Goal: Task Accomplishment & Management: Complete application form

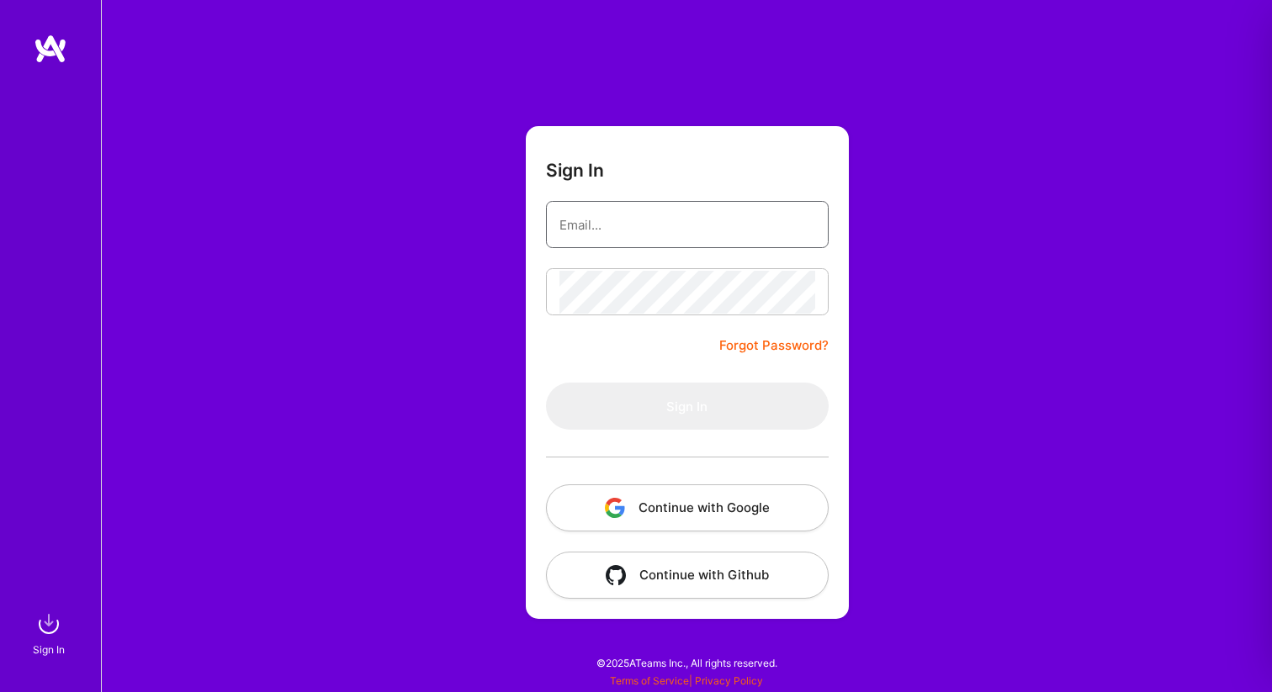
click at [642, 244] on input "email" at bounding box center [687, 225] width 256 height 43
type input "[EMAIL_ADDRESS][DOMAIN_NAME]"
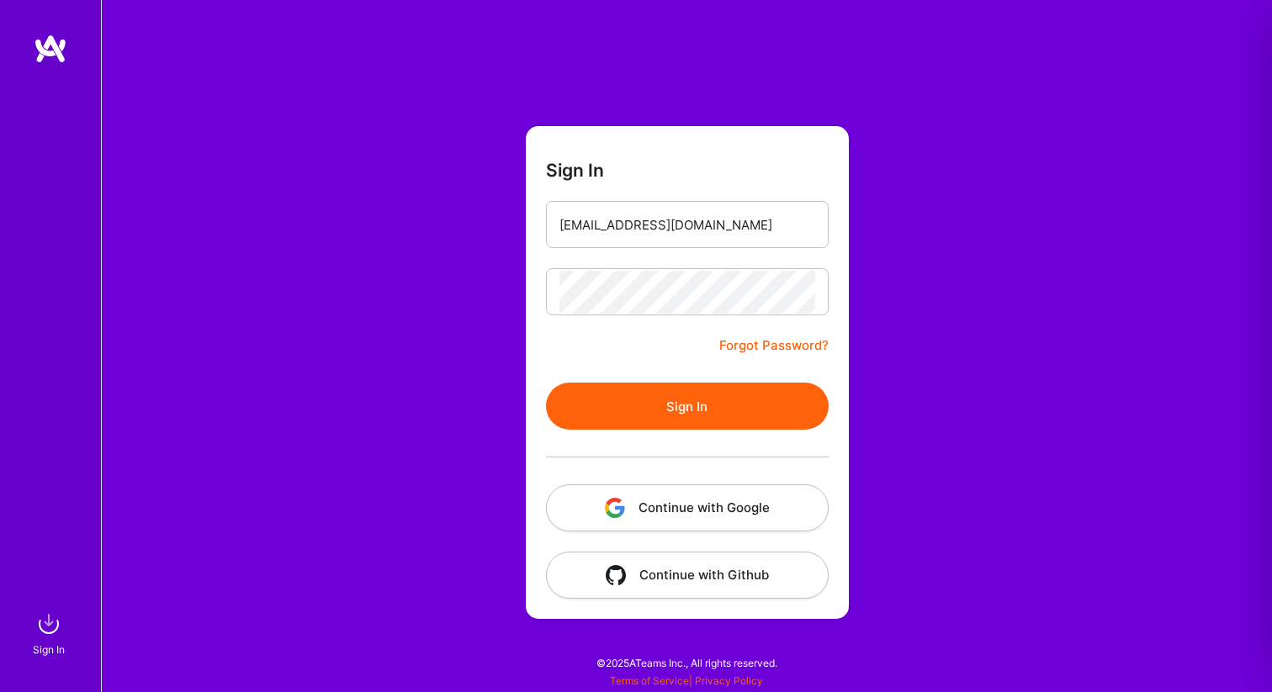
click at [660, 396] on button "Sign In" at bounding box center [687, 406] width 283 height 47
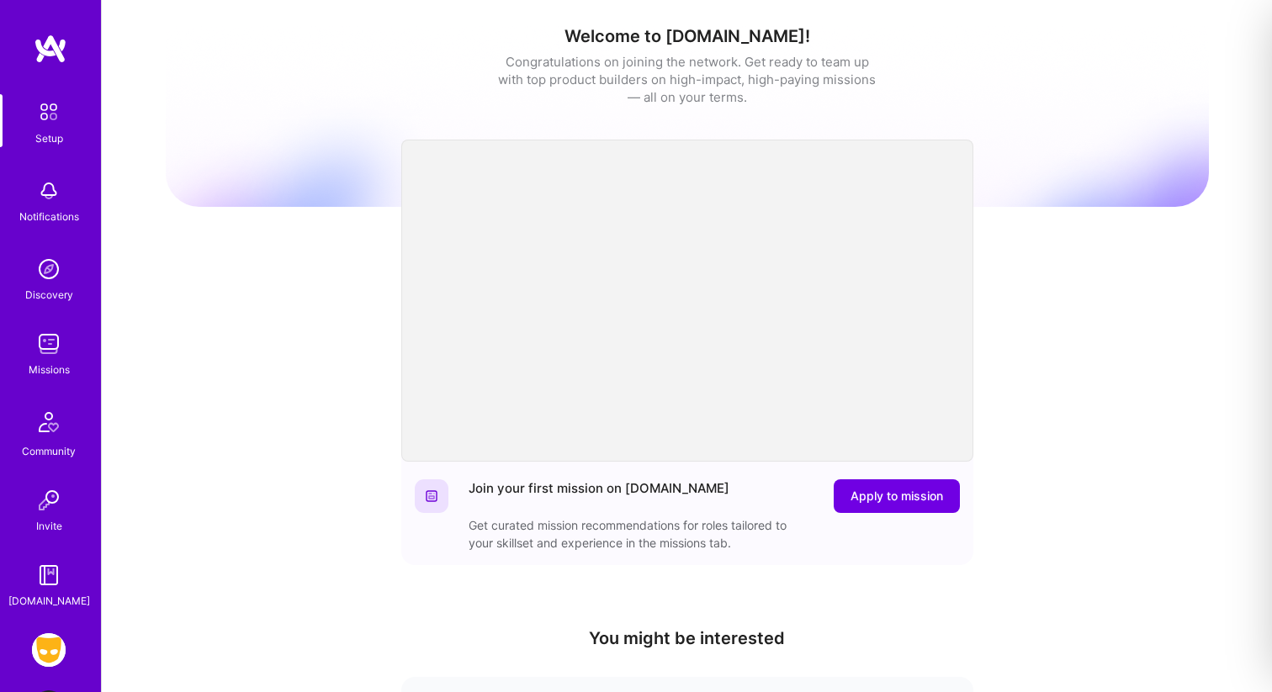
click at [49, 648] on img at bounding box center [49, 650] width 34 height 34
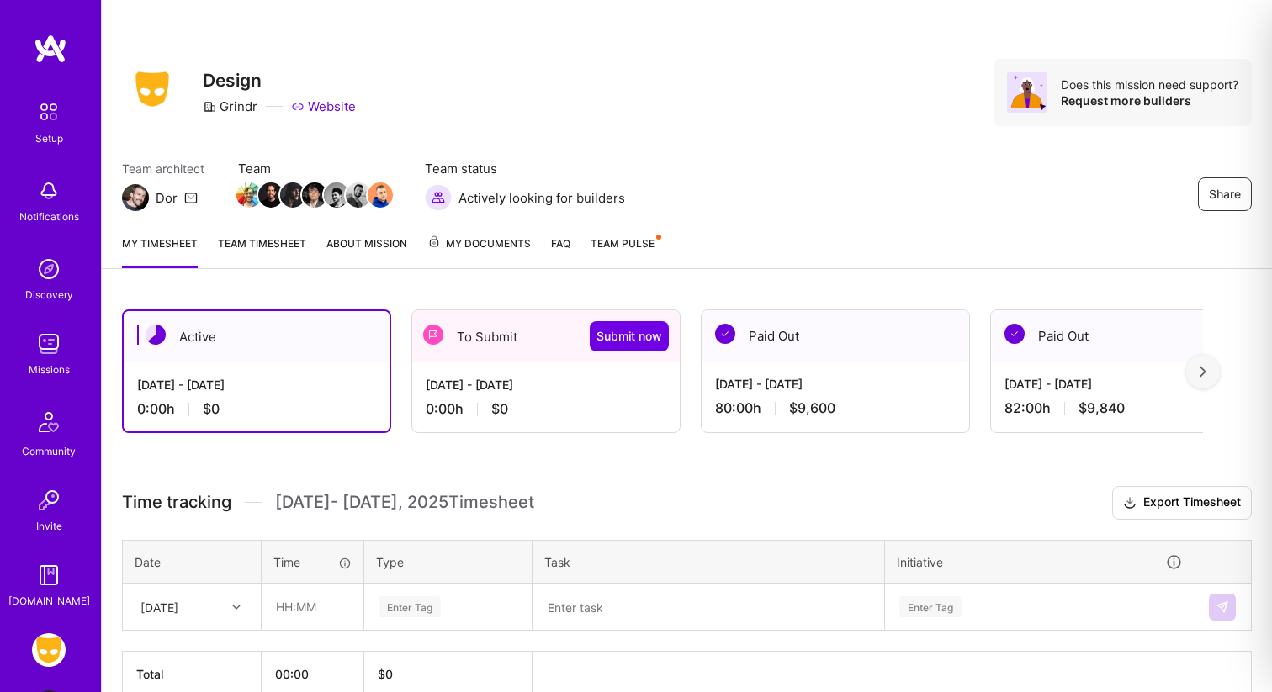
click at [601, 385] on div "[DATE] - [DATE]" at bounding box center [546, 385] width 241 height 18
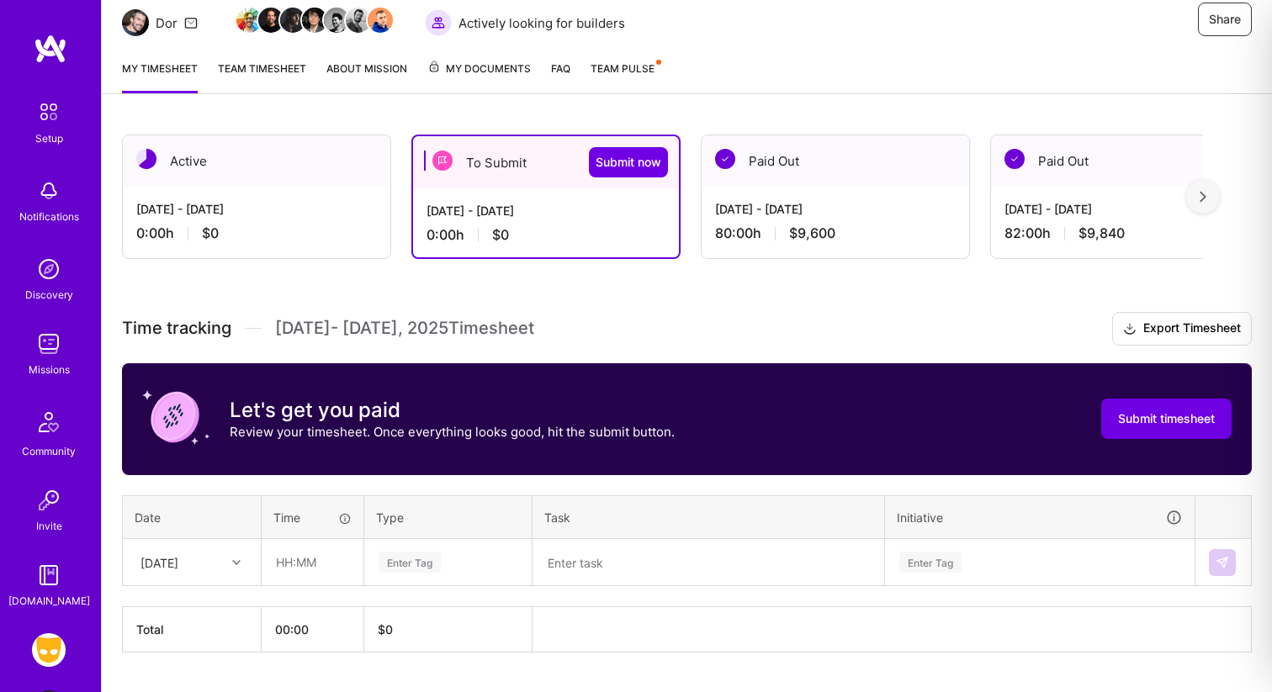
scroll to position [217, 0]
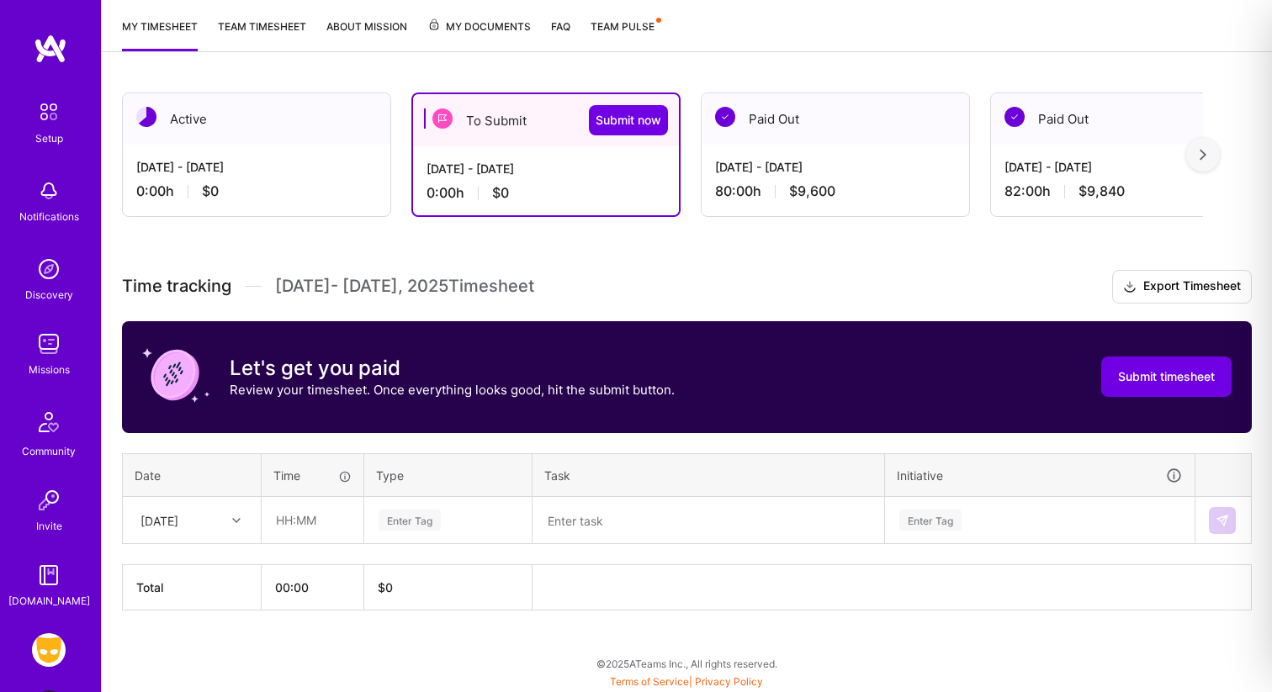
click at [178, 520] on div "[DATE]" at bounding box center [159, 520] width 38 height 18
click at [178, 598] on div "[DATE]" at bounding box center [192, 599] width 136 height 31
click at [306, 525] on input "text" at bounding box center [312, 520] width 100 height 45
type input "08:00"
click at [414, 523] on div "Enter Tag" at bounding box center [410, 520] width 62 height 26
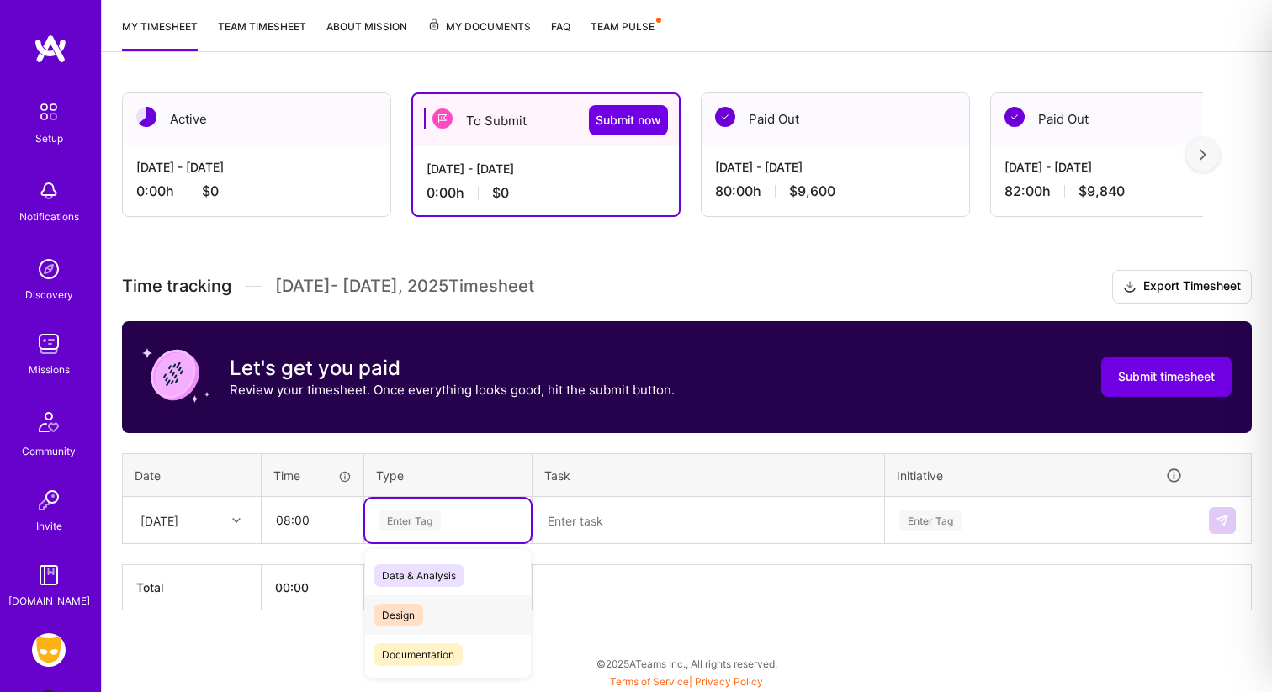
click at [404, 620] on span "Design" at bounding box center [398, 615] width 50 height 23
click at [587, 522] on textarea at bounding box center [708, 521] width 348 height 44
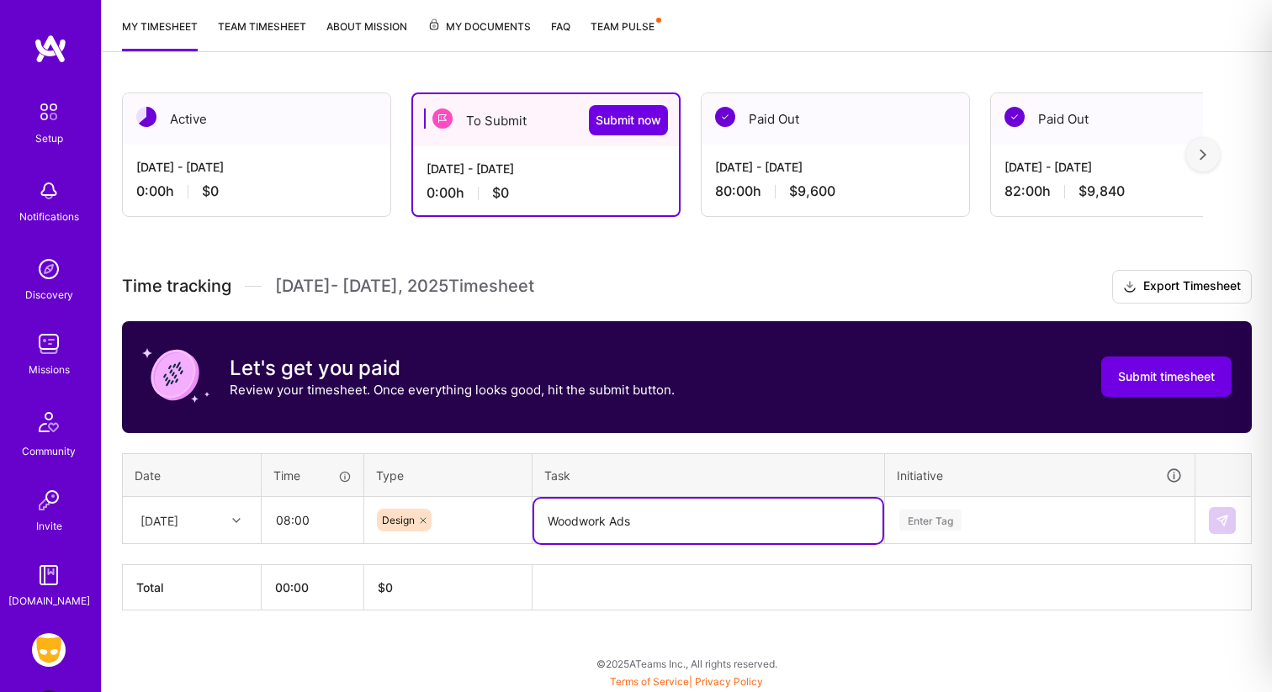
type textarea "Woodwork Ads"
click at [927, 523] on div "Enter Tag" at bounding box center [1040, 521] width 308 height 44
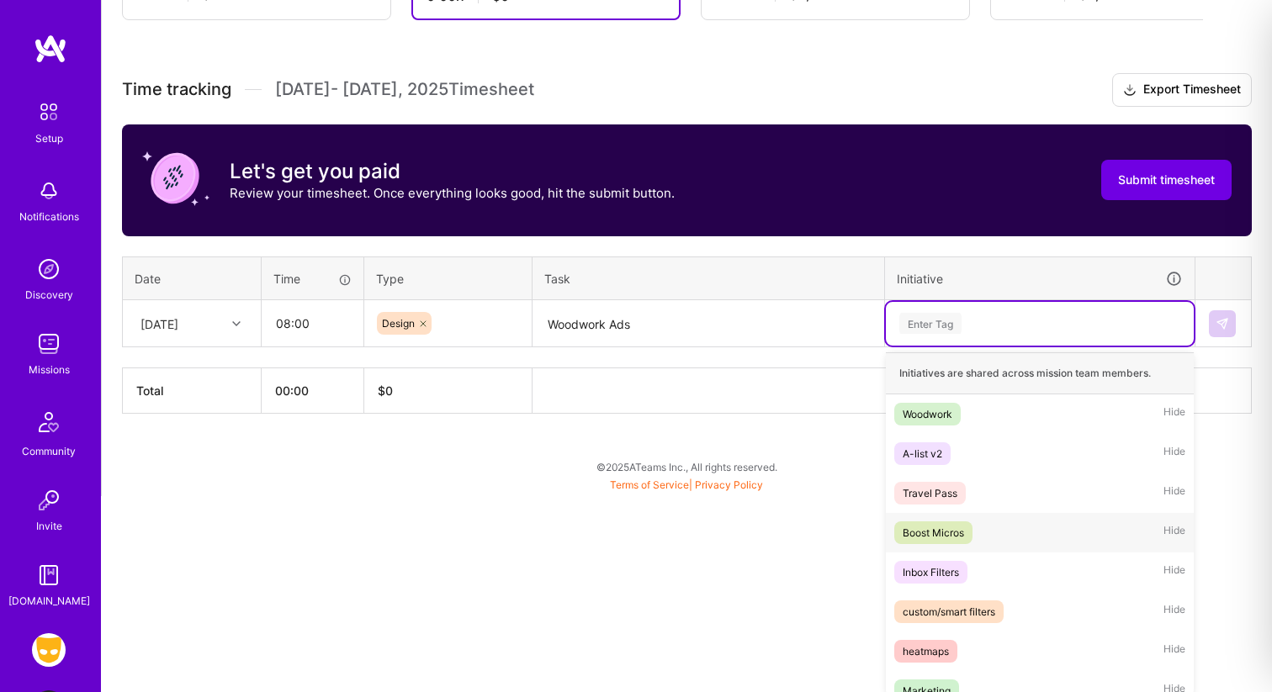
scroll to position [418, 0]
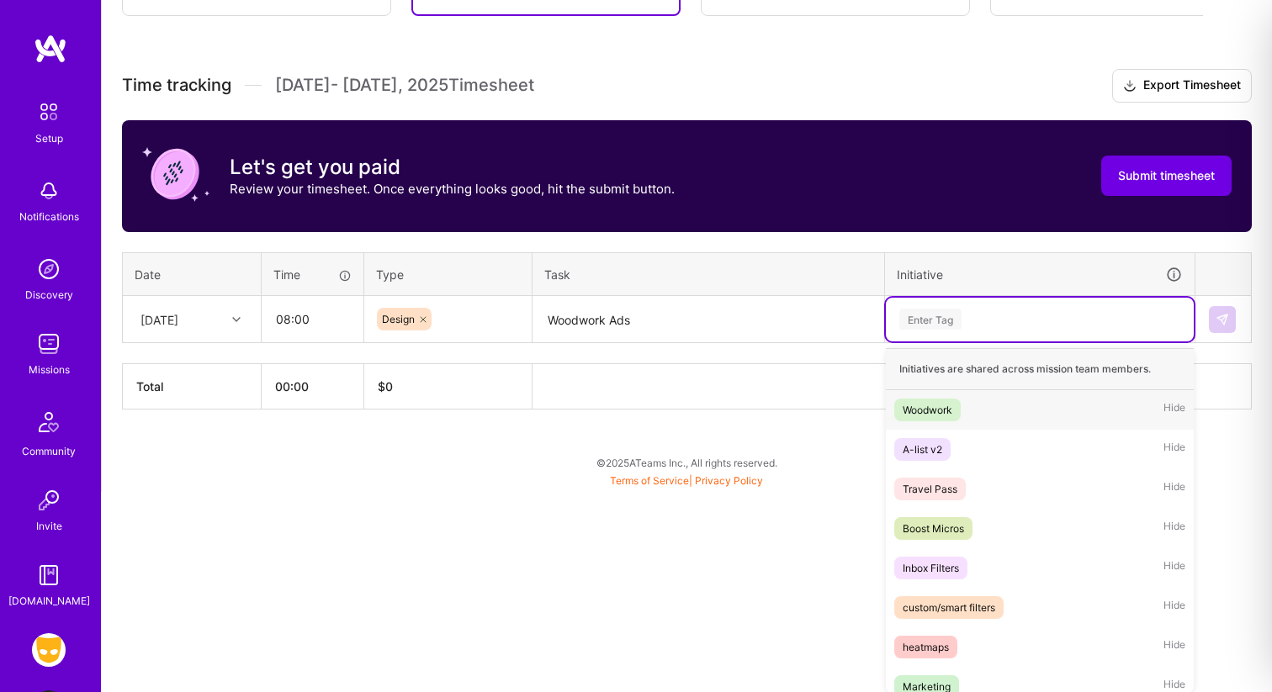
click at [942, 414] on div "Woodwork" at bounding box center [928, 410] width 50 height 18
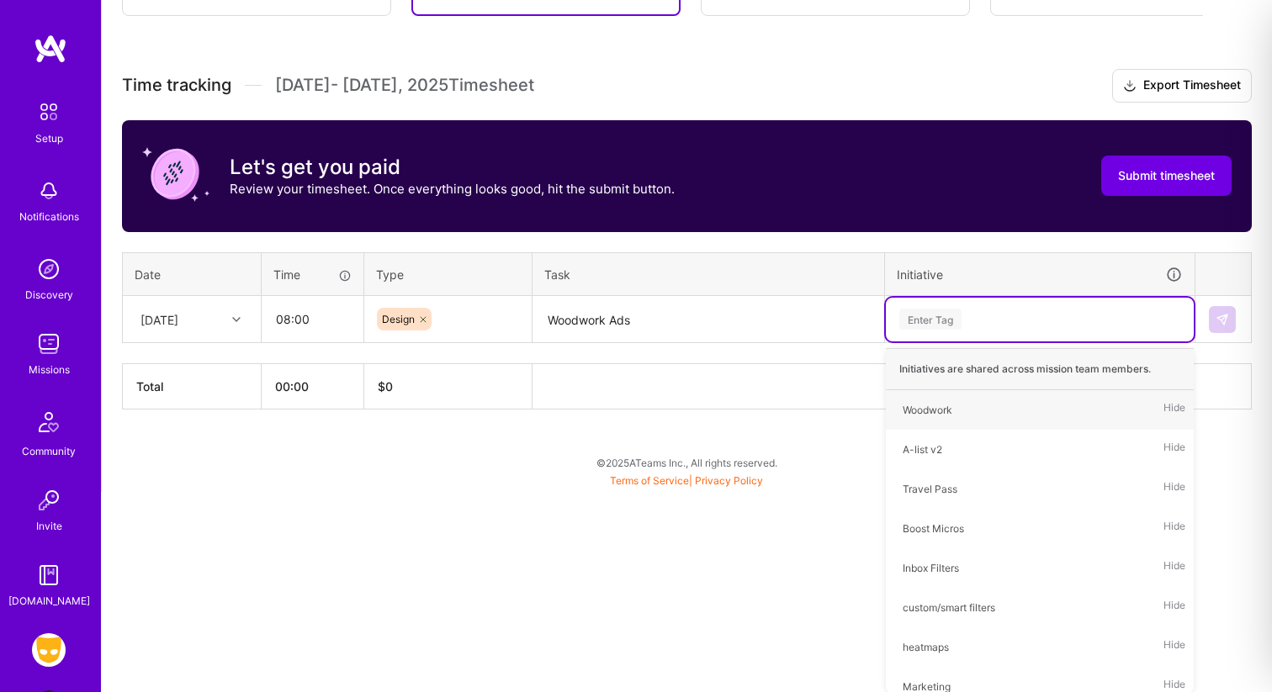
scroll to position [217, 0]
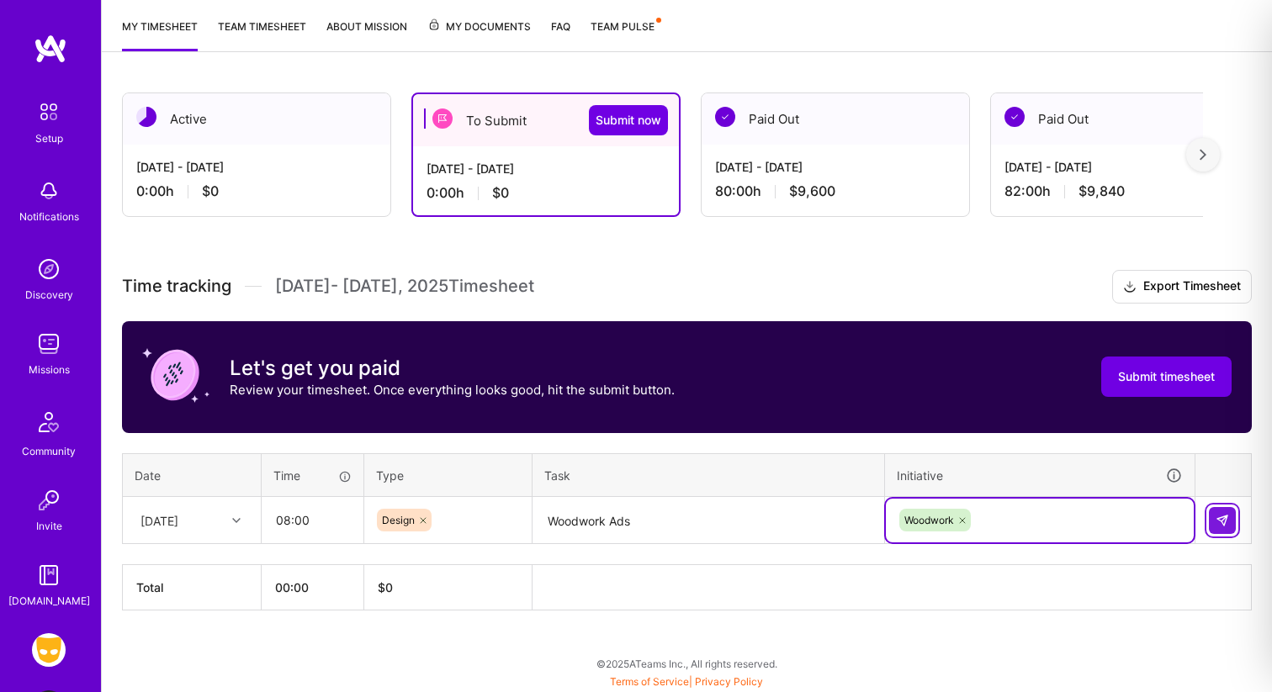
click at [1221, 522] on img at bounding box center [1221, 520] width 13 height 13
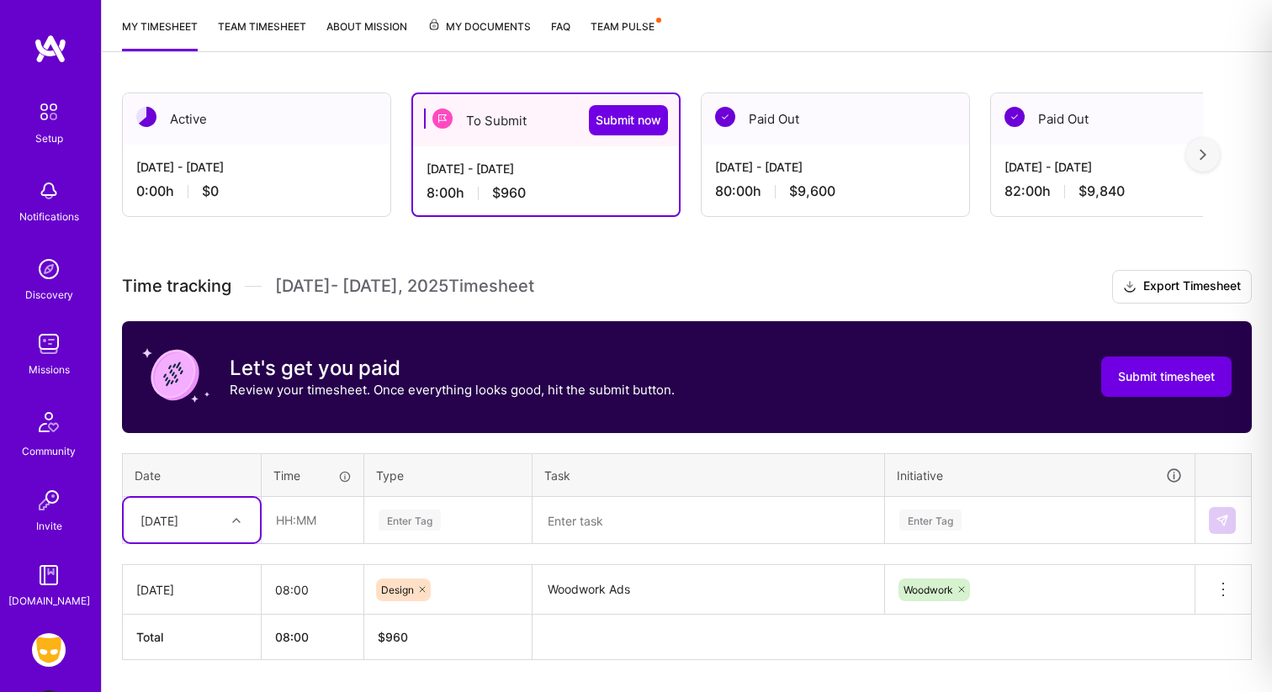
click at [180, 522] on div "option [DATE], selected. Select is focused ,type to refine list, press Down to …" at bounding box center [192, 520] width 136 height 45
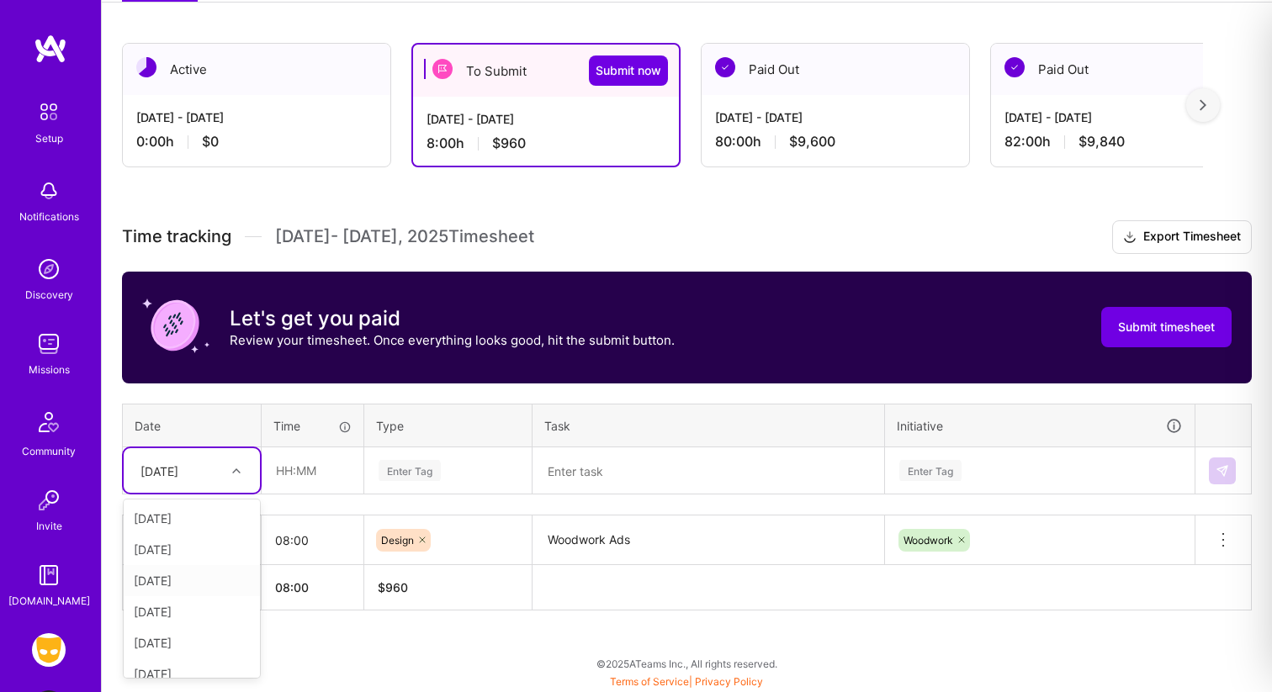
click at [181, 580] on div "[DATE]" at bounding box center [192, 580] width 136 height 31
click at [308, 466] on input "text" at bounding box center [312, 470] width 100 height 45
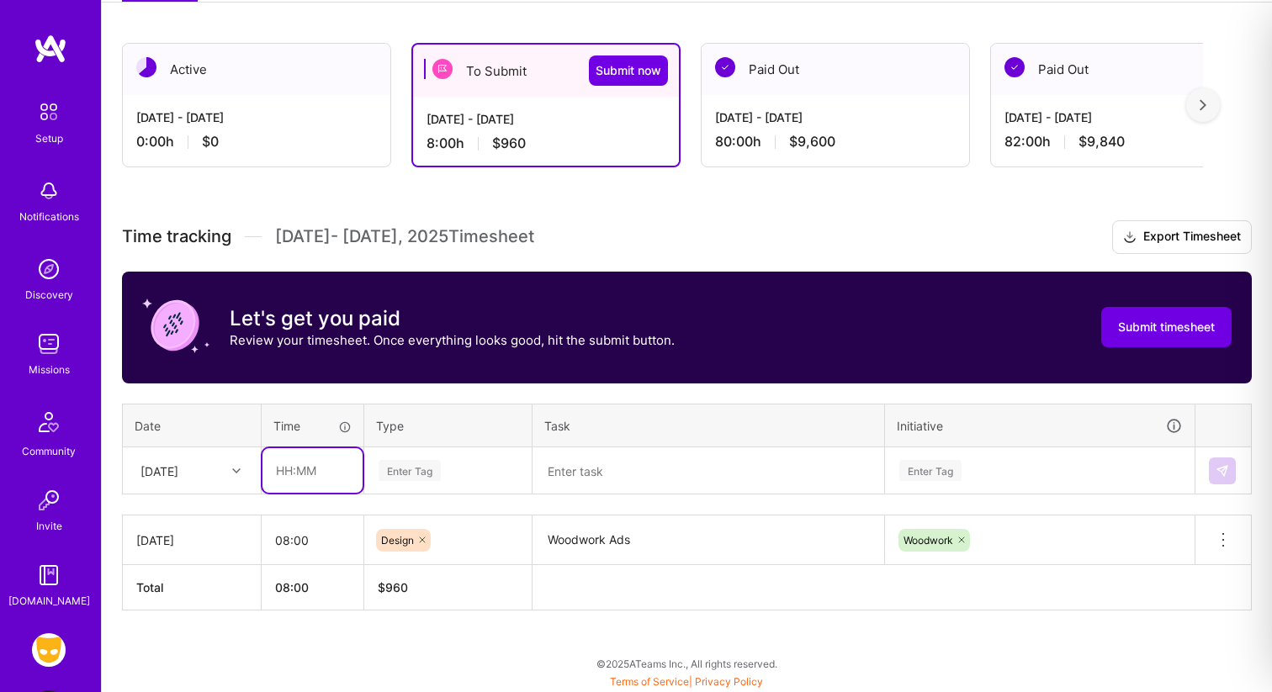
type input "08:00"
click at [409, 467] on div "Enter Tag" at bounding box center [410, 471] width 62 height 26
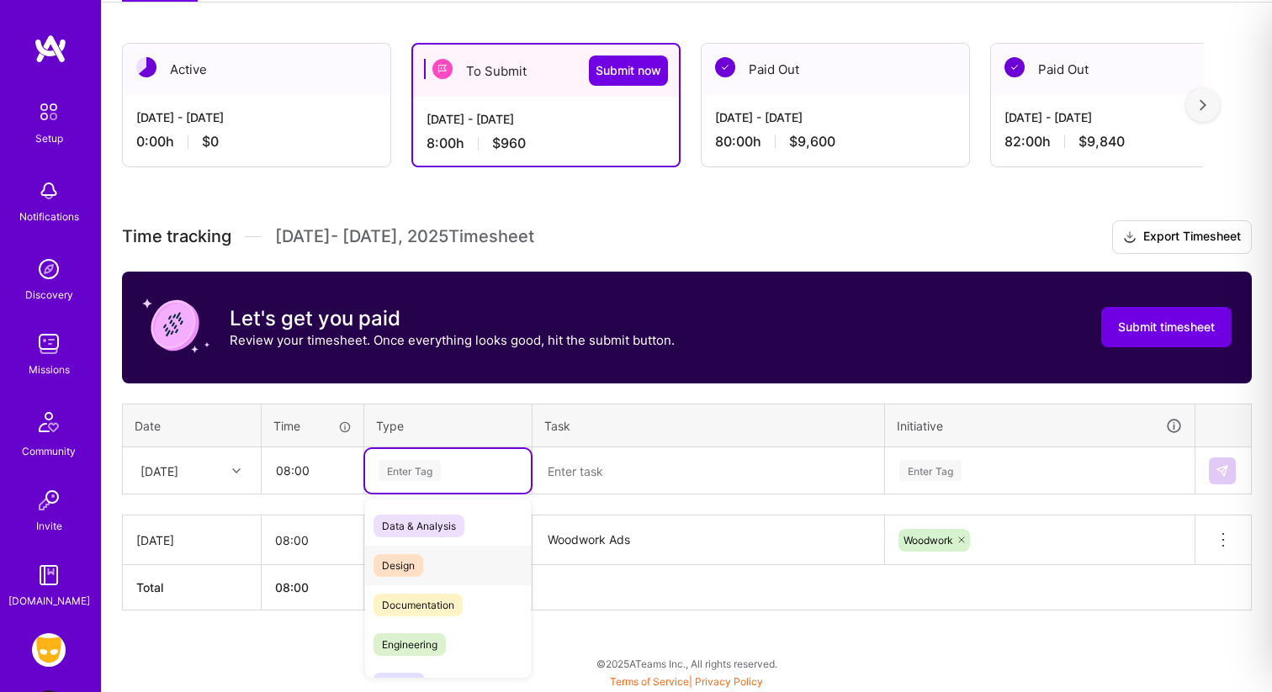
click at [411, 572] on span "Design" at bounding box center [398, 565] width 50 height 23
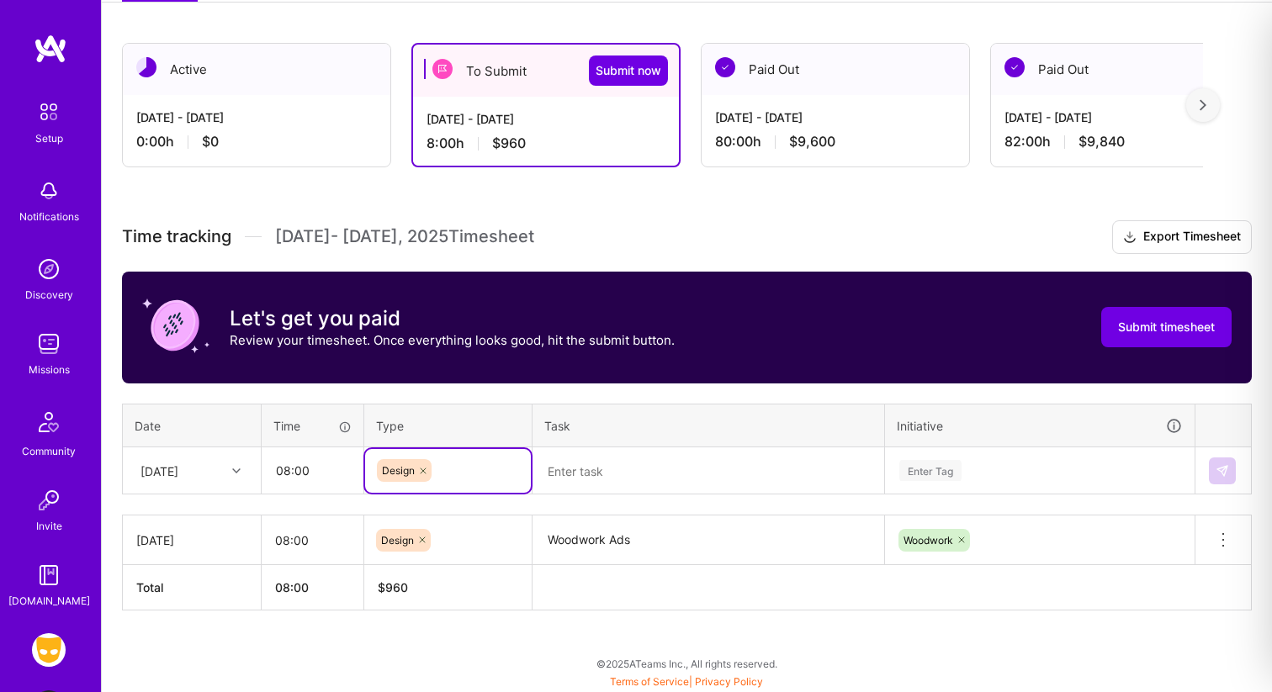
click at [571, 478] on textarea at bounding box center [708, 471] width 348 height 45
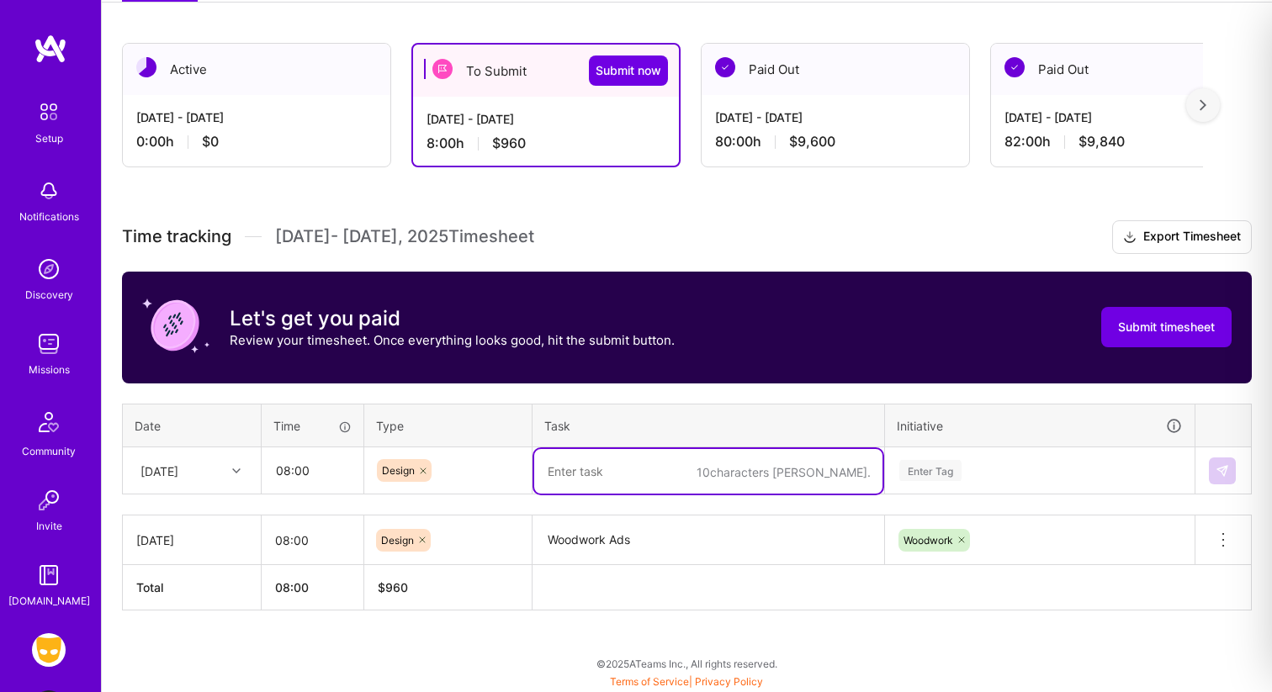
paste textarea "Woodwork Ads"
type textarea "Woodwork Ads"
click at [922, 474] on div "Enter Tag" at bounding box center [1040, 471] width 308 height 44
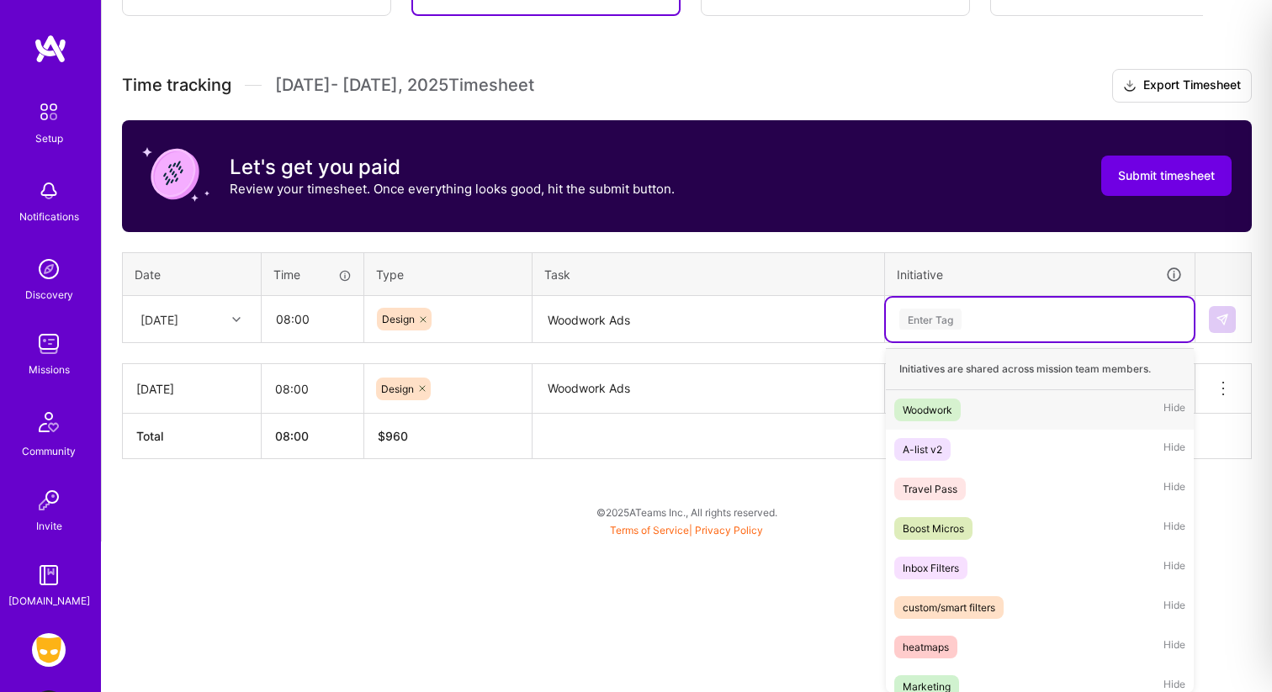
click at [934, 410] on div "Woodwork" at bounding box center [928, 410] width 50 height 18
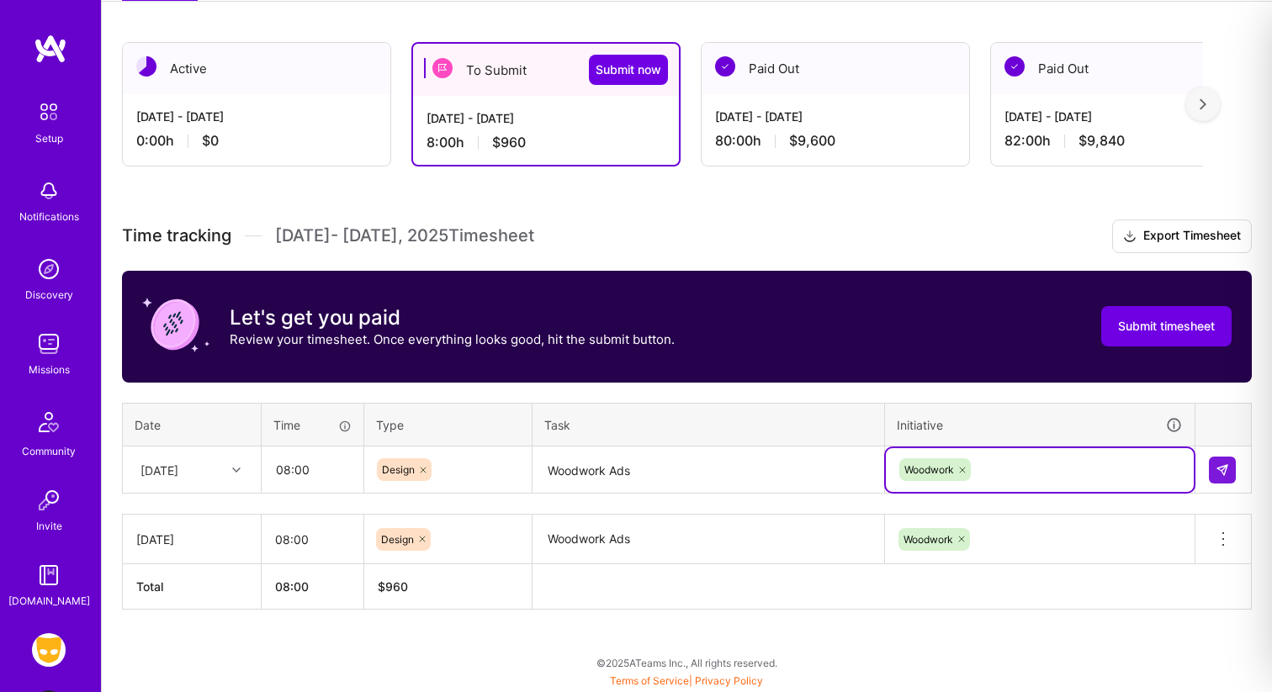
scroll to position [267, 0]
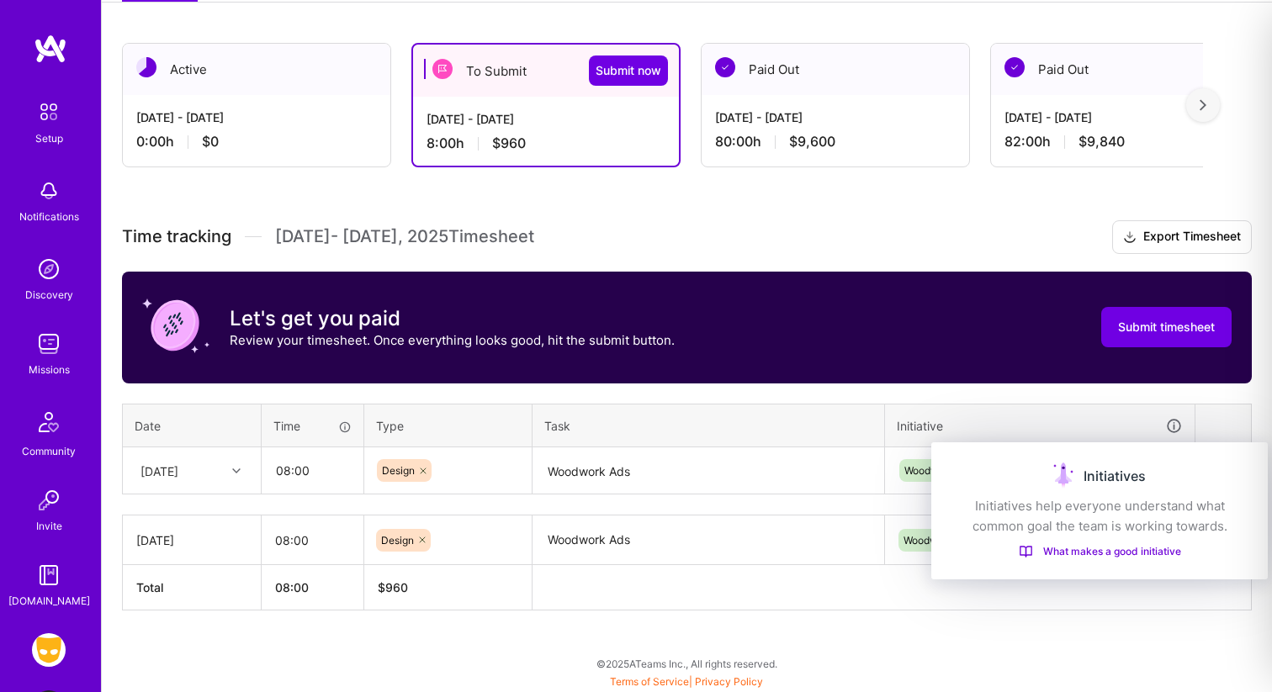
click at [1218, 467] on div "Initiatives" at bounding box center [1099, 476] width 296 height 27
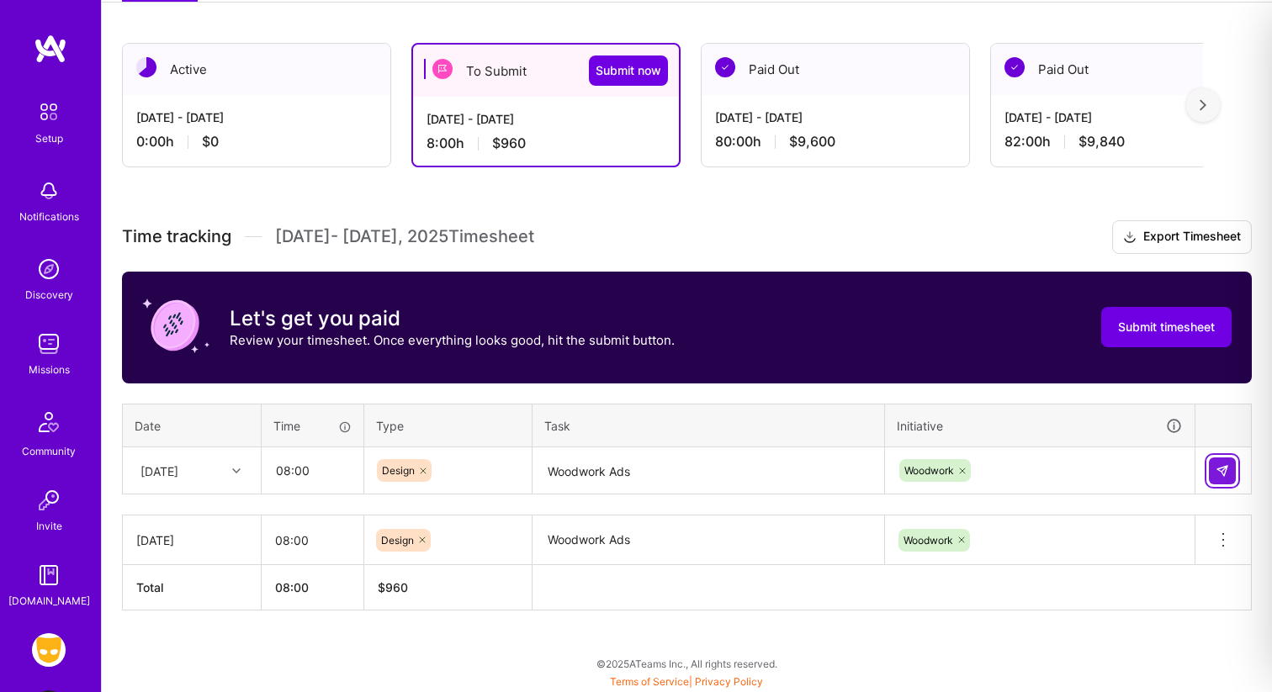
click at [1220, 466] on img at bounding box center [1221, 470] width 13 height 13
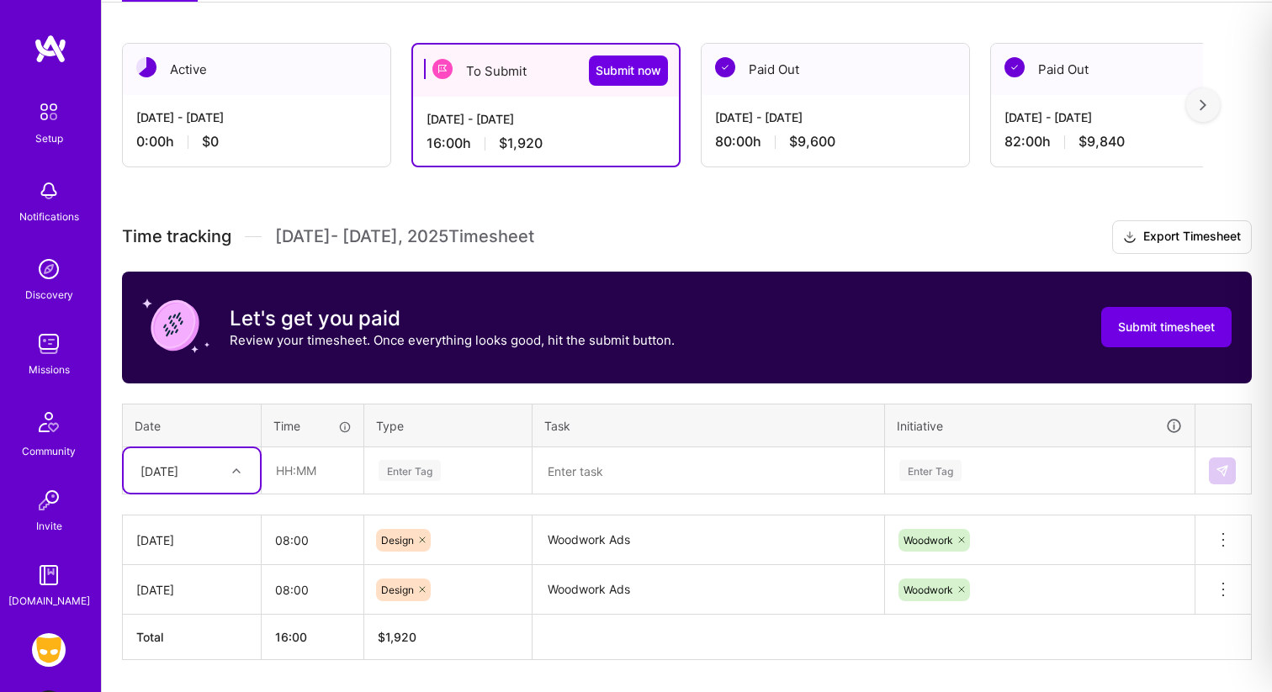
click at [206, 477] on div "option [DATE], selected. Select is focused ,type to refine list, press Down to …" at bounding box center [192, 470] width 136 height 45
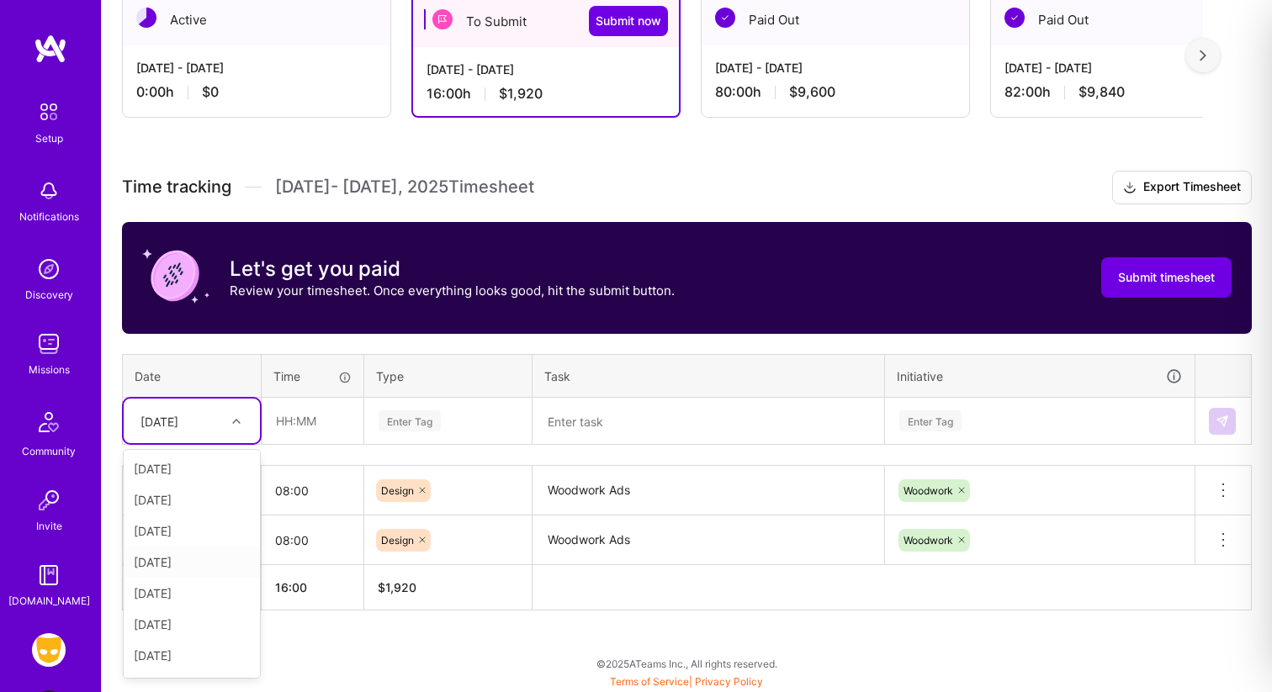
click at [184, 560] on div "[DATE]" at bounding box center [192, 562] width 136 height 31
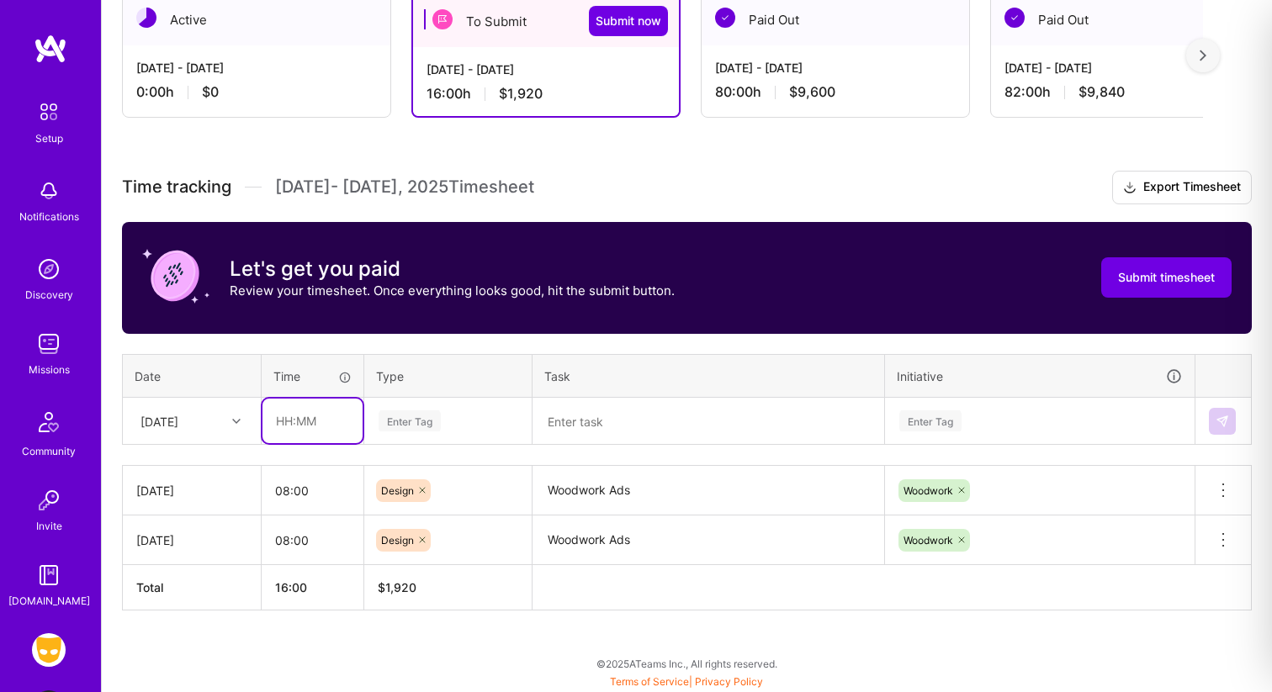
click at [305, 416] on input "text" at bounding box center [312, 421] width 100 height 45
type input "08:00"
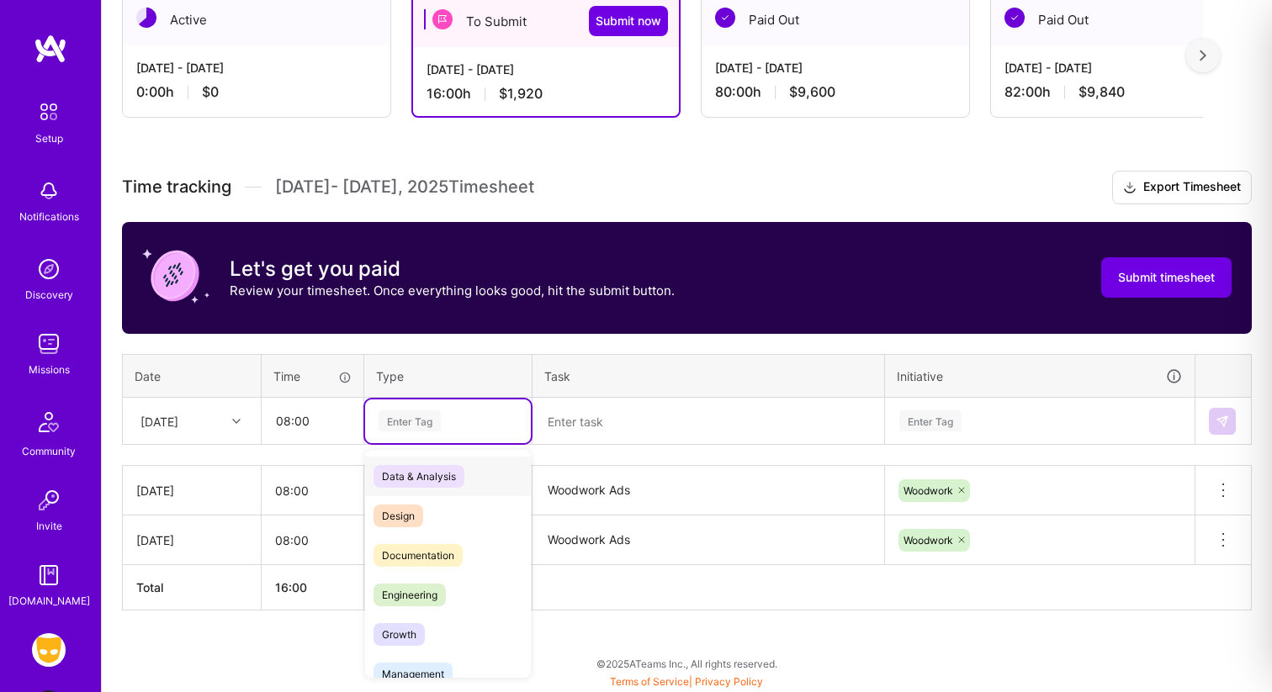
click at [423, 416] on div "Enter Tag" at bounding box center [410, 421] width 62 height 26
click at [410, 522] on span "Design" at bounding box center [398, 516] width 50 height 23
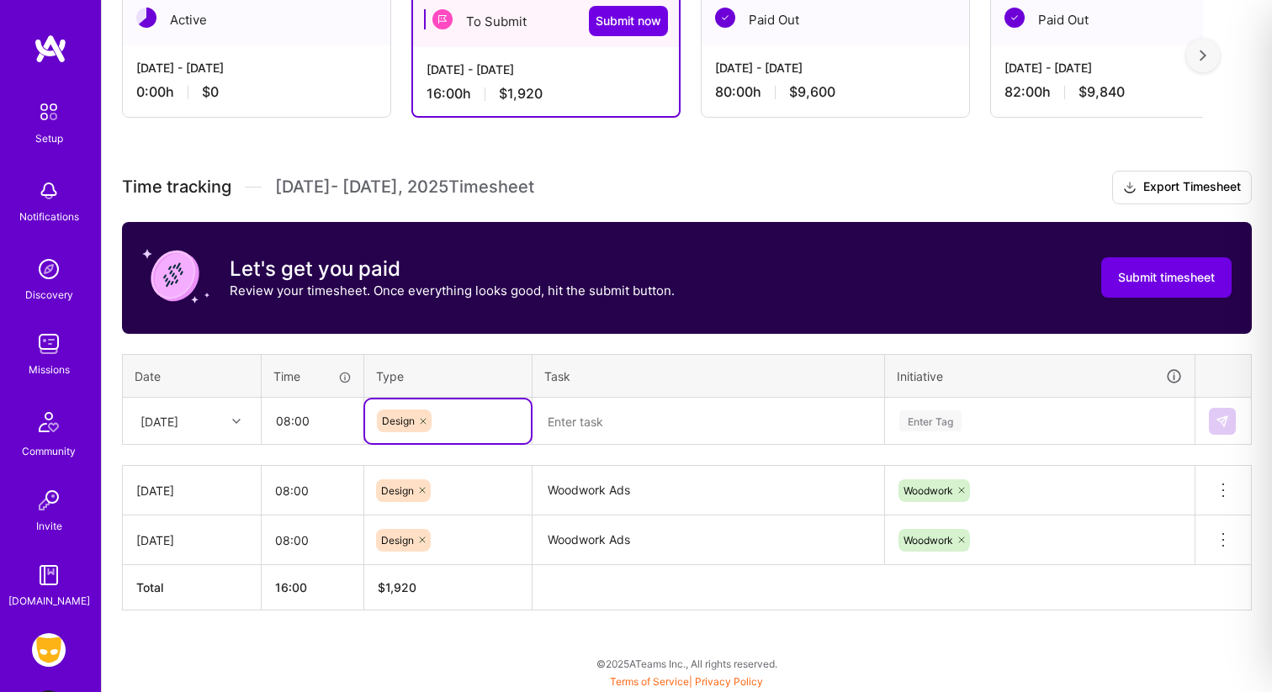
click at [585, 423] on textarea at bounding box center [708, 422] width 348 height 45
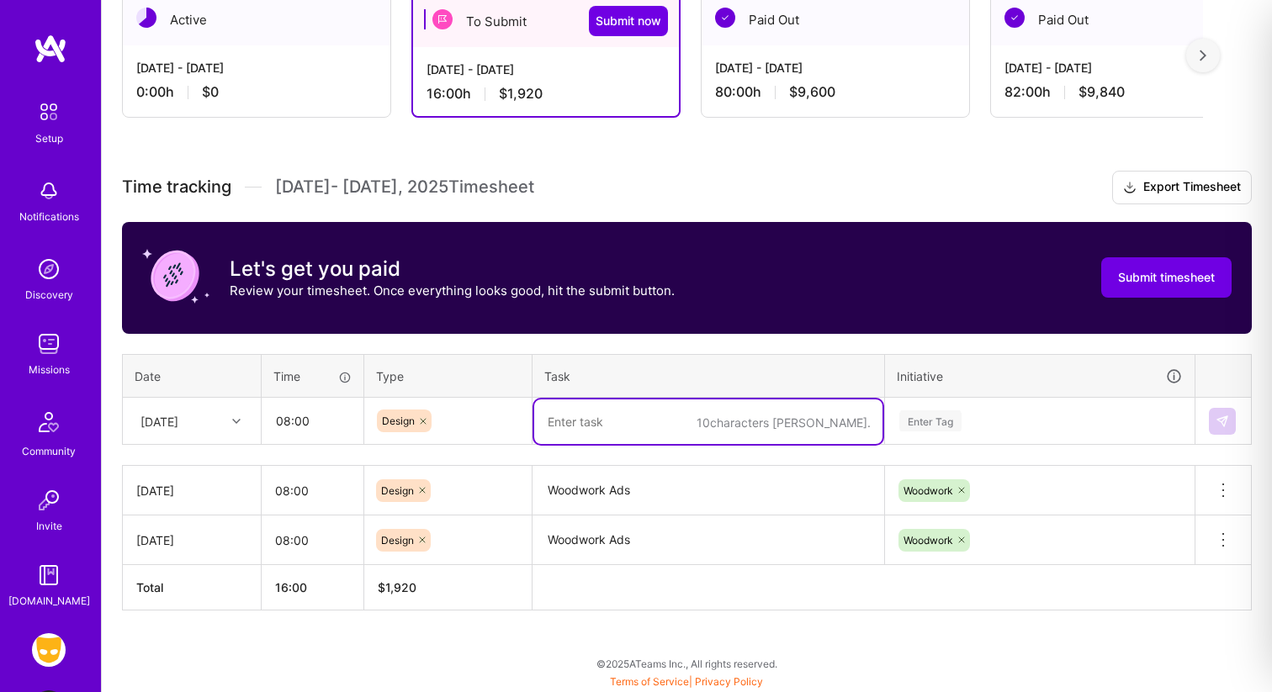
paste textarea "Woodwork Ads"
type textarea "Woodwork Ads"
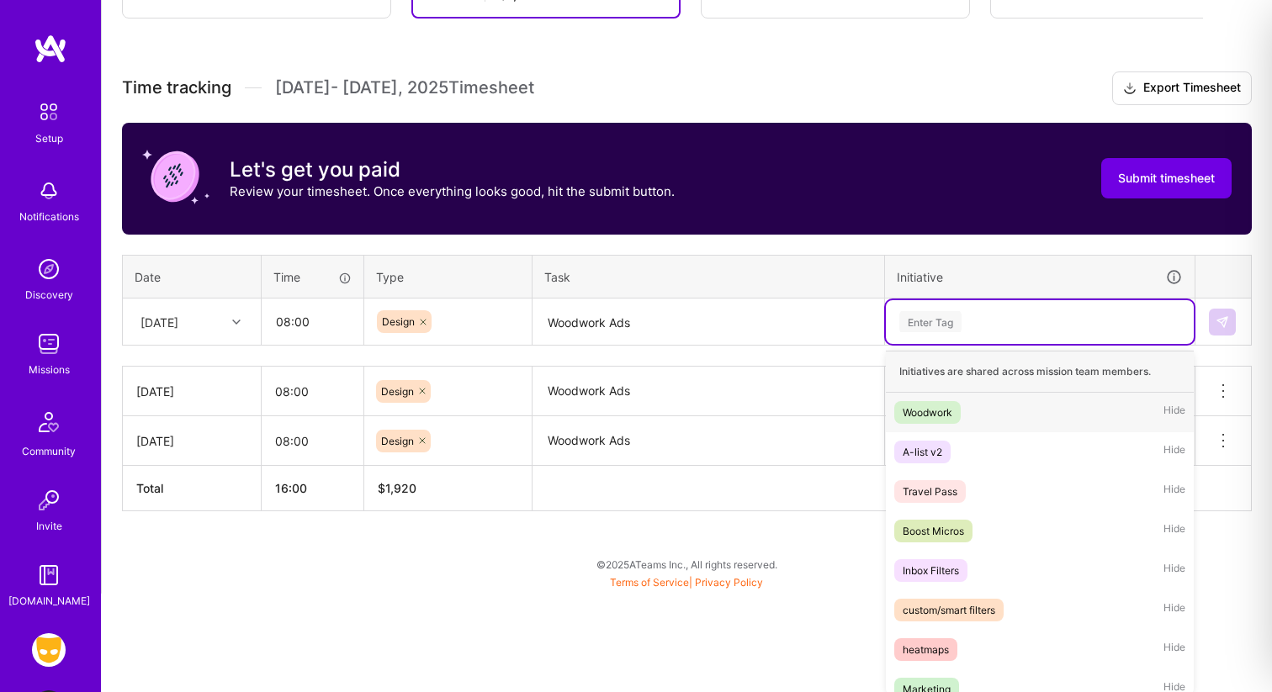
click at [925, 344] on div "option Woodwork, selected. option Woodwork focused, 1 of 29. 29 results availab…" at bounding box center [1040, 322] width 308 height 44
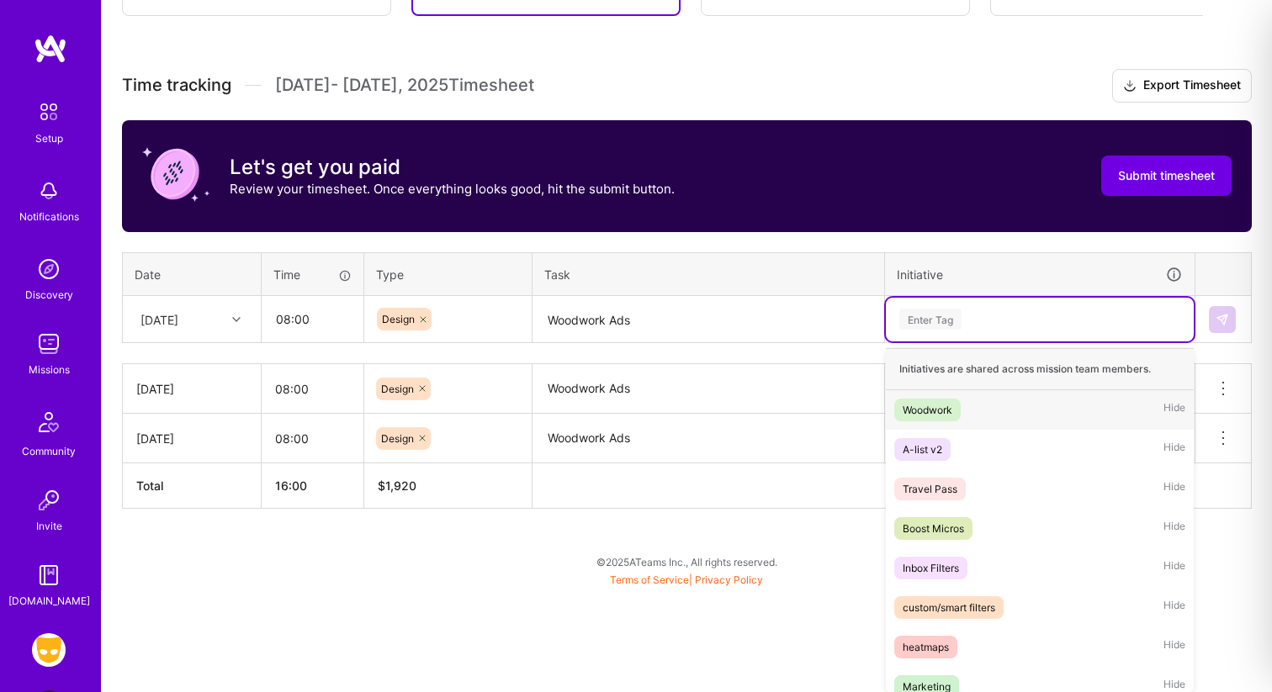
click at [925, 410] on div "Woodwork" at bounding box center [928, 410] width 50 height 18
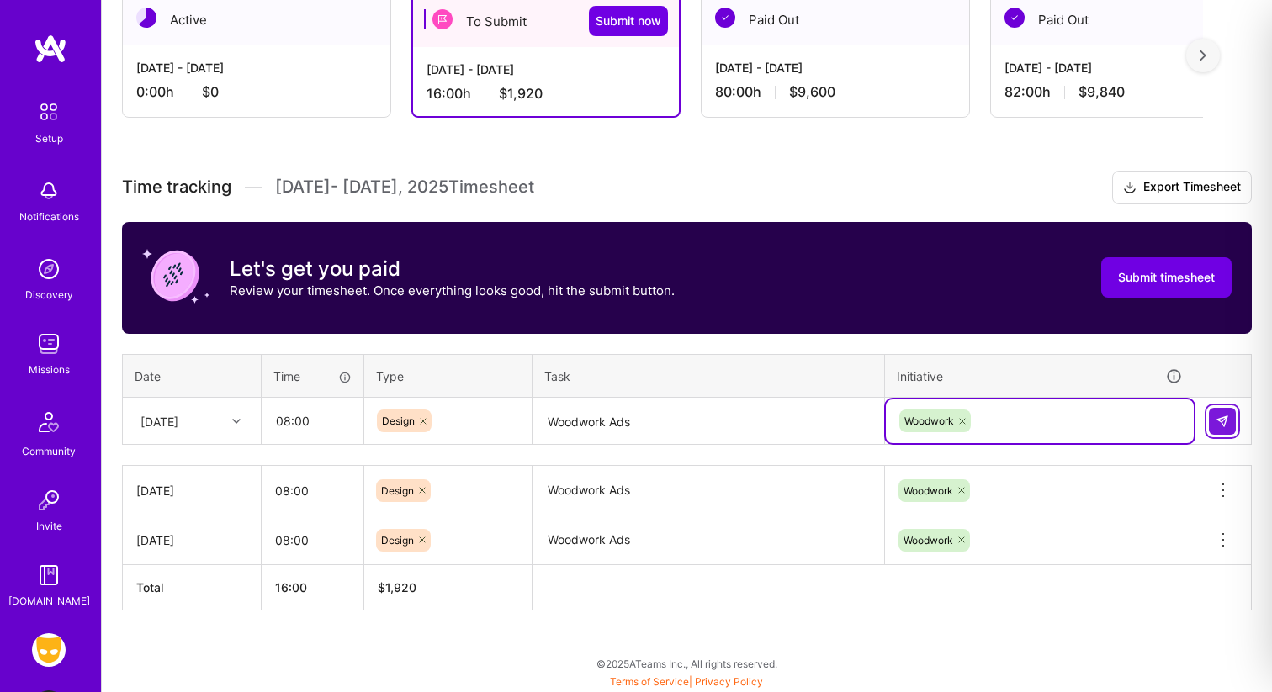
click at [1224, 424] on img at bounding box center [1221, 421] width 13 height 13
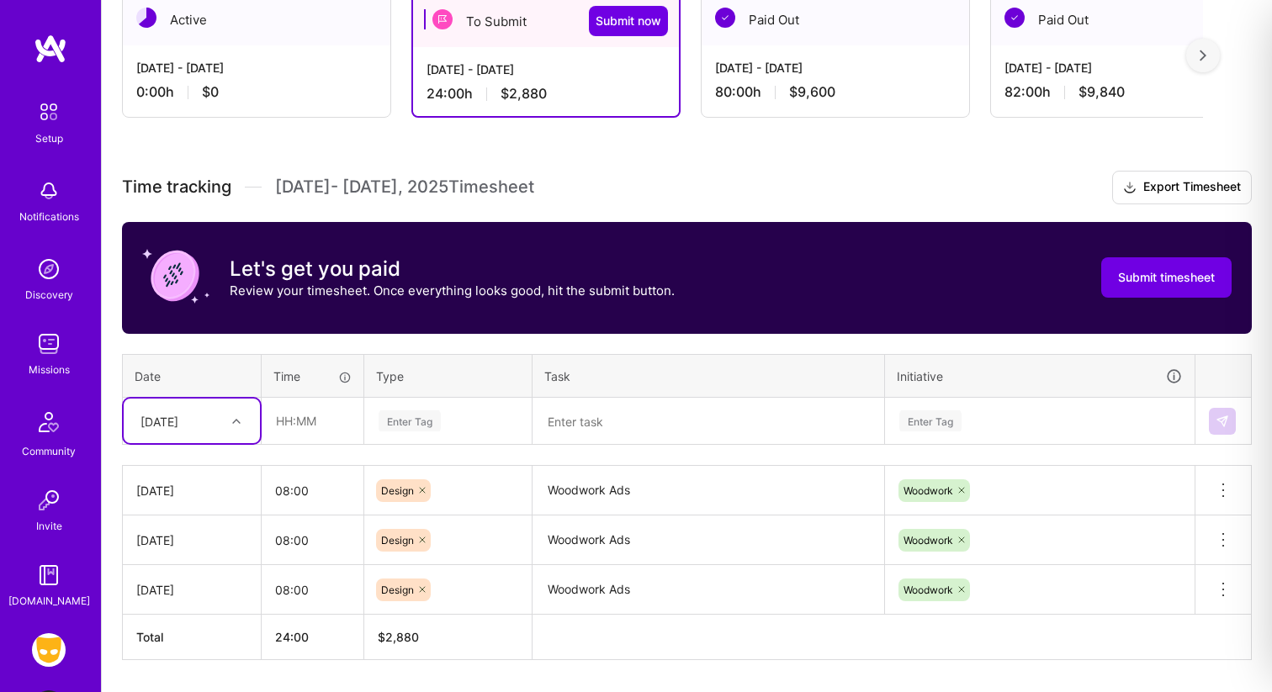
click at [187, 416] on div "[DATE]" at bounding box center [178, 421] width 93 height 28
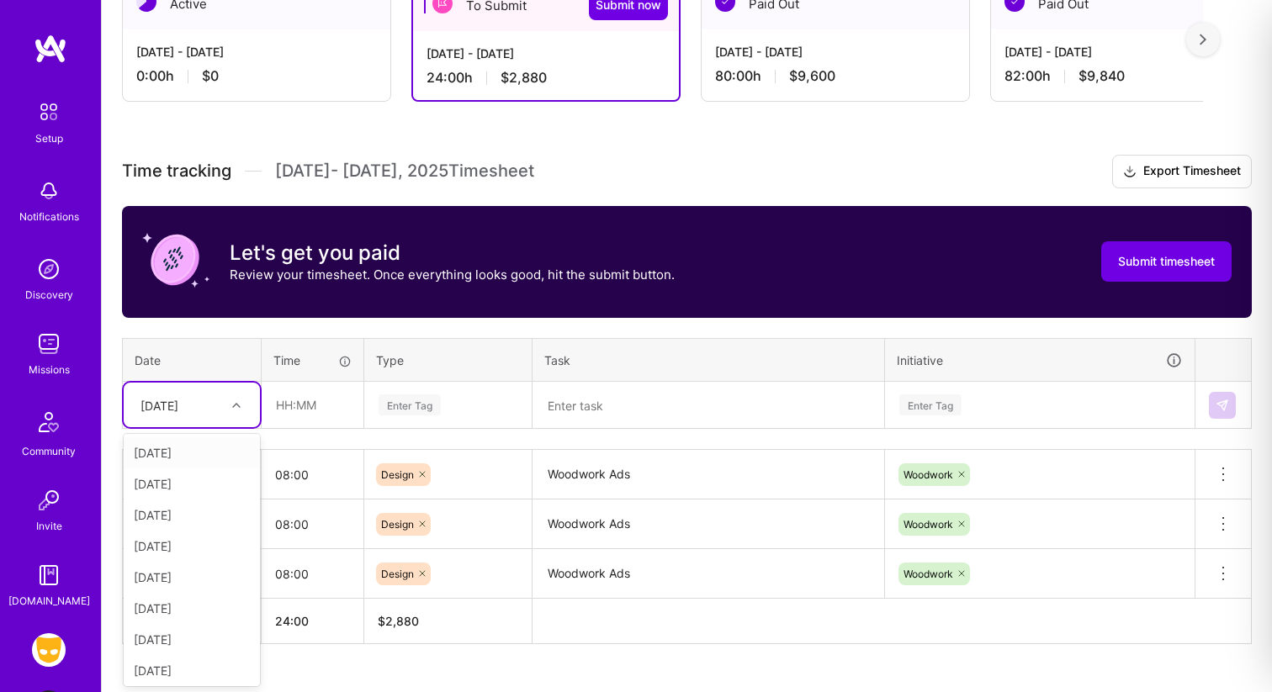
scroll to position [332, 0]
click at [167, 579] on div "[DATE]" at bounding box center [192, 577] width 136 height 31
click at [297, 409] on input "text" at bounding box center [312, 405] width 100 height 45
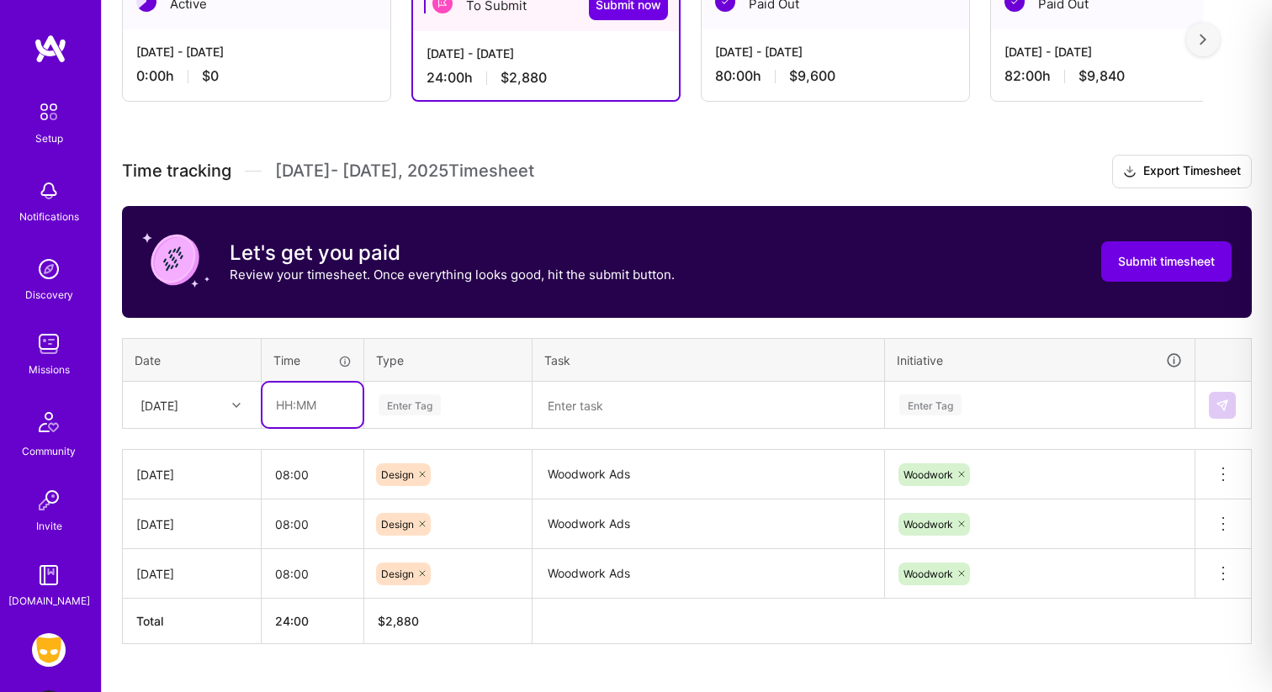
type input "08:00"
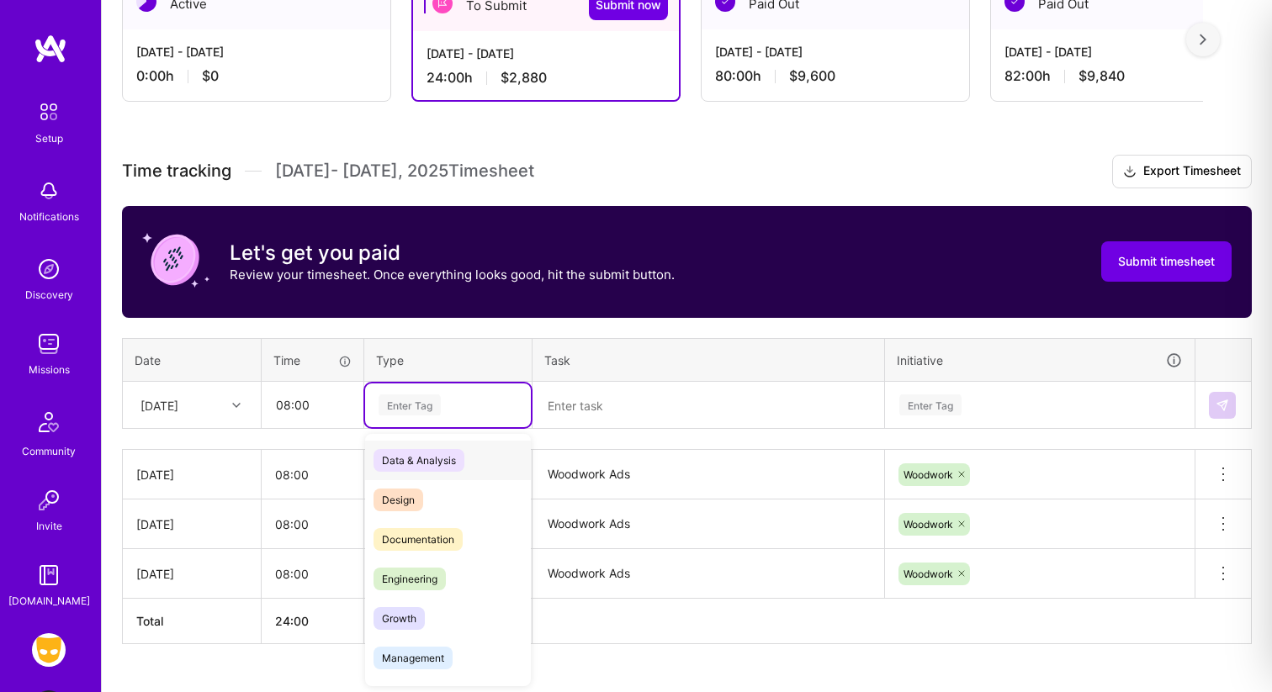
click at [411, 402] on div "Enter Tag" at bounding box center [410, 405] width 62 height 26
click at [409, 498] on span "Design" at bounding box center [398, 500] width 50 height 23
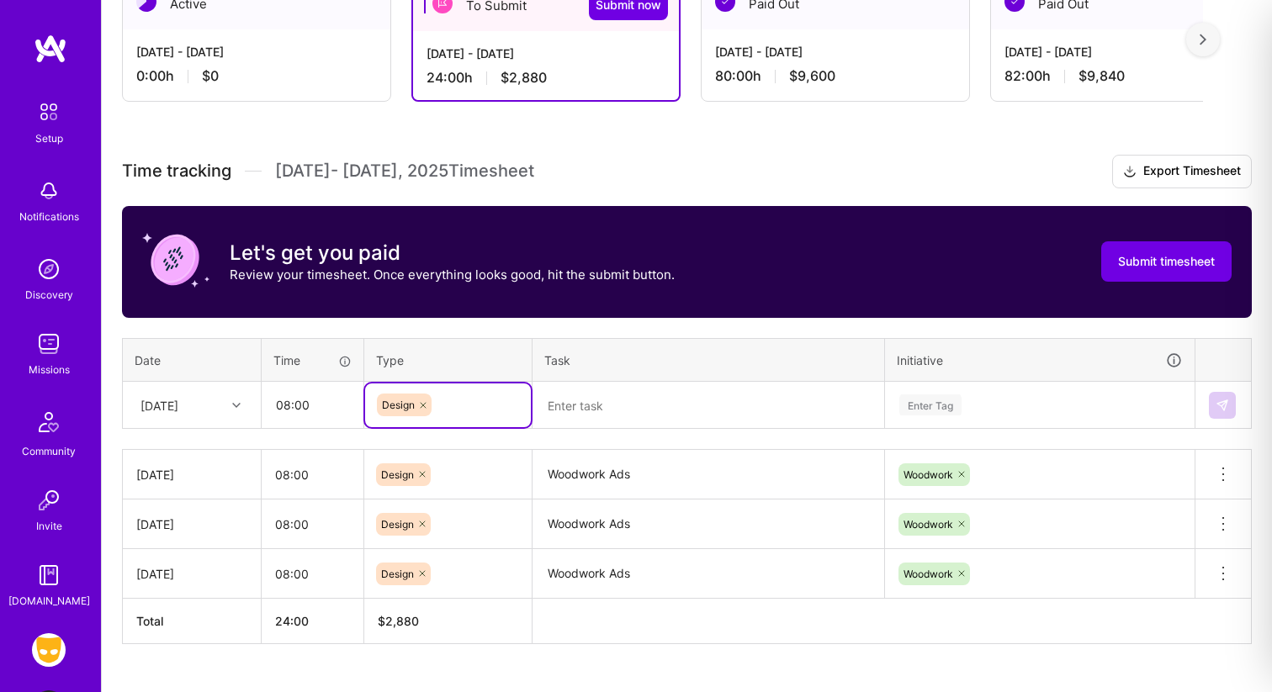
click at [574, 417] on textarea at bounding box center [708, 406] width 348 height 45
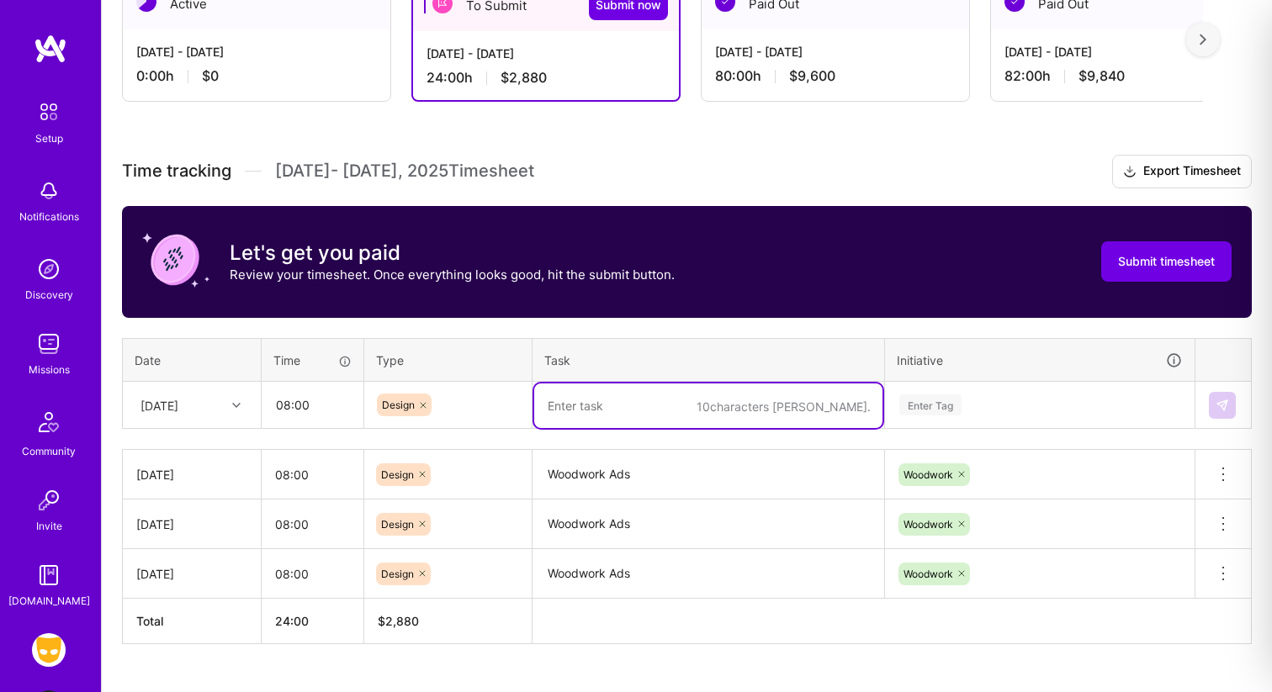
paste textarea "Woodwork Ads"
type textarea "Woodwork Ads"
click at [929, 400] on div "Enter Tag" at bounding box center [1040, 406] width 308 height 44
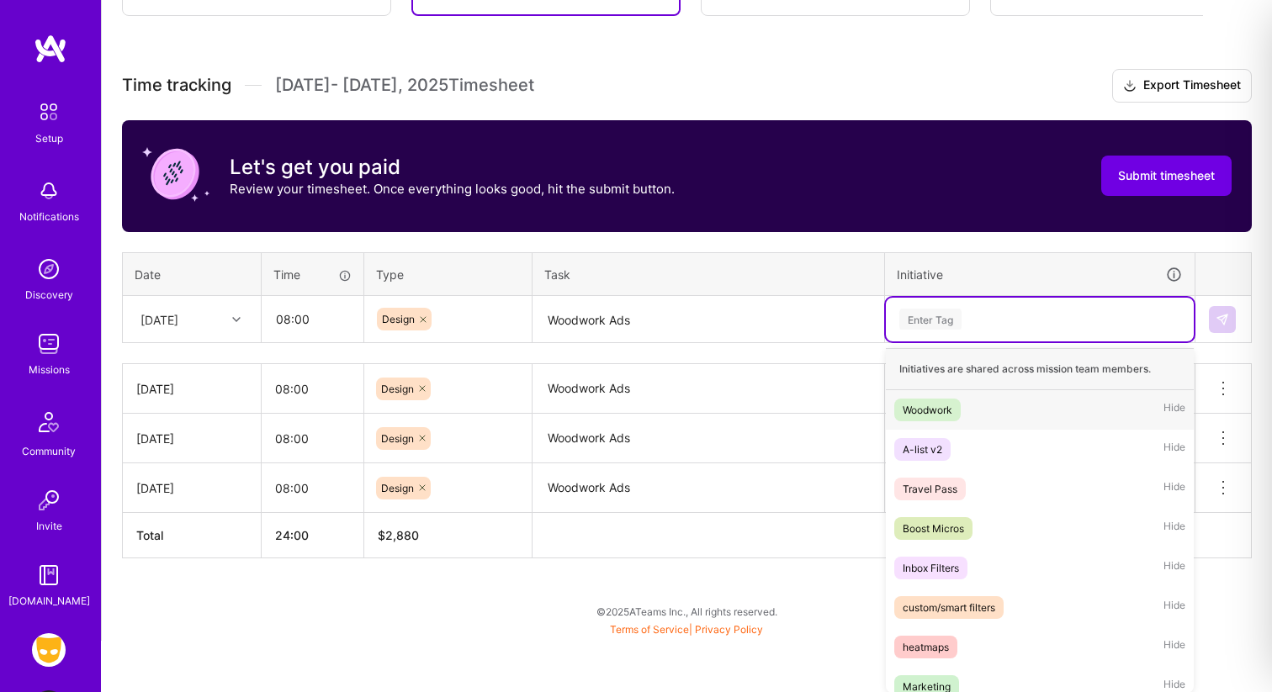
click at [924, 406] on div "Woodwork" at bounding box center [928, 410] width 50 height 18
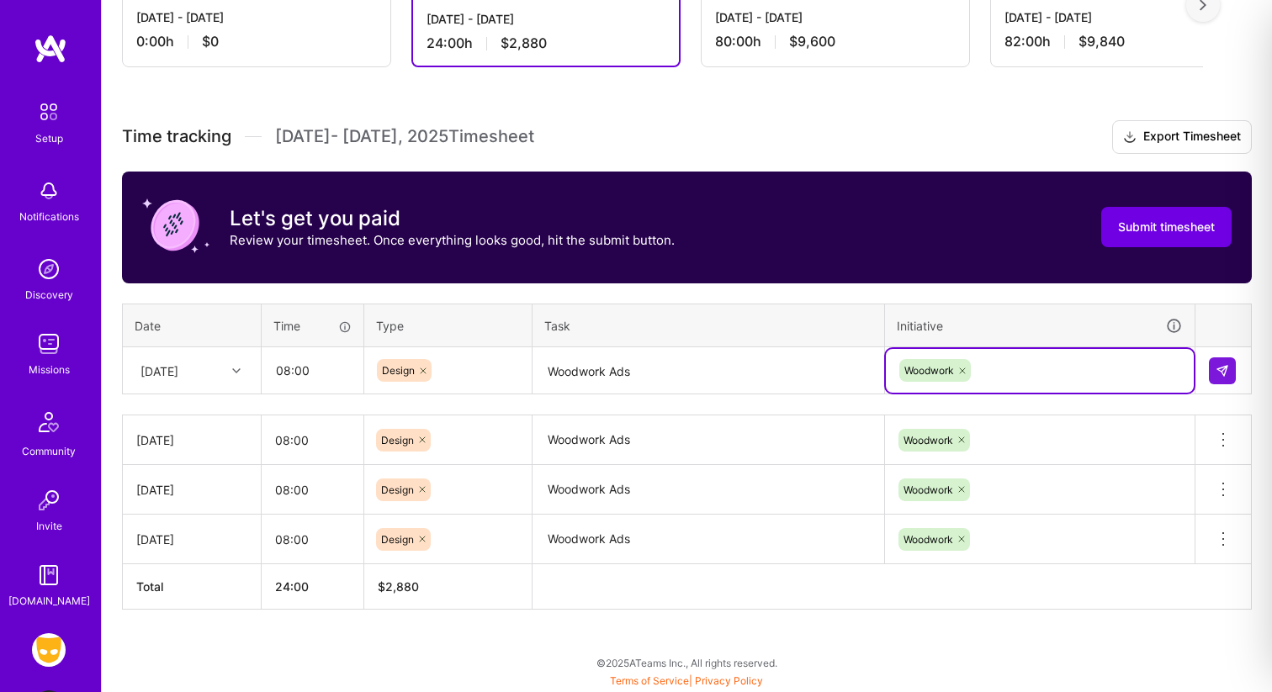
scroll to position [366, 0]
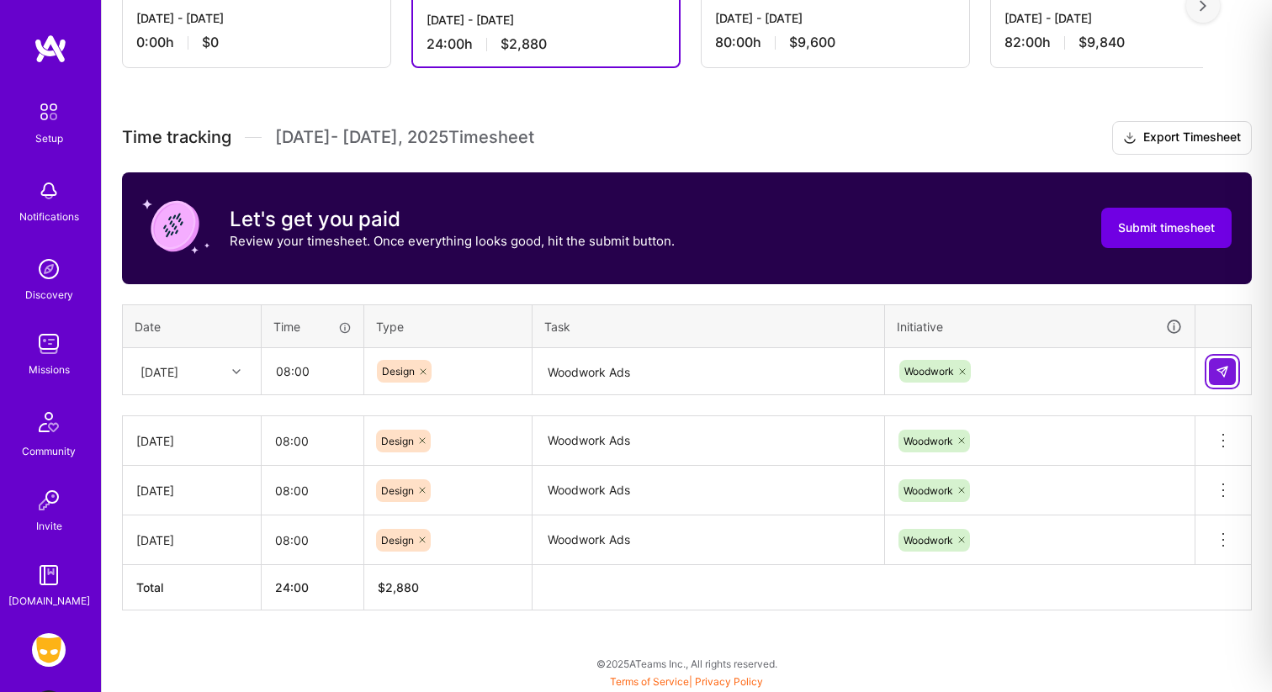
click at [1226, 367] on img at bounding box center [1221, 371] width 13 height 13
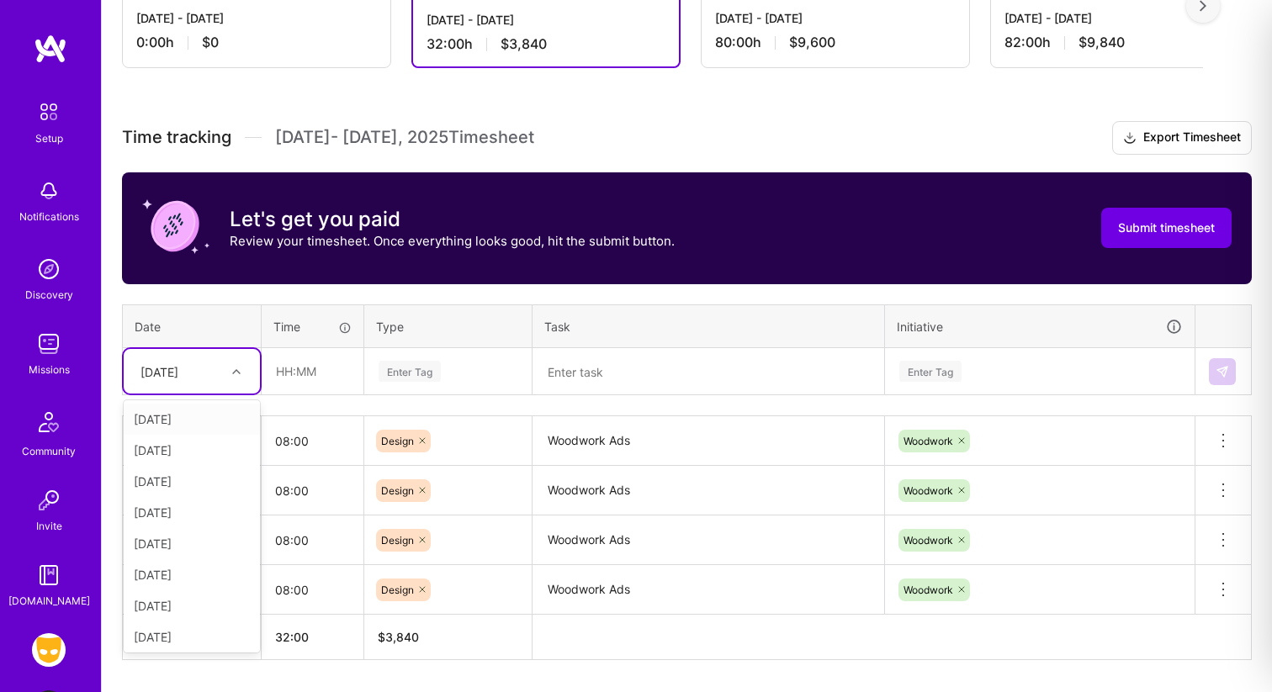
click at [178, 372] on div "[DATE]" at bounding box center [159, 372] width 38 height 18
click at [169, 569] on div "[DATE]" at bounding box center [192, 574] width 136 height 31
click at [297, 377] on input "text" at bounding box center [312, 371] width 100 height 45
type input "08:00"
click at [430, 379] on div "Enter Tag" at bounding box center [410, 371] width 62 height 26
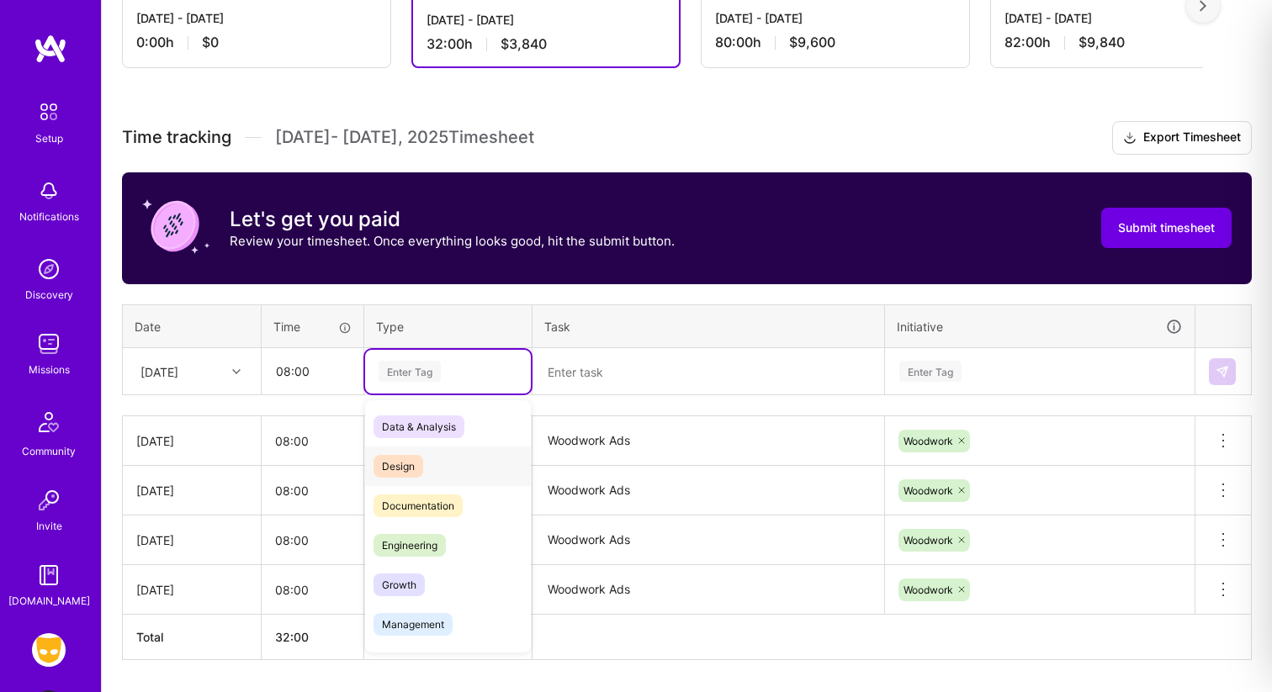
click at [413, 466] on span "Design" at bounding box center [398, 466] width 50 height 23
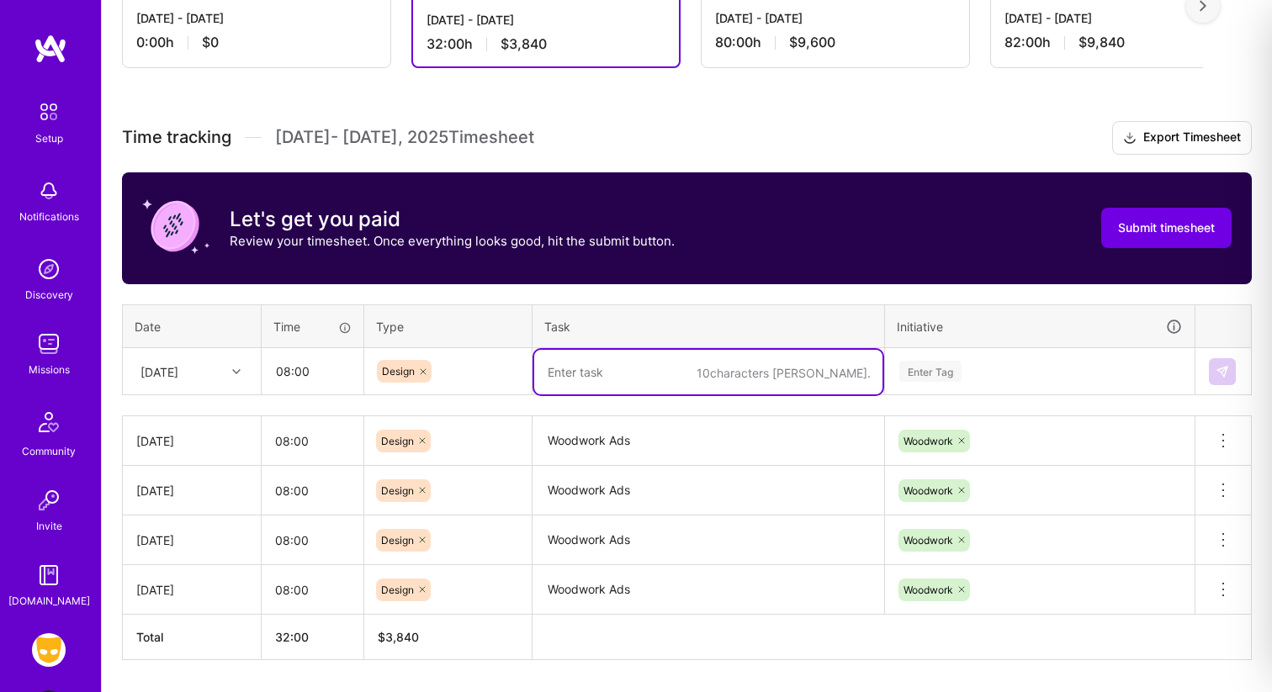
click at [583, 364] on textarea at bounding box center [708, 372] width 348 height 45
paste textarea "Woodwork Ads"
type textarea "Woodwork Ads"
click at [924, 371] on div "Enter Tag" at bounding box center [1040, 372] width 308 height 44
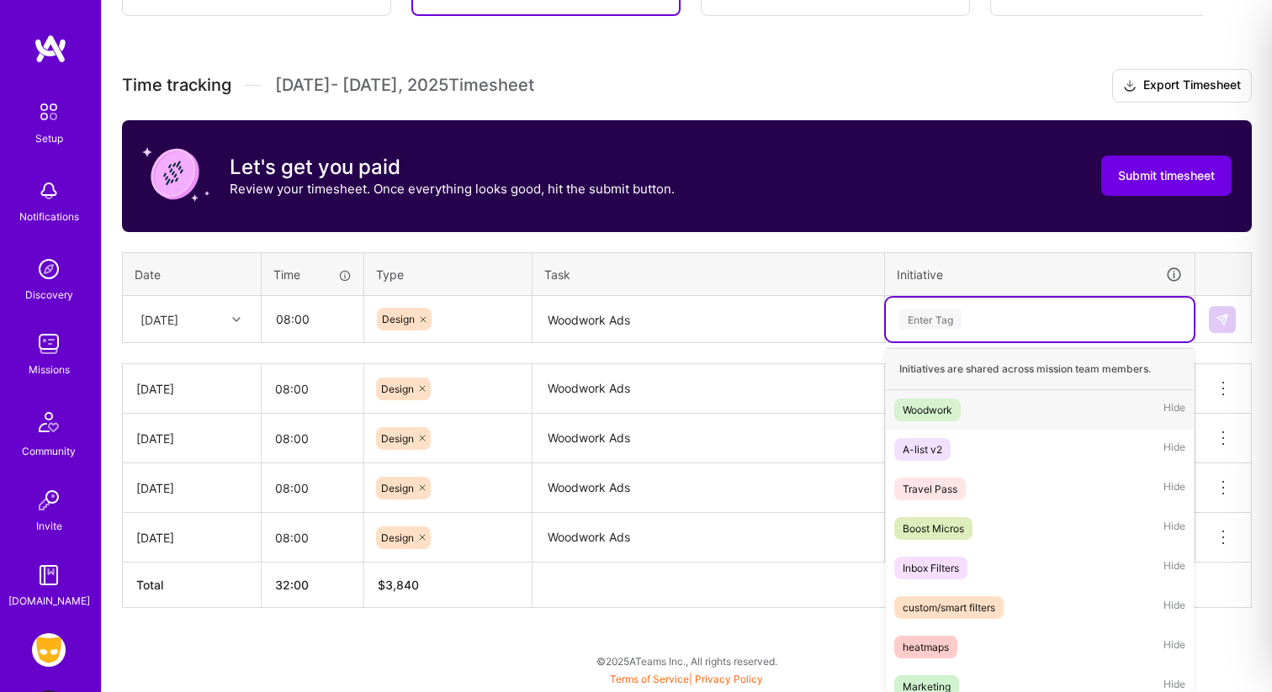
click at [938, 409] on div "Woodwork" at bounding box center [928, 410] width 50 height 18
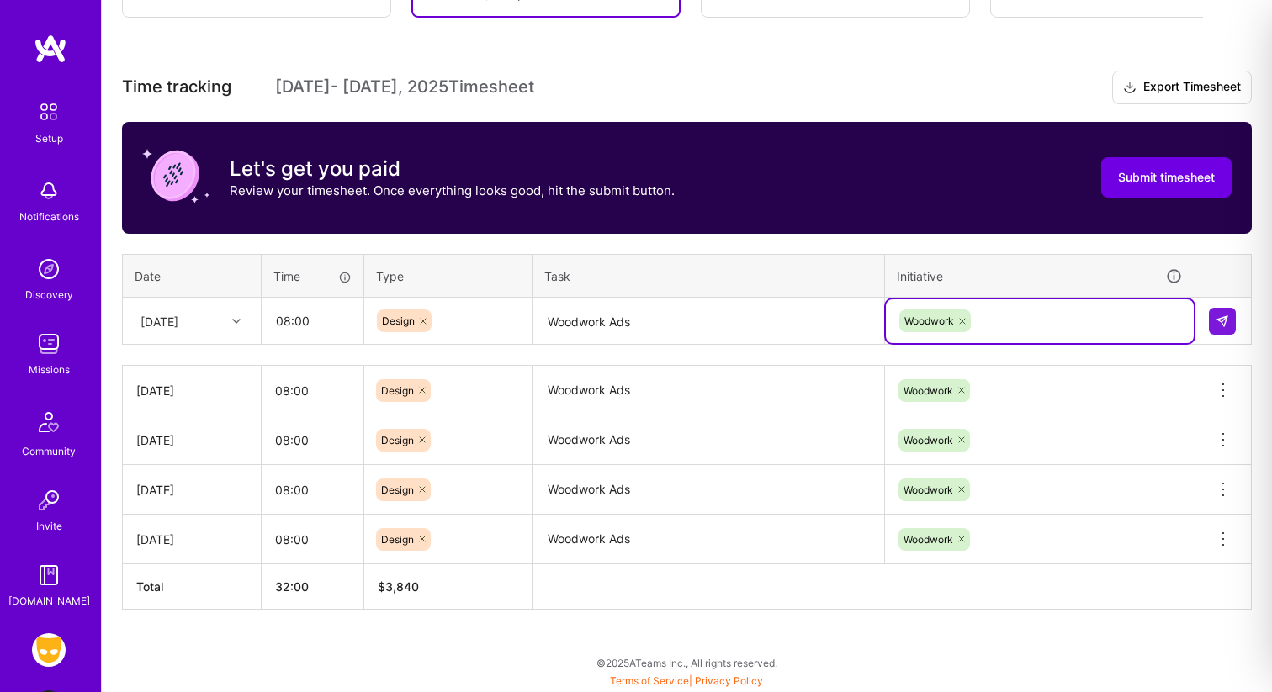
scroll to position [416, 0]
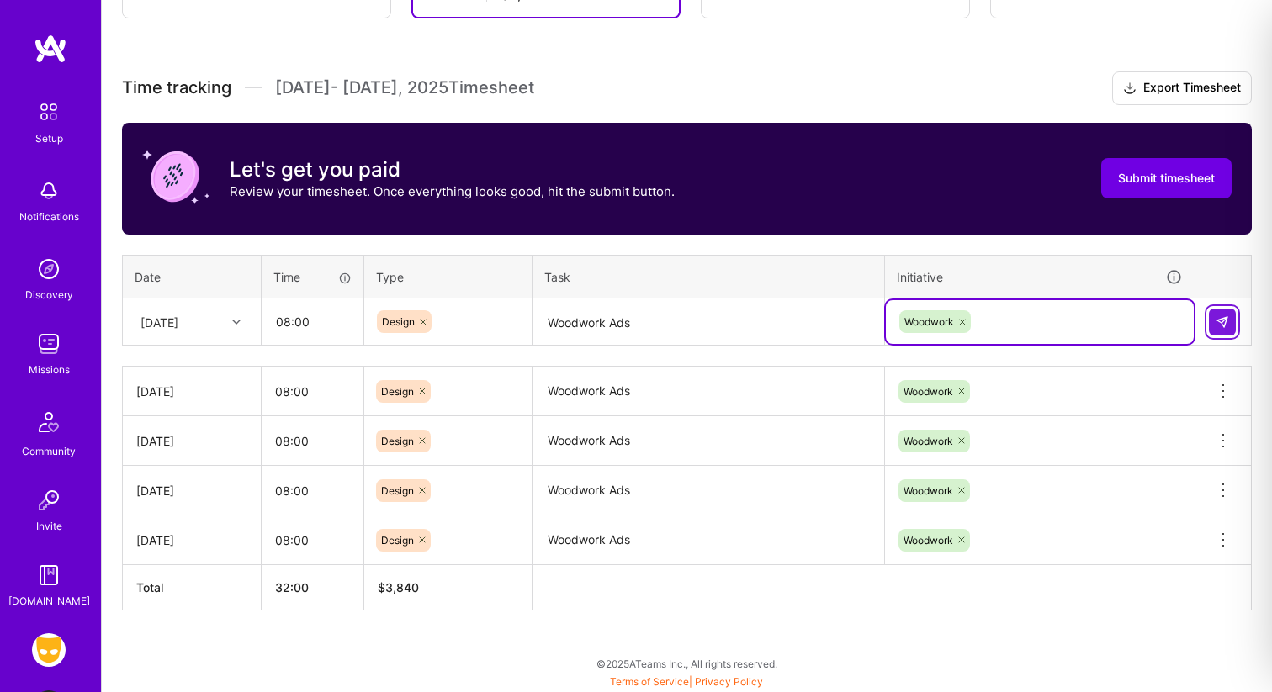
click at [1229, 320] on button at bounding box center [1222, 322] width 27 height 27
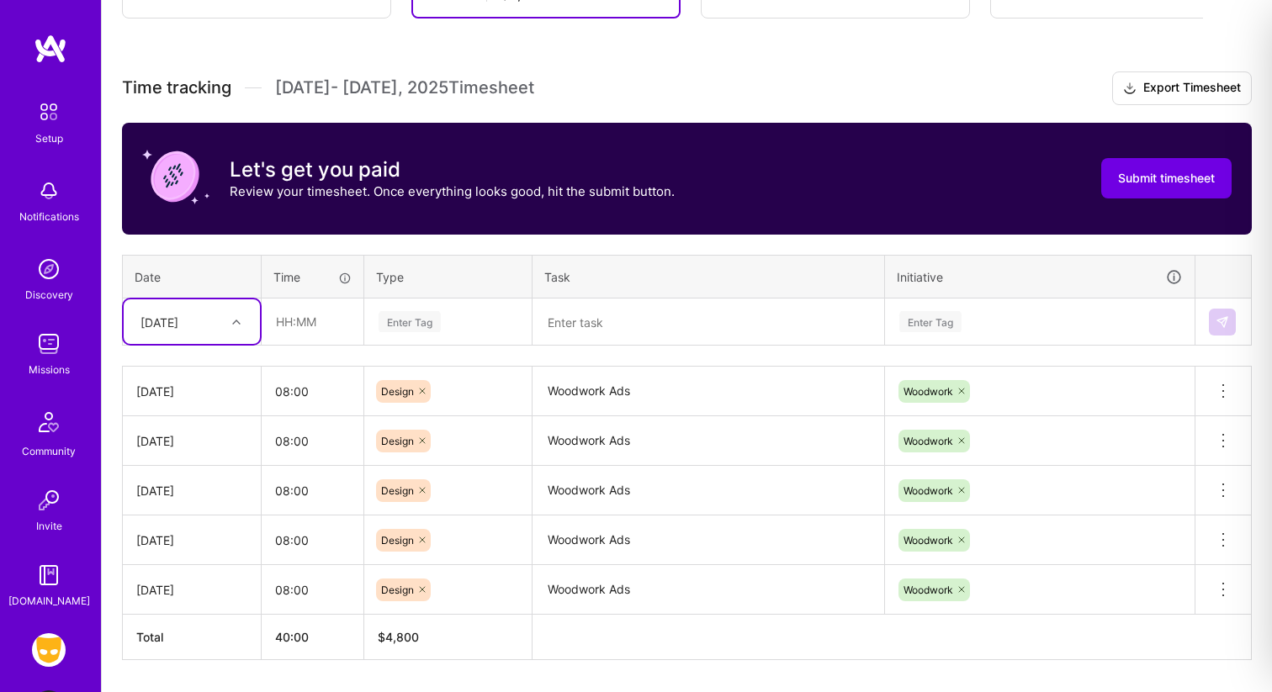
click at [177, 323] on div "[DATE]" at bounding box center [159, 322] width 38 height 18
click at [170, 527] on div "[DATE]" at bounding box center [192, 531] width 136 height 31
click at [301, 327] on input "text" at bounding box center [312, 321] width 100 height 45
type input "08:00"
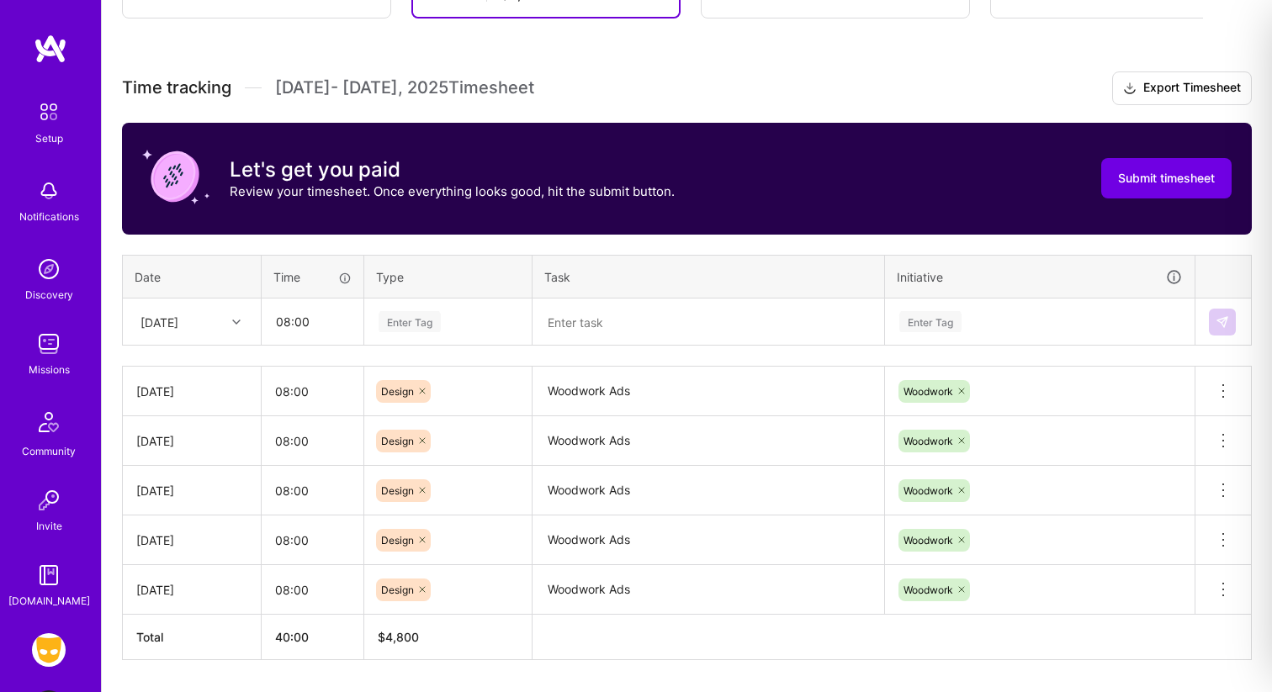
click at [414, 315] on div "Enter Tag" at bounding box center [410, 322] width 62 height 26
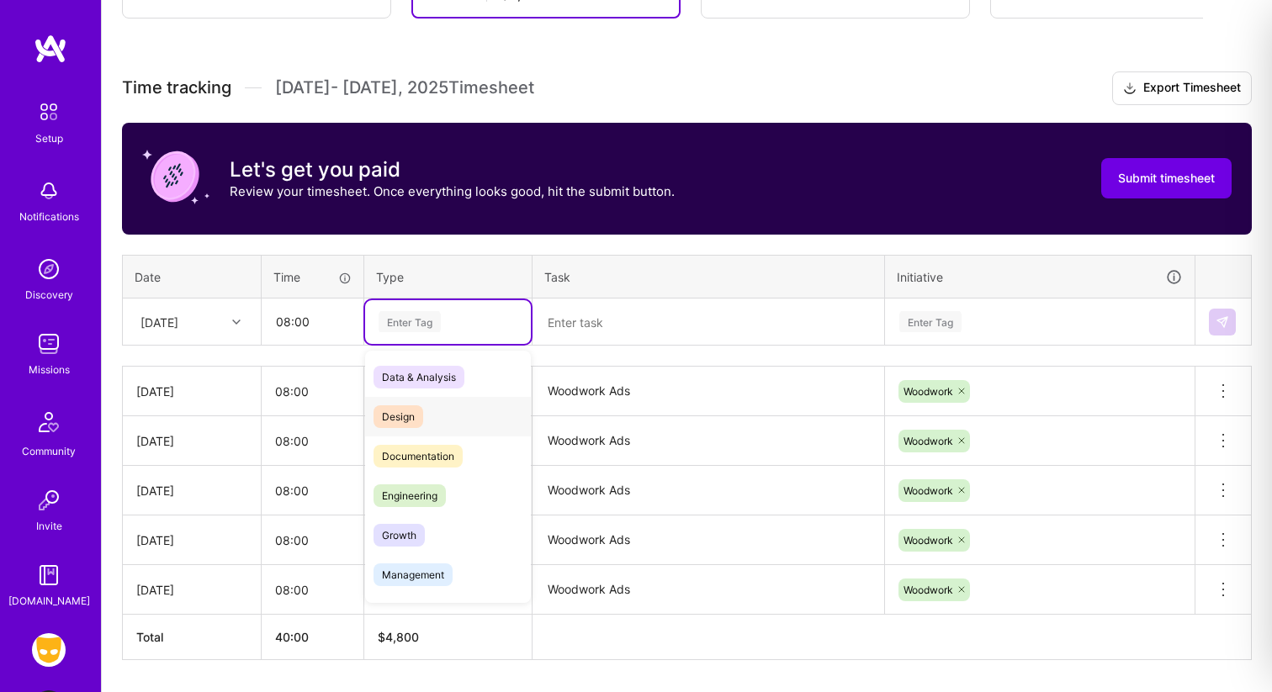
click at [416, 412] on span "Design" at bounding box center [398, 416] width 50 height 23
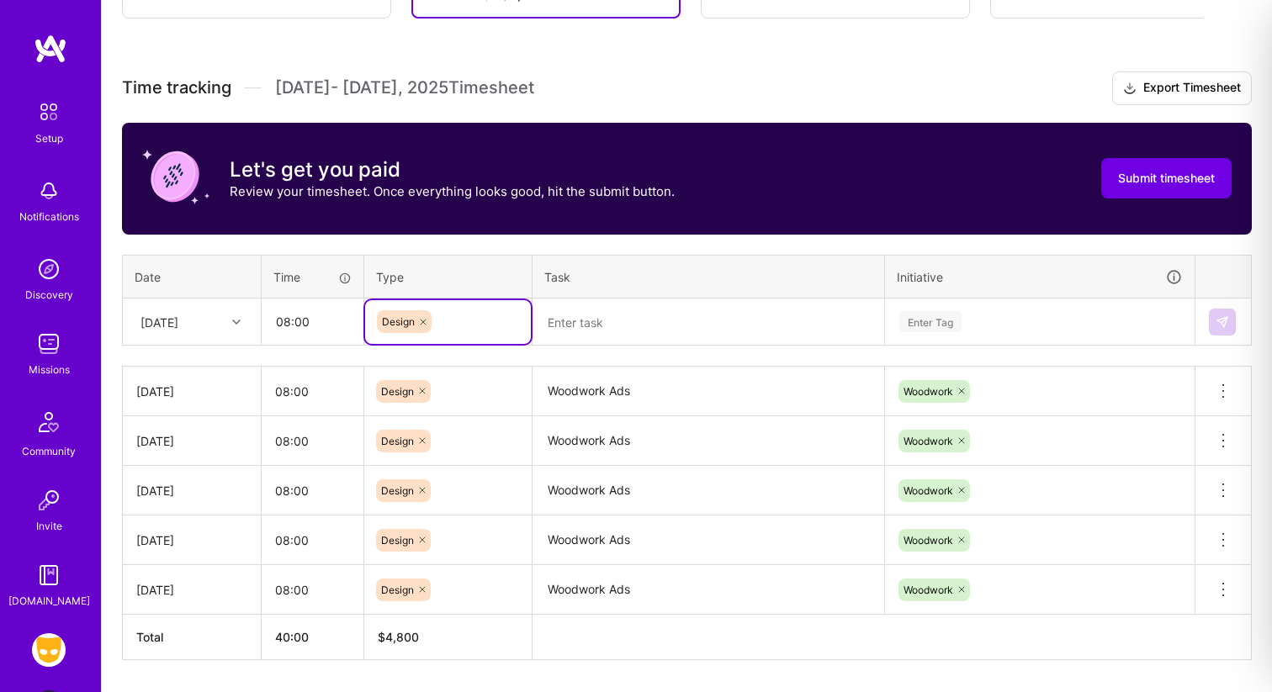
click at [580, 312] on textarea at bounding box center [708, 322] width 348 height 45
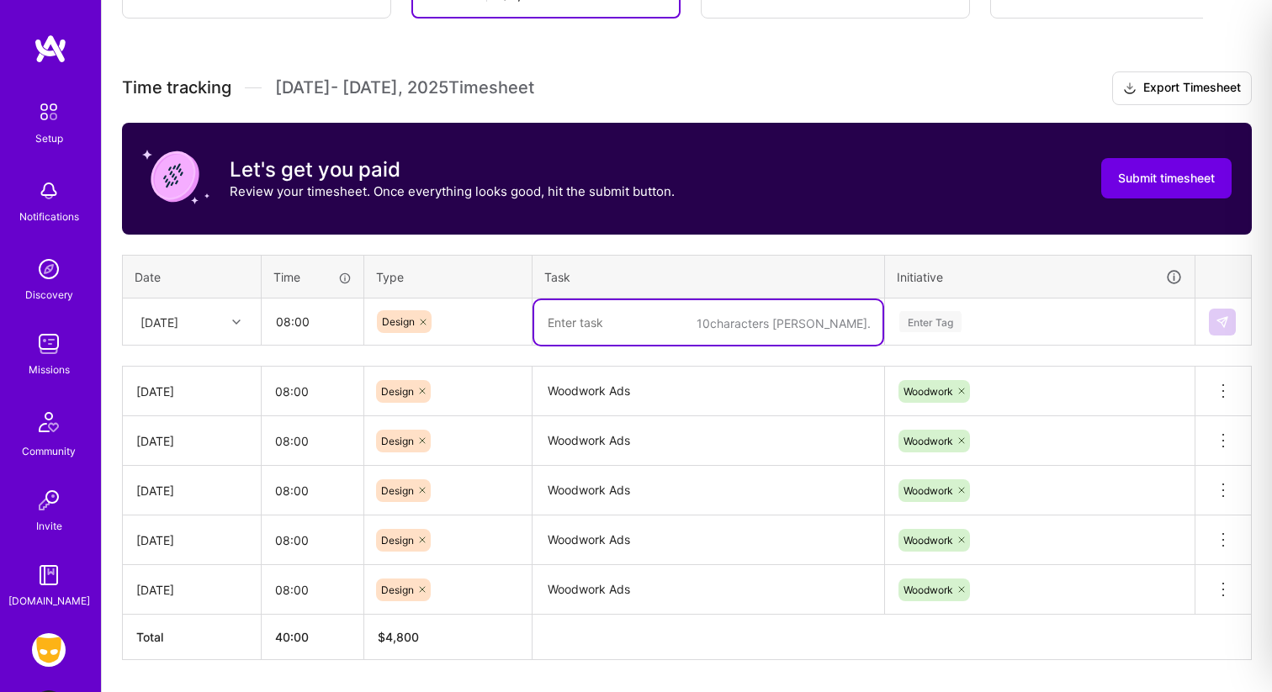
paste textarea "Woodwork Ads"
click at [919, 322] on div "Enter Tag" at bounding box center [930, 322] width 62 height 26
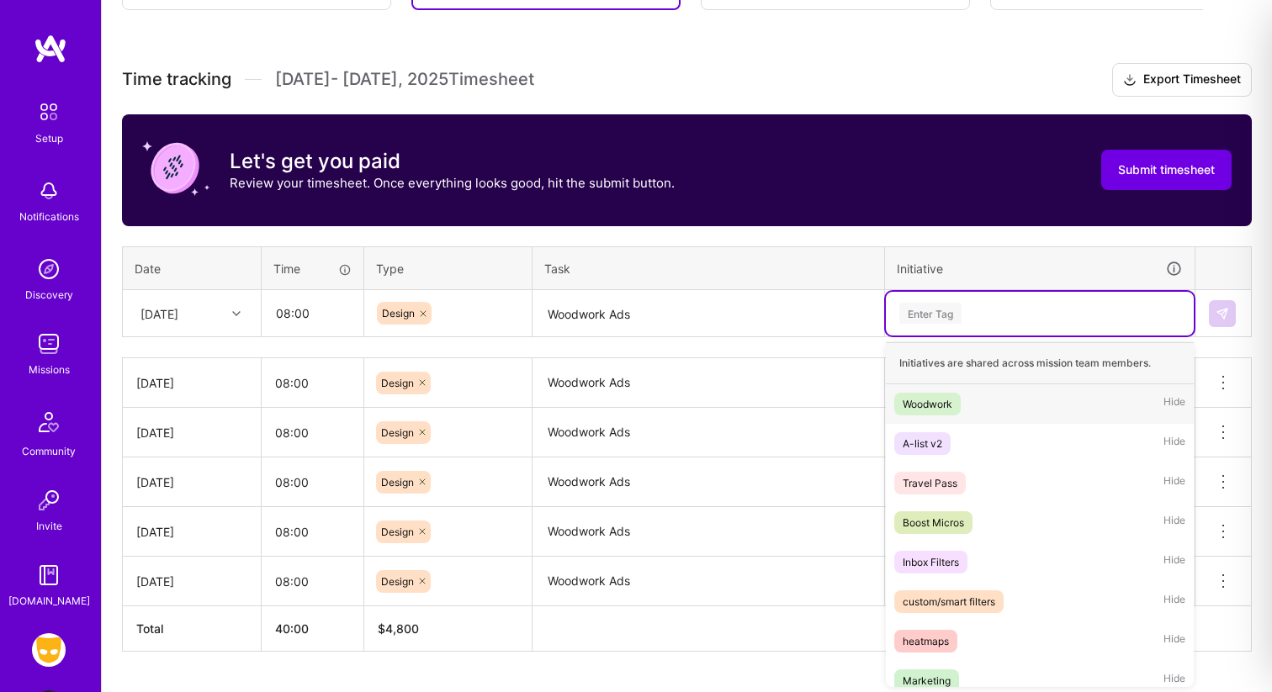
scroll to position [425, 0]
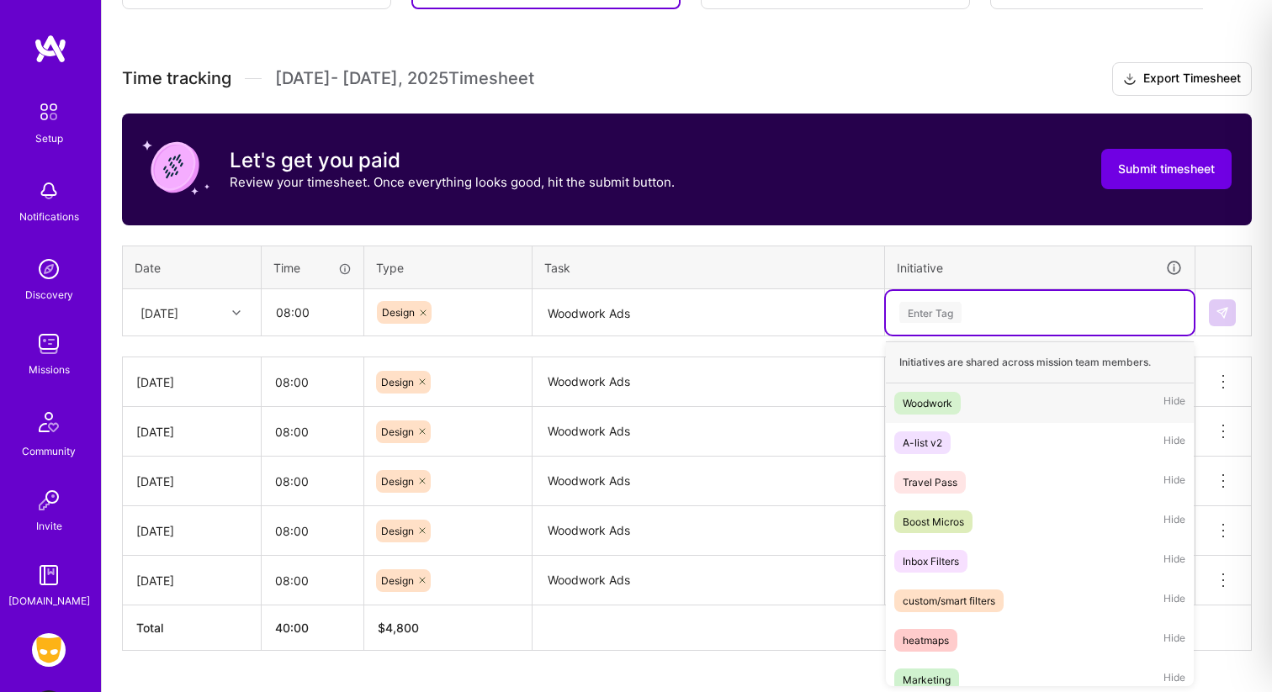
click at [923, 396] on div "Woodwork" at bounding box center [928, 403] width 50 height 18
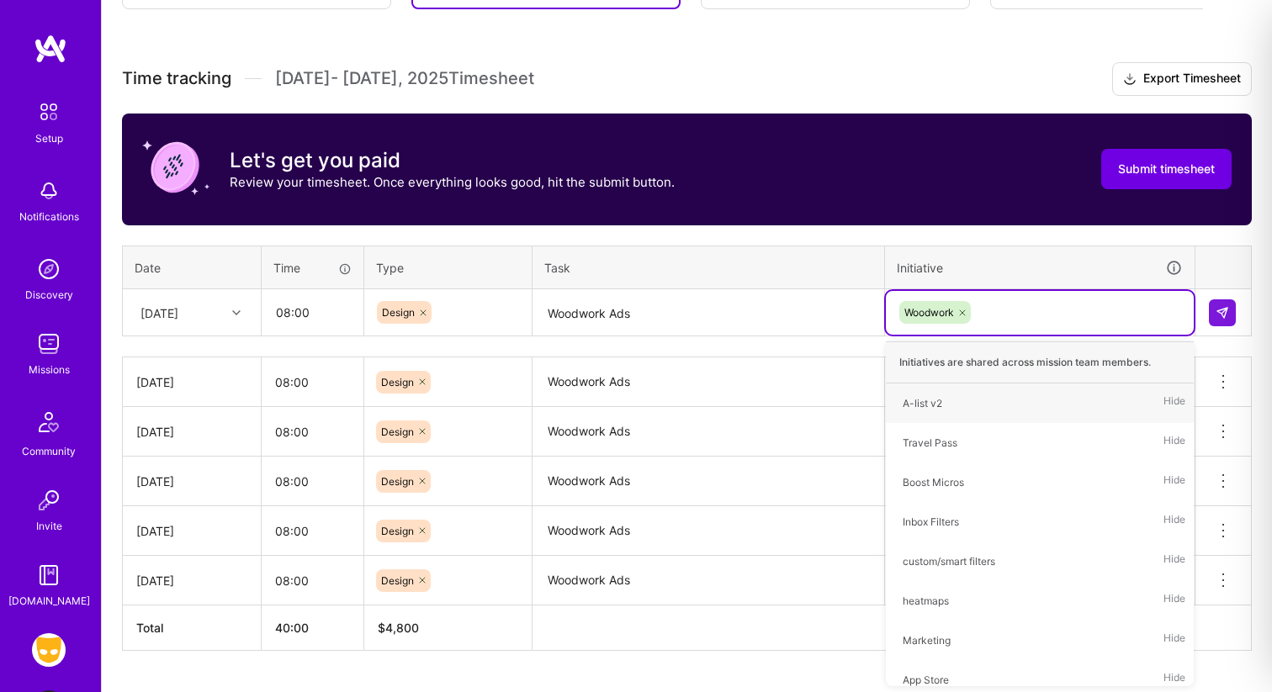
click at [580, 318] on textarea "Woodwork Ads" at bounding box center [708, 313] width 348 height 45
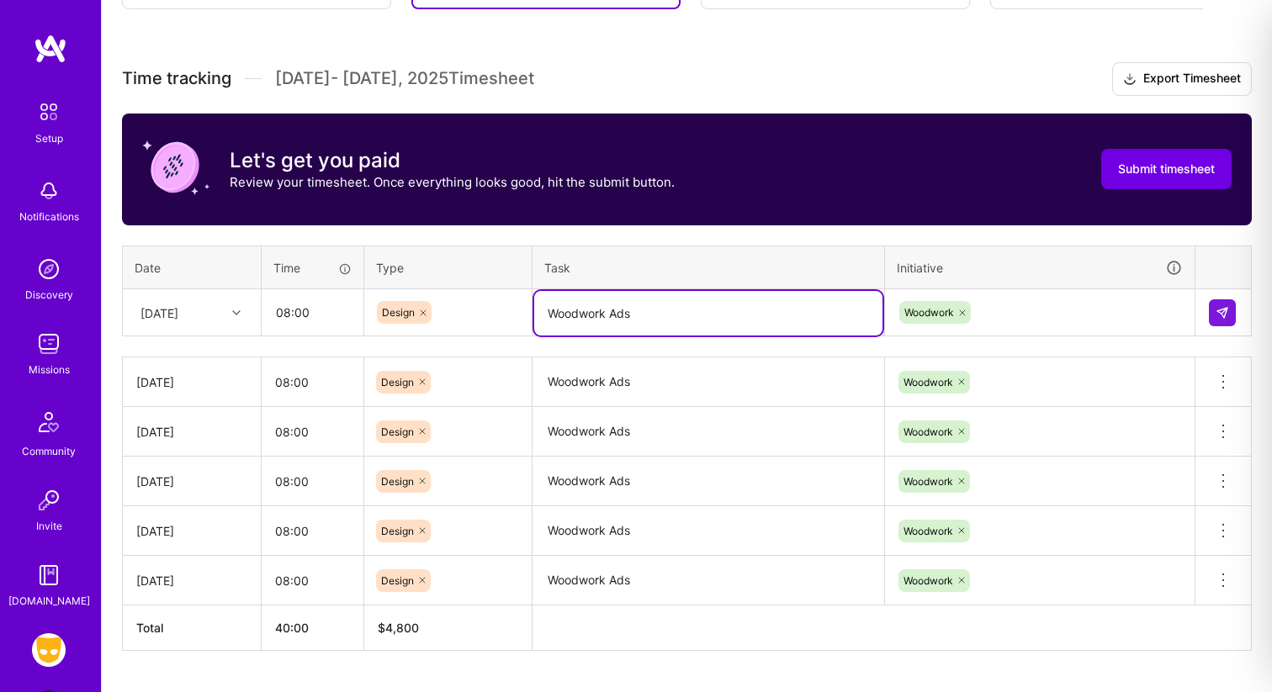
click at [580, 318] on textarea "Woodwork Ads" at bounding box center [708, 313] width 348 height 45
click at [666, 316] on textarea "App Store Design" at bounding box center [708, 313] width 348 height 45
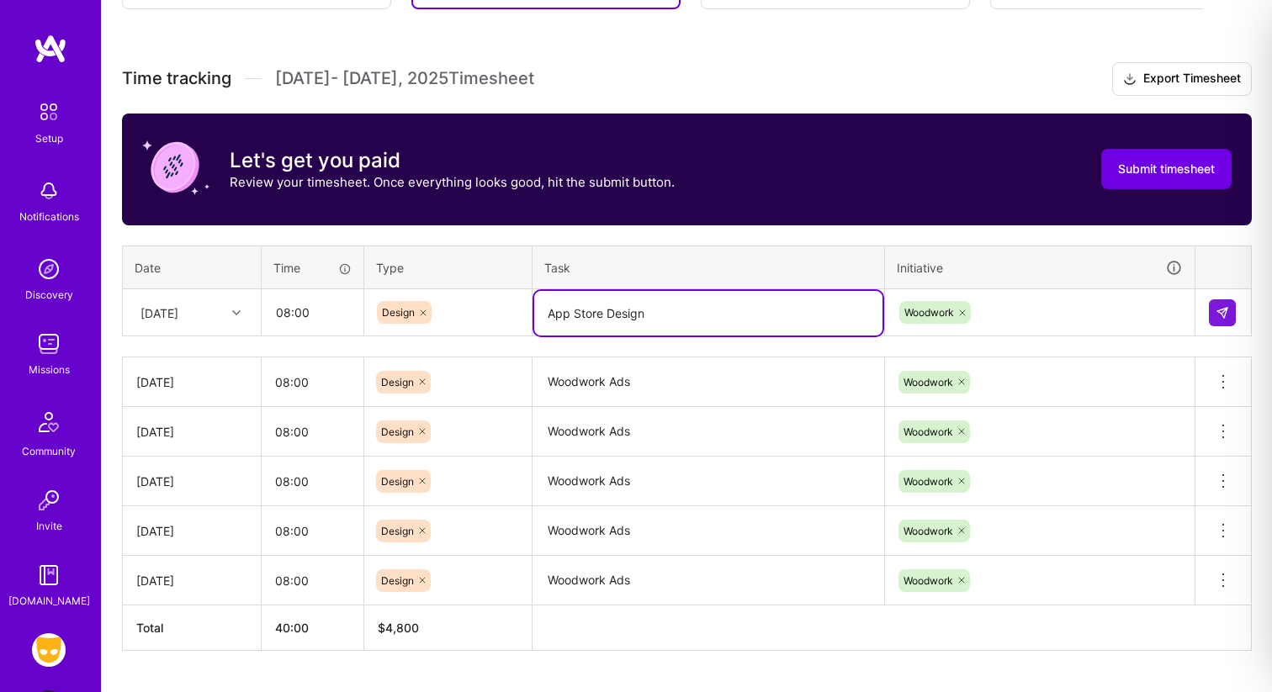
type textarea "App Store Design"
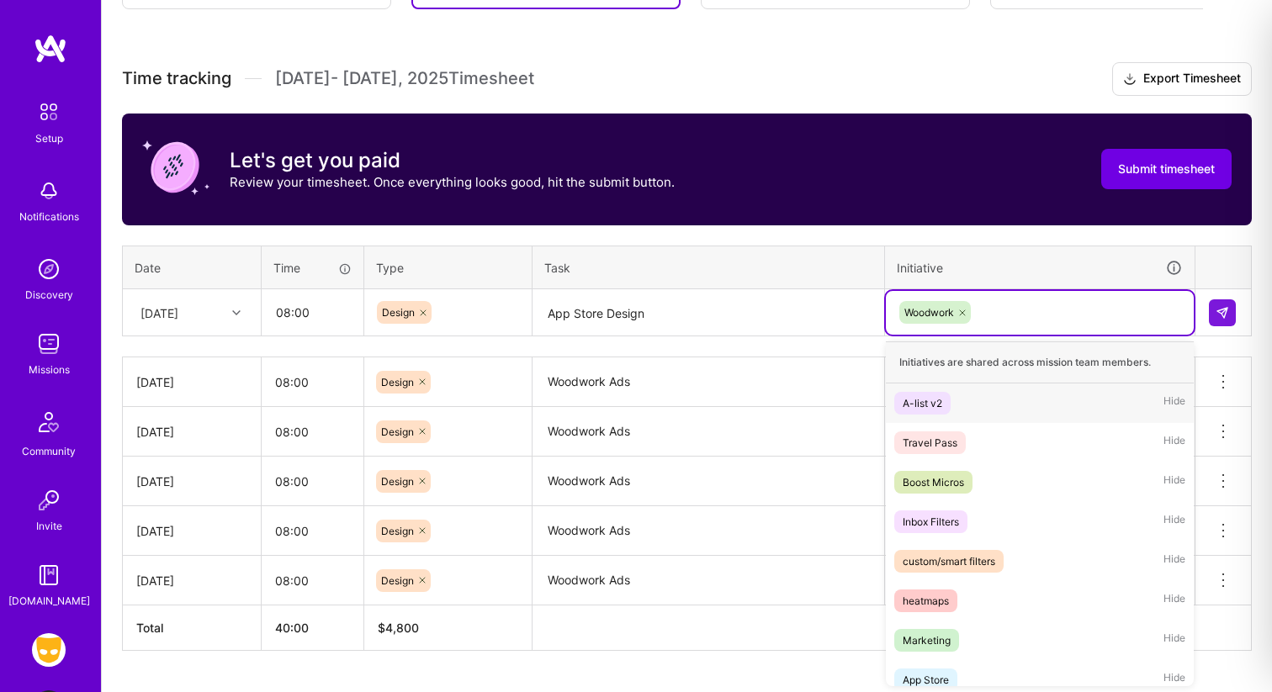
click at [965, 310] on icon at bounding box center [962, 313] width 10 height 10
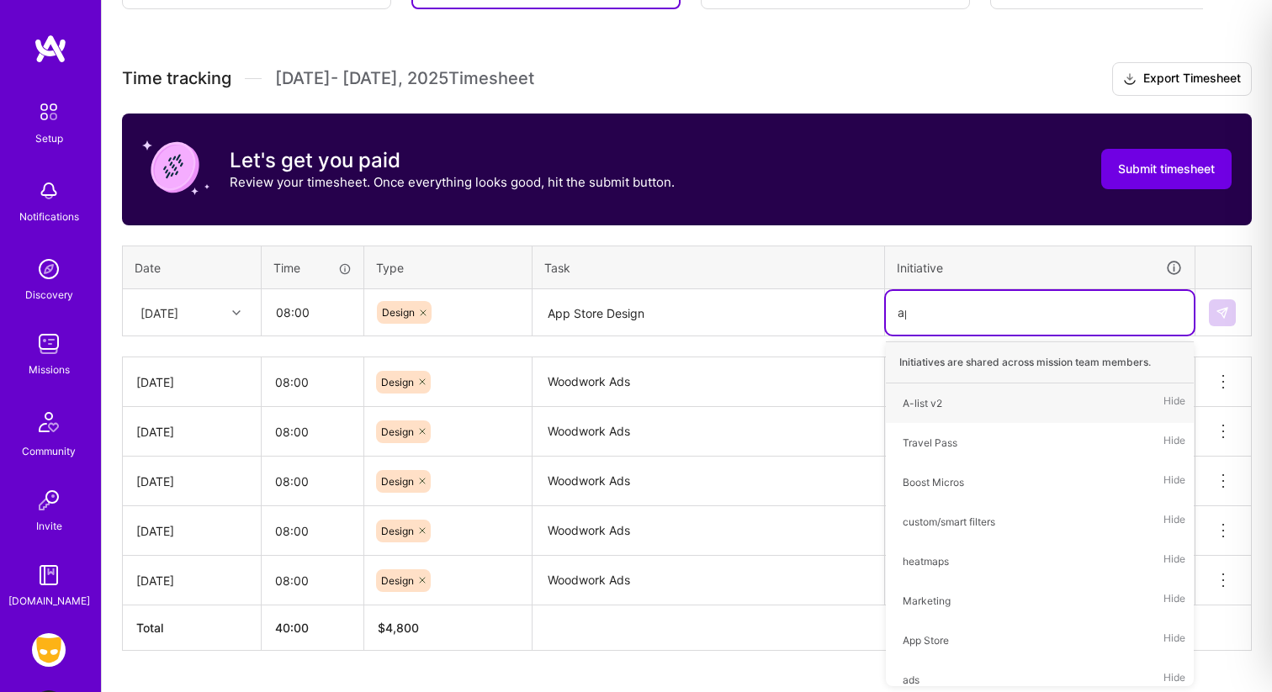
type input "app"
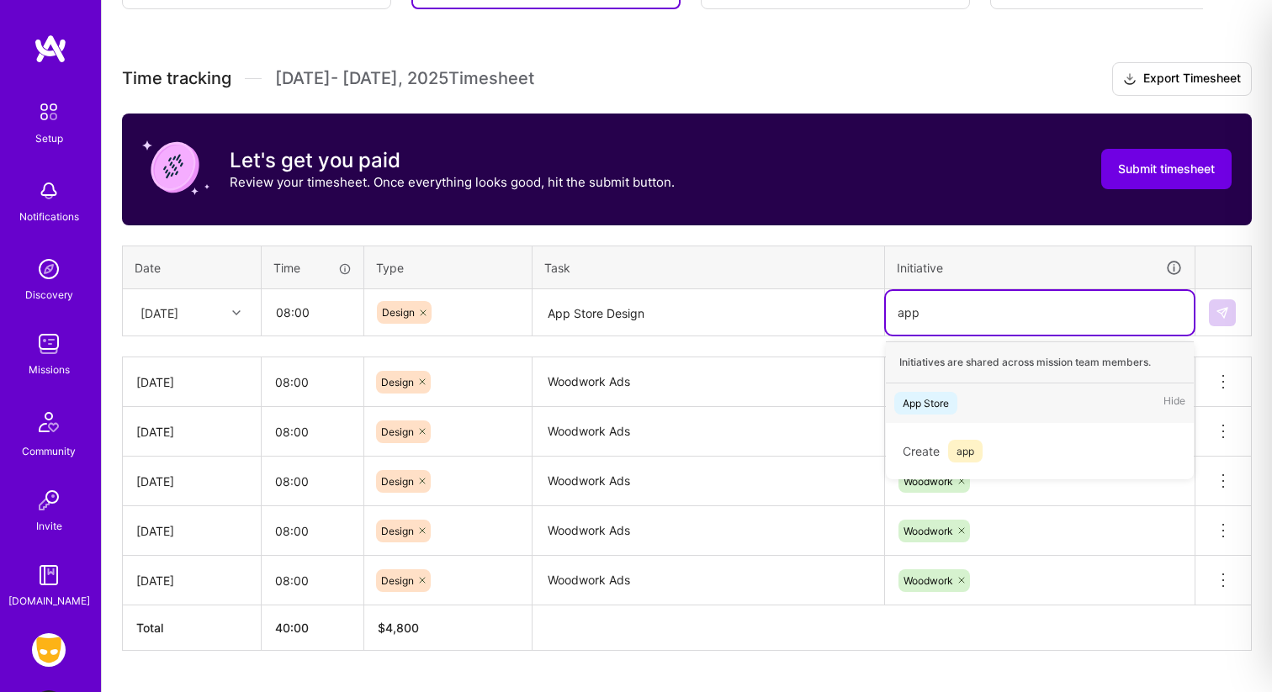
click at [939, 400] on div "App Store" at bounding box center [926, 403] width 46 height 18
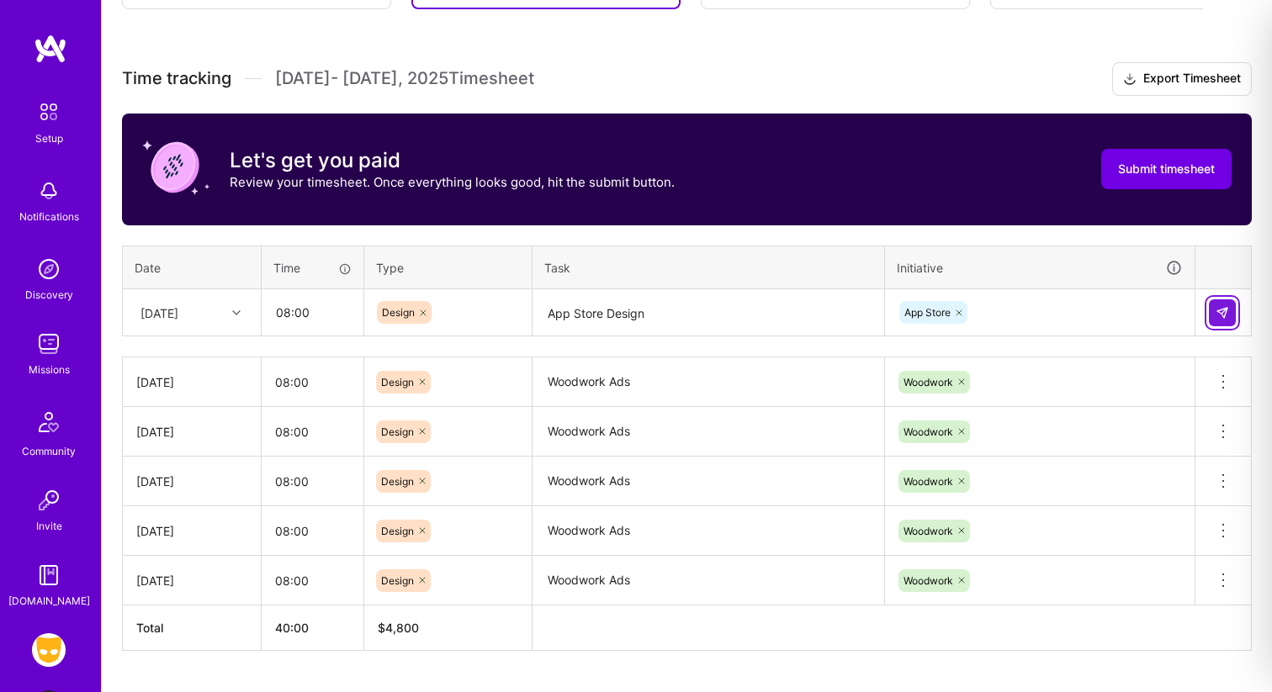
click at [1233, 310] on button at bounding box center [1222, 312] width 27 height 27
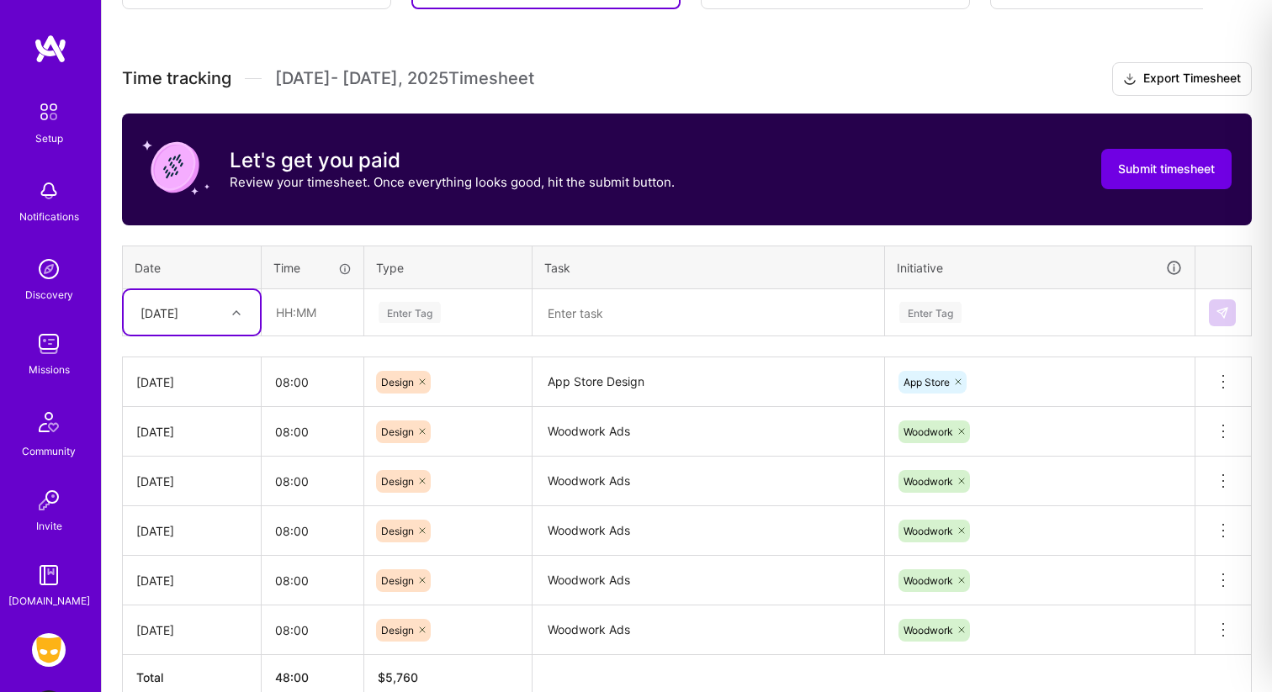
click at [178, 310] on div "[DATE]" at bounding box center [159, 313] width 38 height 18
click at [183, 542] on div "[DATE]" at bounding box center [192, 542] width 136 height 31
click at [300, 313] on input "text" at bounding box center [312, 312] width 100 height 45
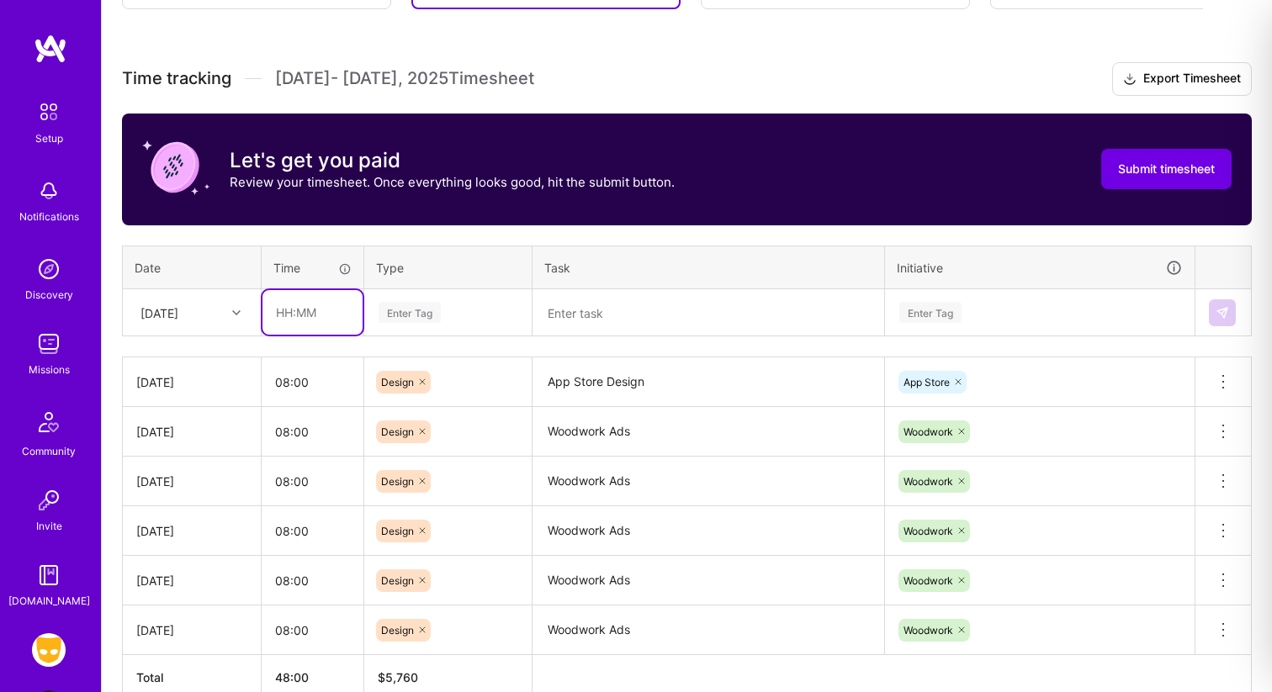
type input "08:00"
click at [412, 308] on div "Enter Tag" at bounding box center [410, 312] width 62 height 26
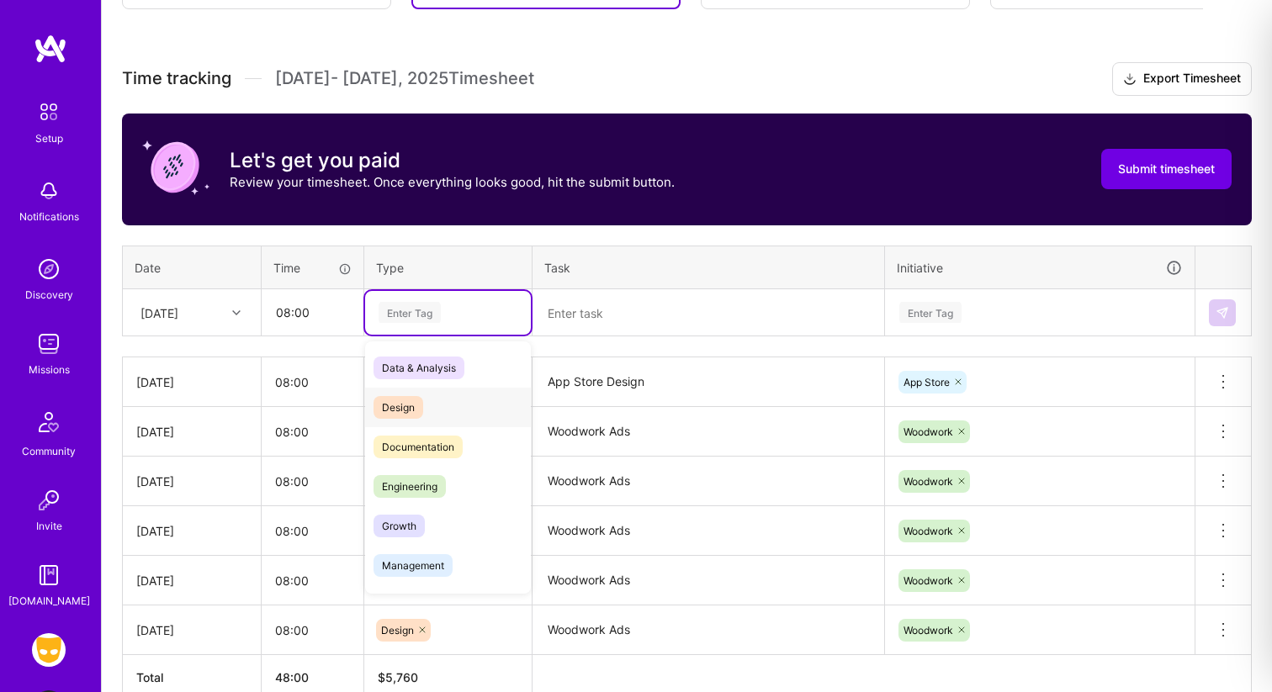
click at [401, 405] on span "Design" at bounding box center [398, 407] width 50 height 23
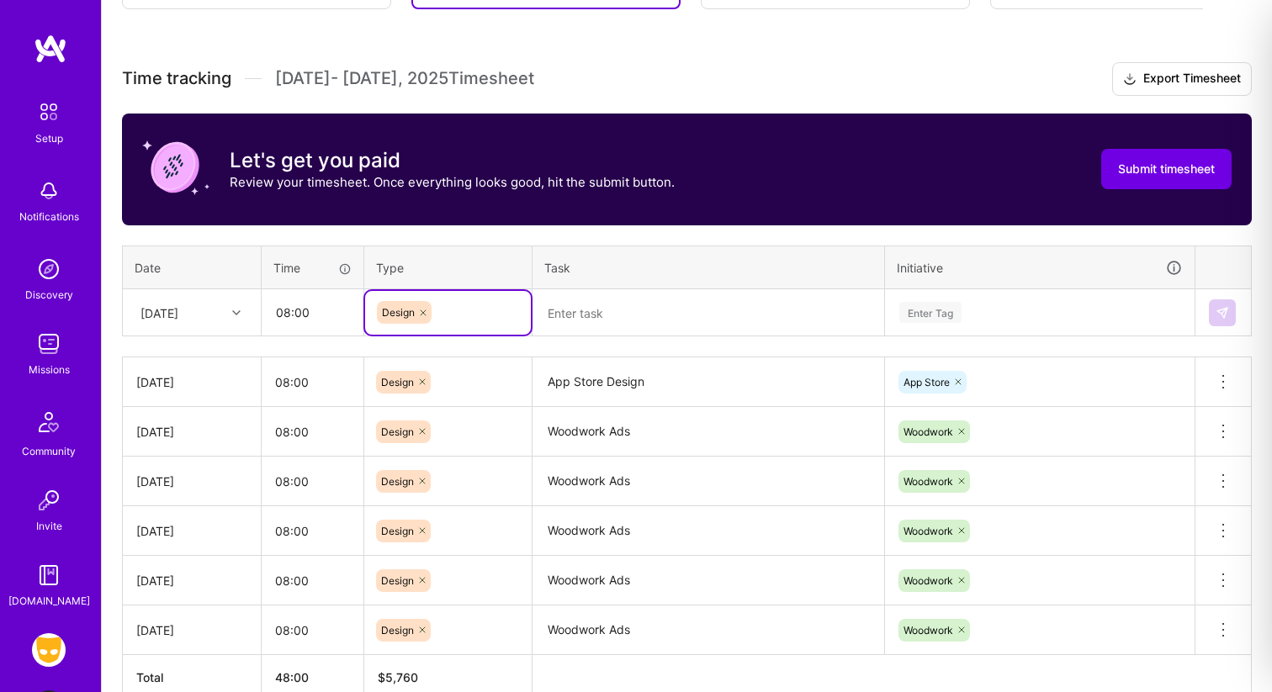
click at [571, 314] on textarea at bounding box center [708, 313] width 348 height 45
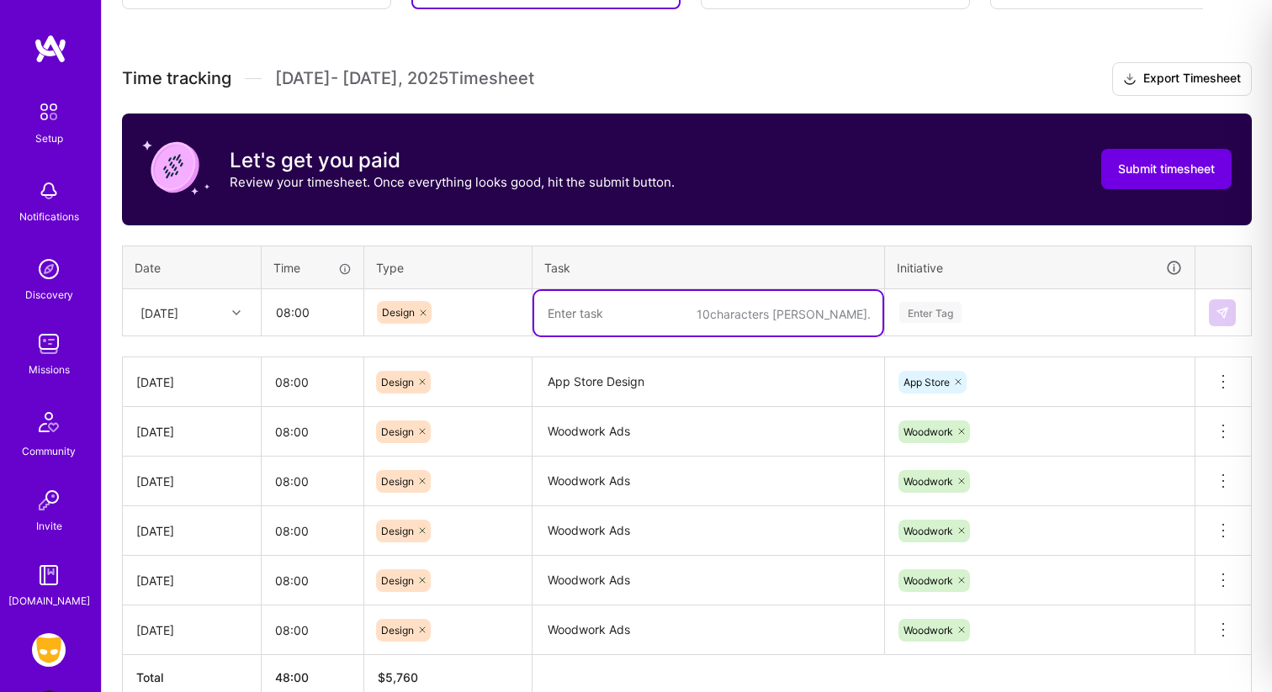
paste textarea "App Store Design"
type textarea "App Store Design"
click at [925, 307] on div "Enter Tag" at bounding box center [930, 312] width 62 height 26
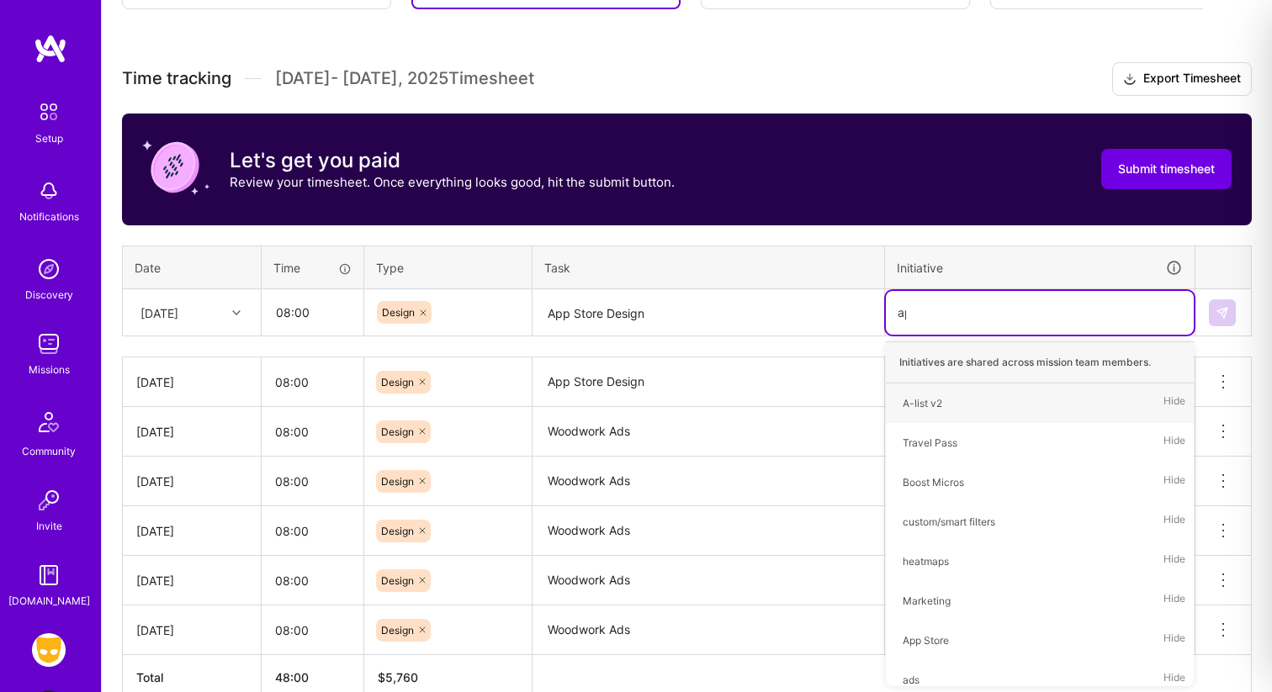
type input "app"
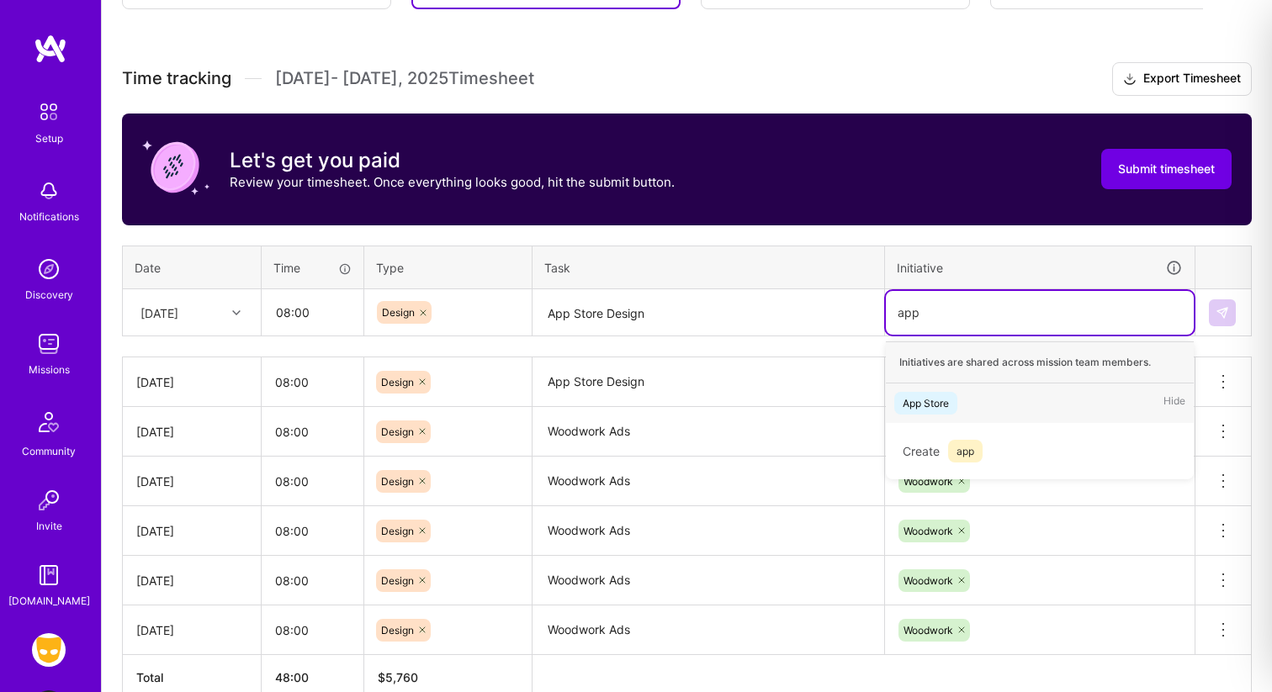
click at [919, 405] on div "App Store" at bounding box center [926, 403] width 46 height 18
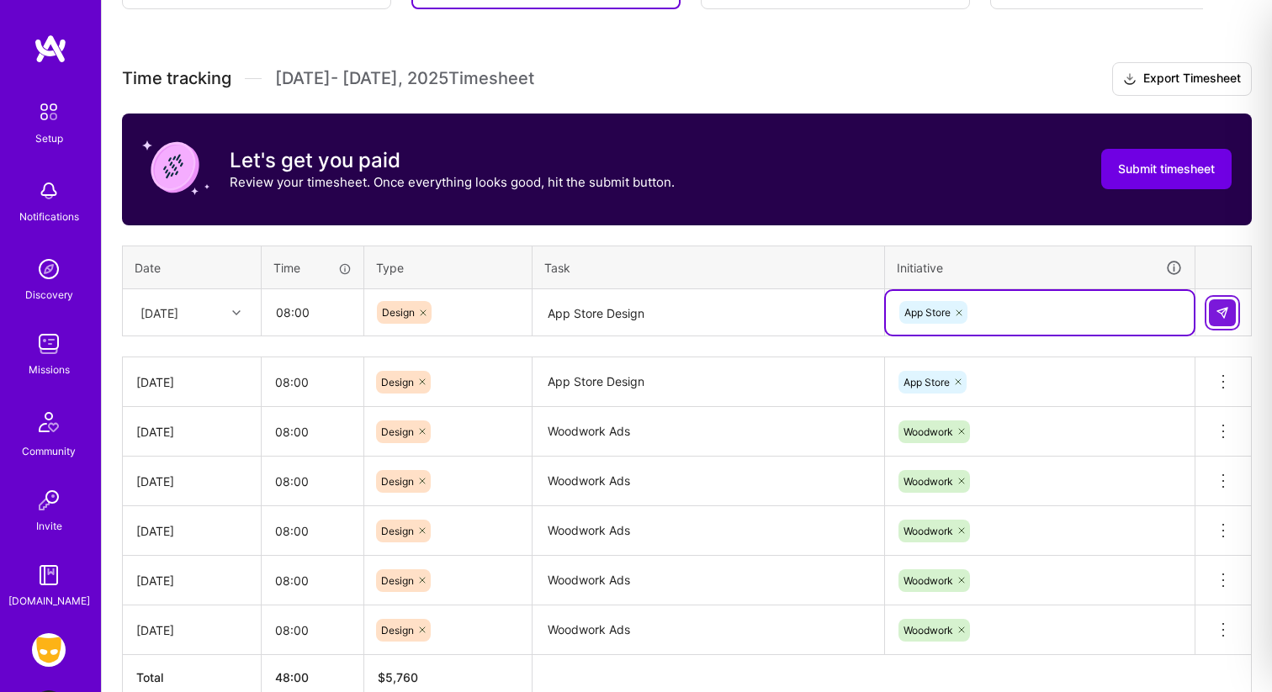
click at [1222, 310] on img at bounding box center [1221, 312] width 13 height 13
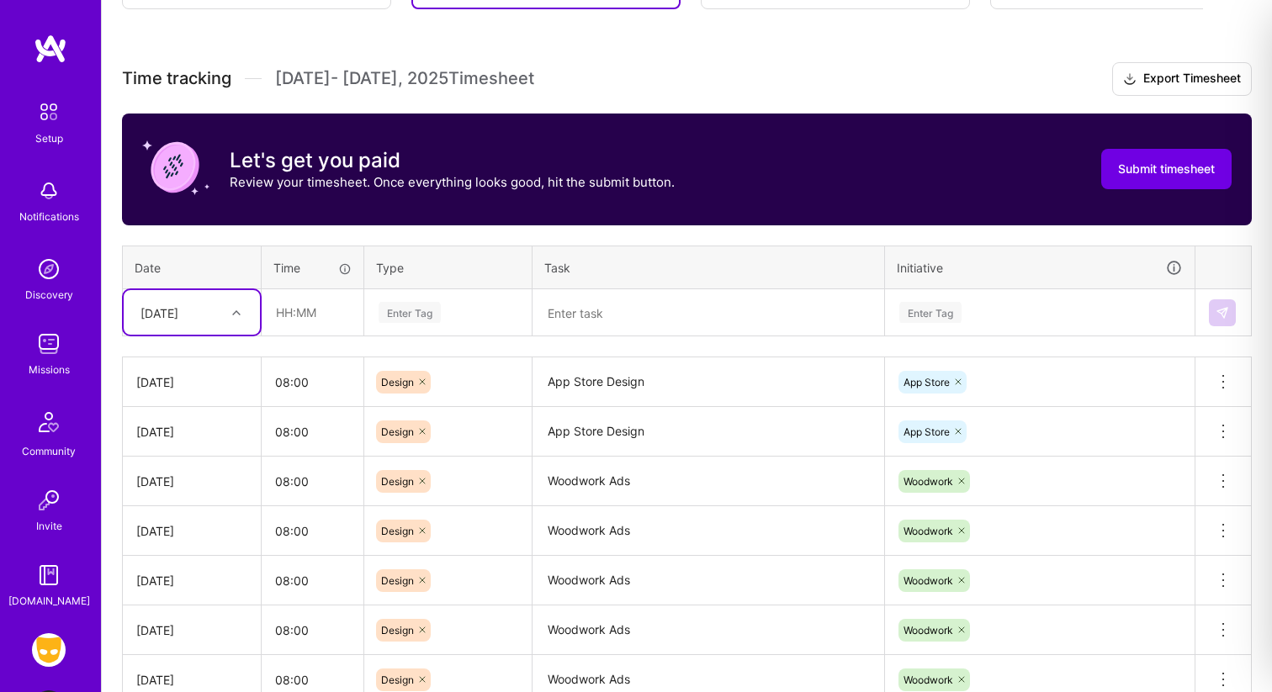
click at [178, 317] on div "[DATE]" at bounding box center [159, 313] width 38 height 18
click at [174, 479] on div "[DATE]" at bounding box center [192, 489] width 136 height 31
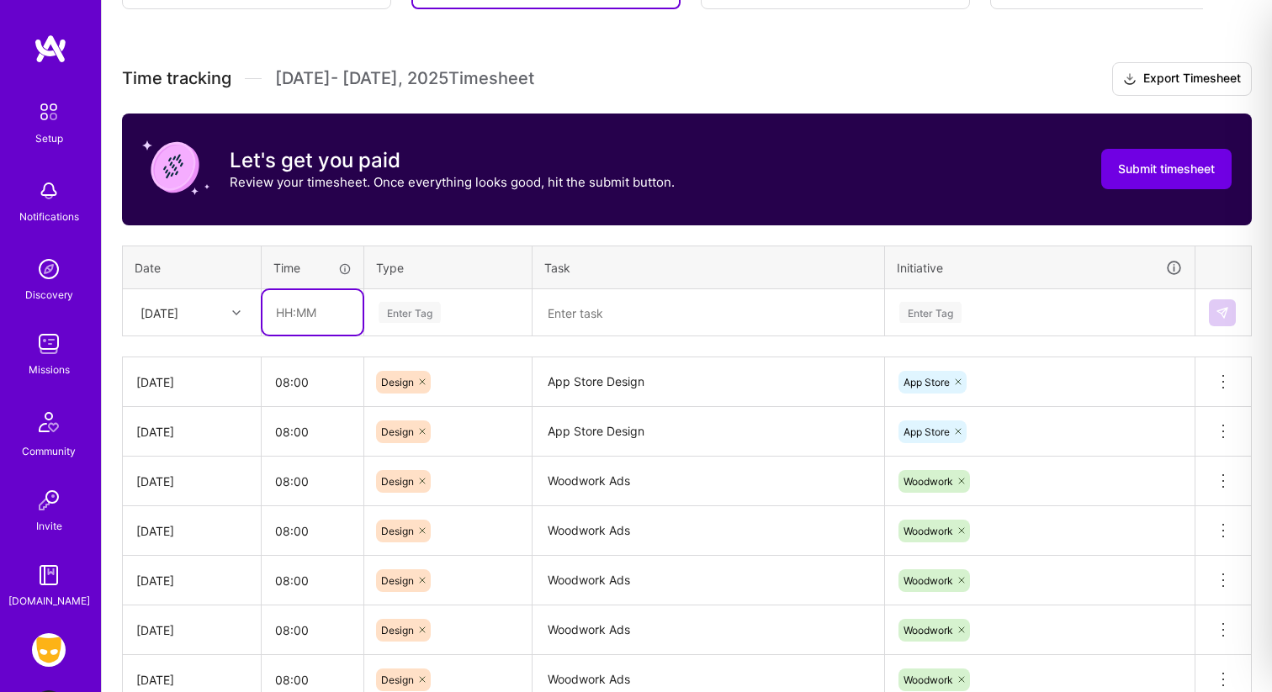
click at [301, 306] on input "text" at bounding box center [312, 312] width 100 height 45
type input "04:00"
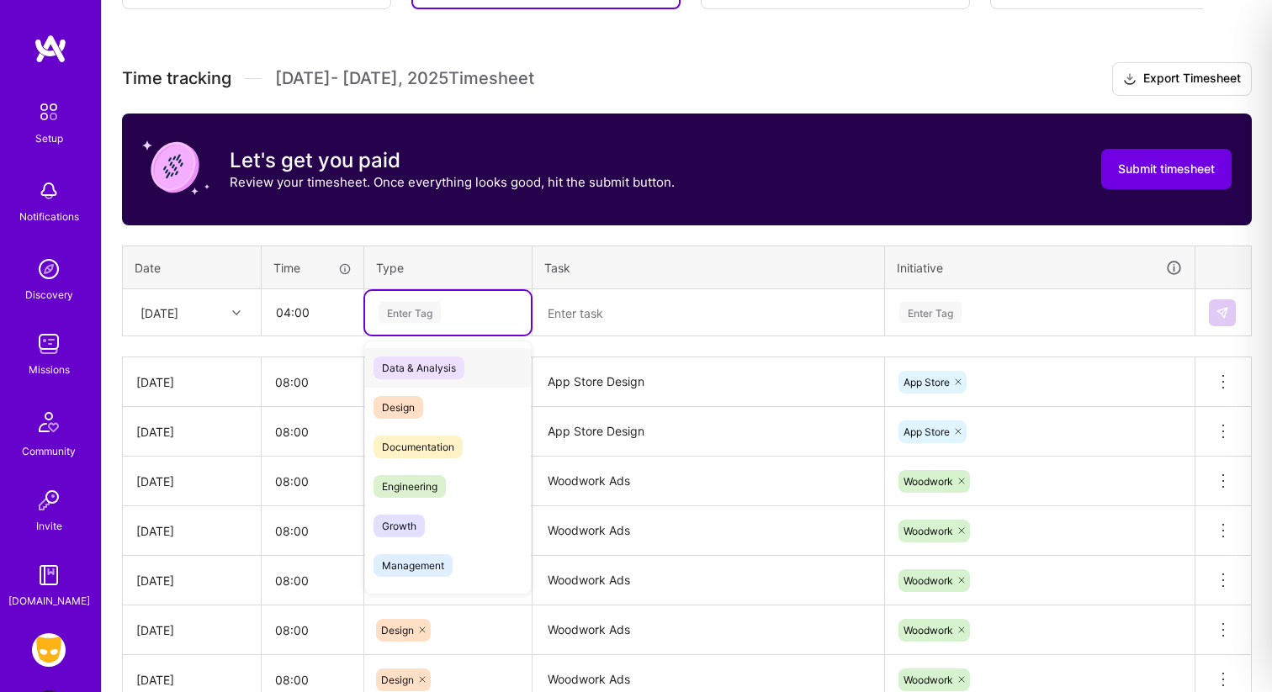
click at [397, 307] on div "Enter Tag" at bounding box center [410, 312] width 62 height 26
click at [407, 405] on span "Design" at bounding box center [398, 407] width 50 height 23
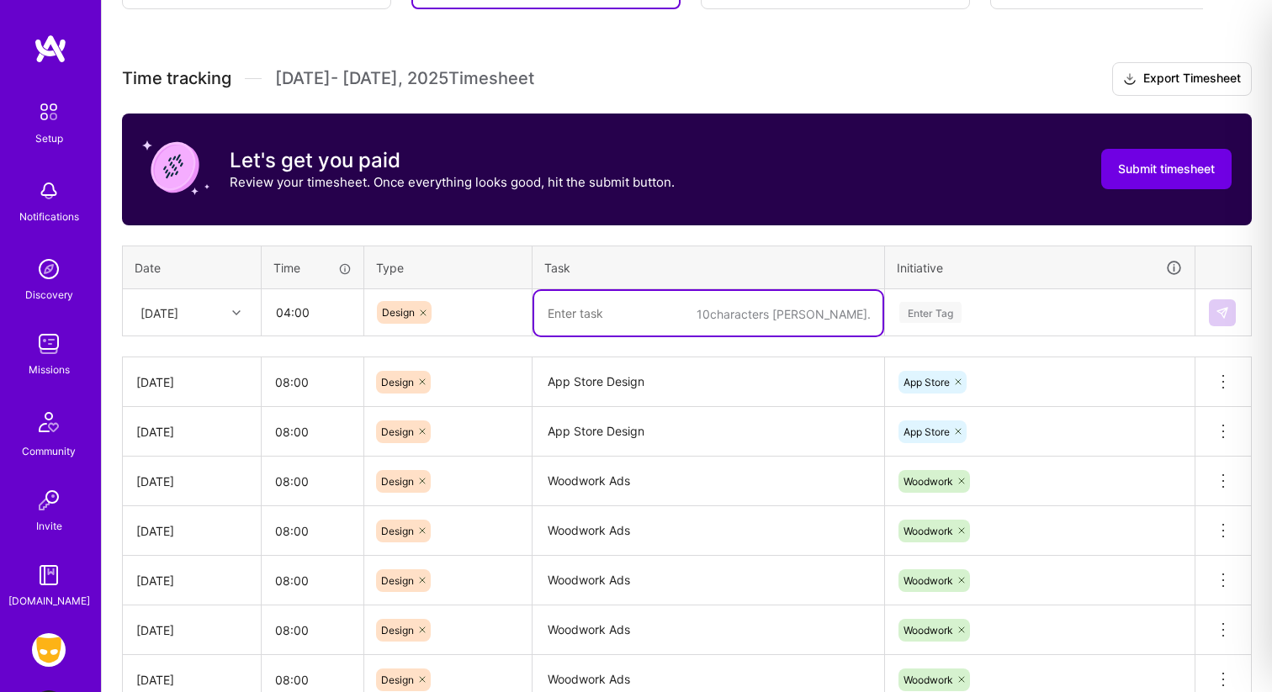
click at [573, 313] on textarea at bounding box center [708, 313] width 348 height 45
paste textarea "App Store Design"
type textarea "App Store Design"
click at [934, 304] on div "Enter Tag" at bounding box center [930, 312] width 62 height 26
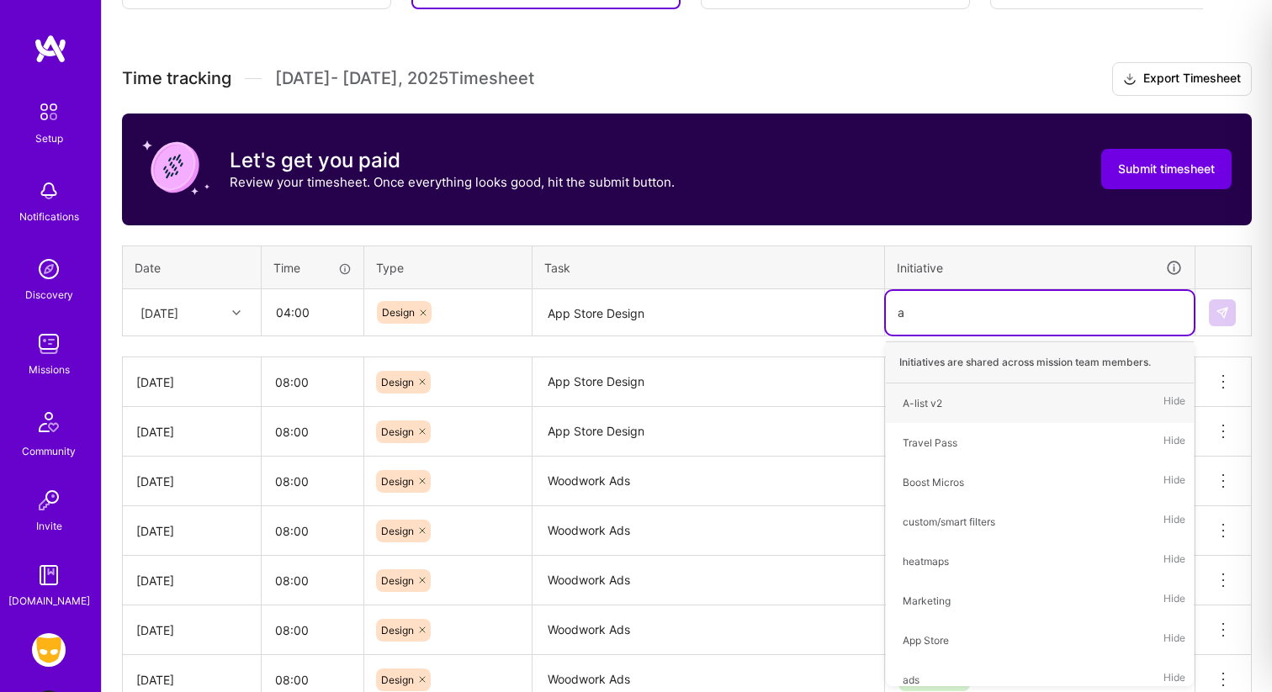
type input "ap"
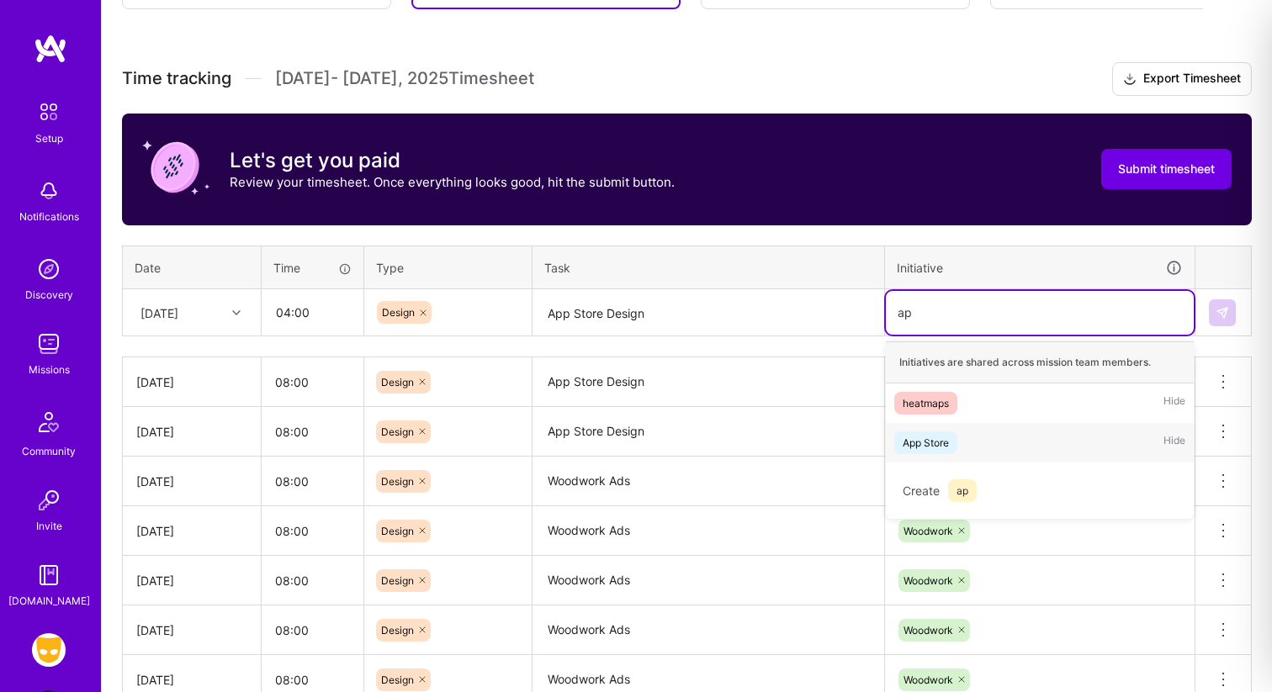
click at [929, 441] on div "App Store" at bounding box center [926, 443] width 46 height 18
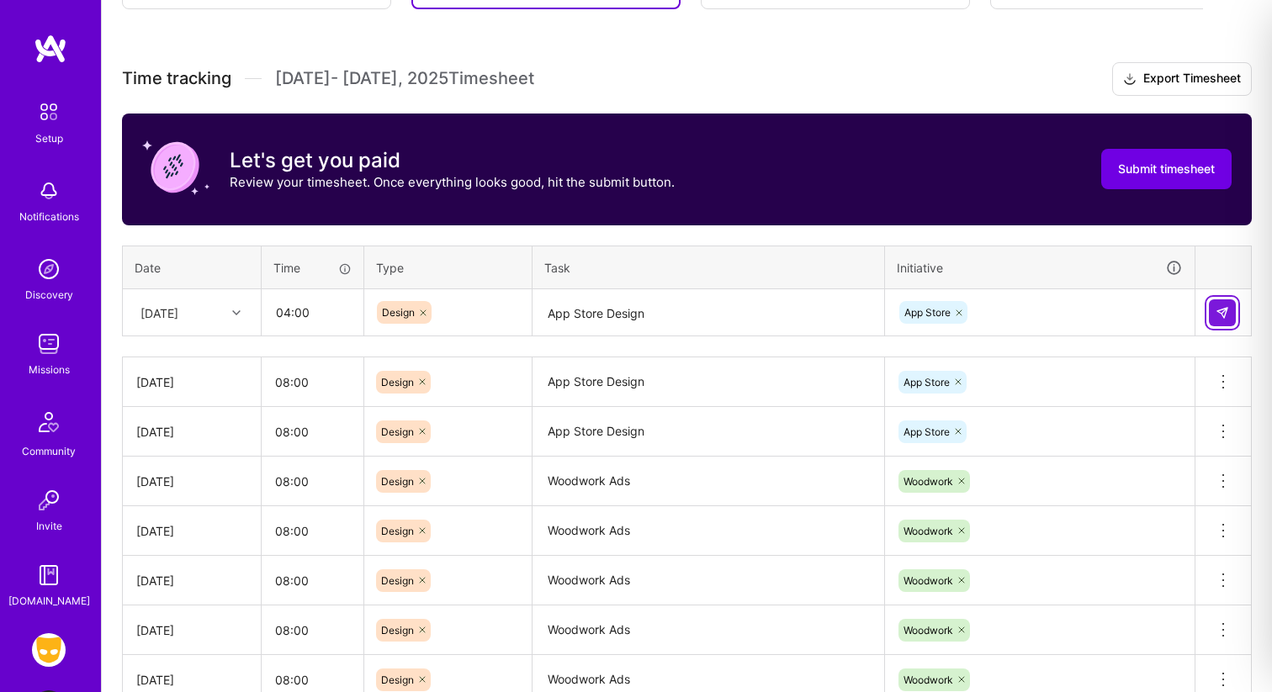
click at [1224, 306] on img at bounding box center [1221, 312] width 13 height 13
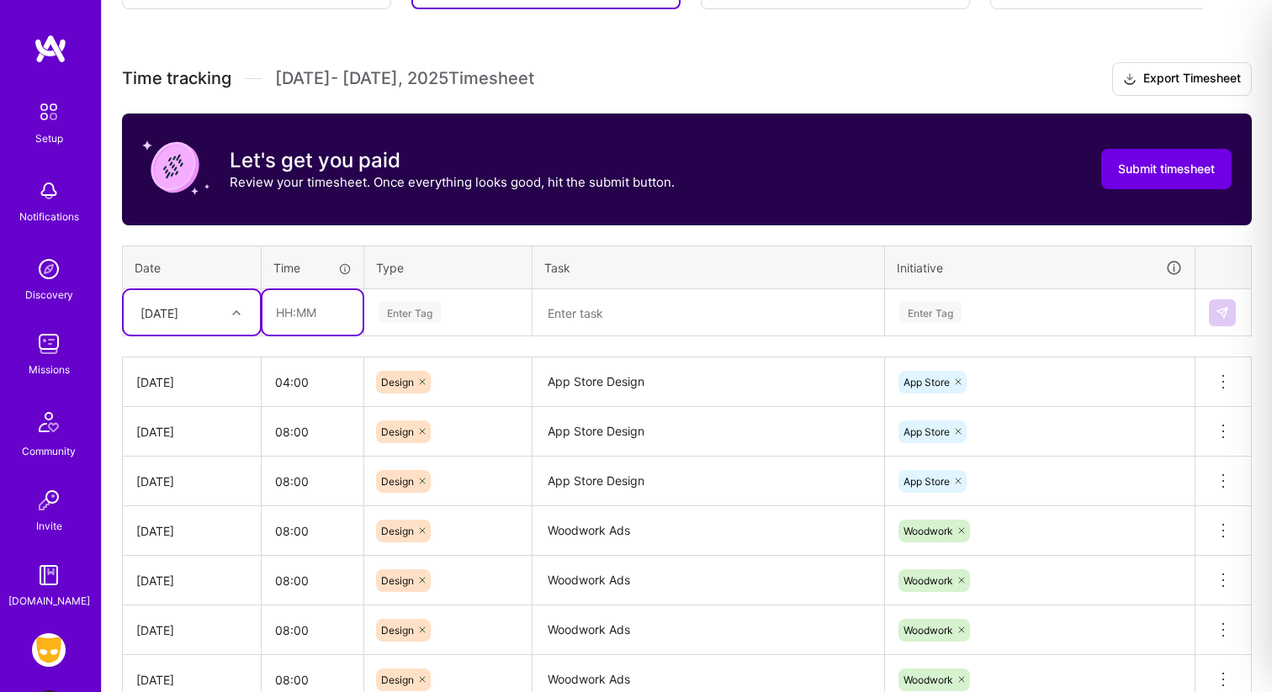
click at [291, 320] on input "text" at bounding box center [312, 312] width 100 height 45
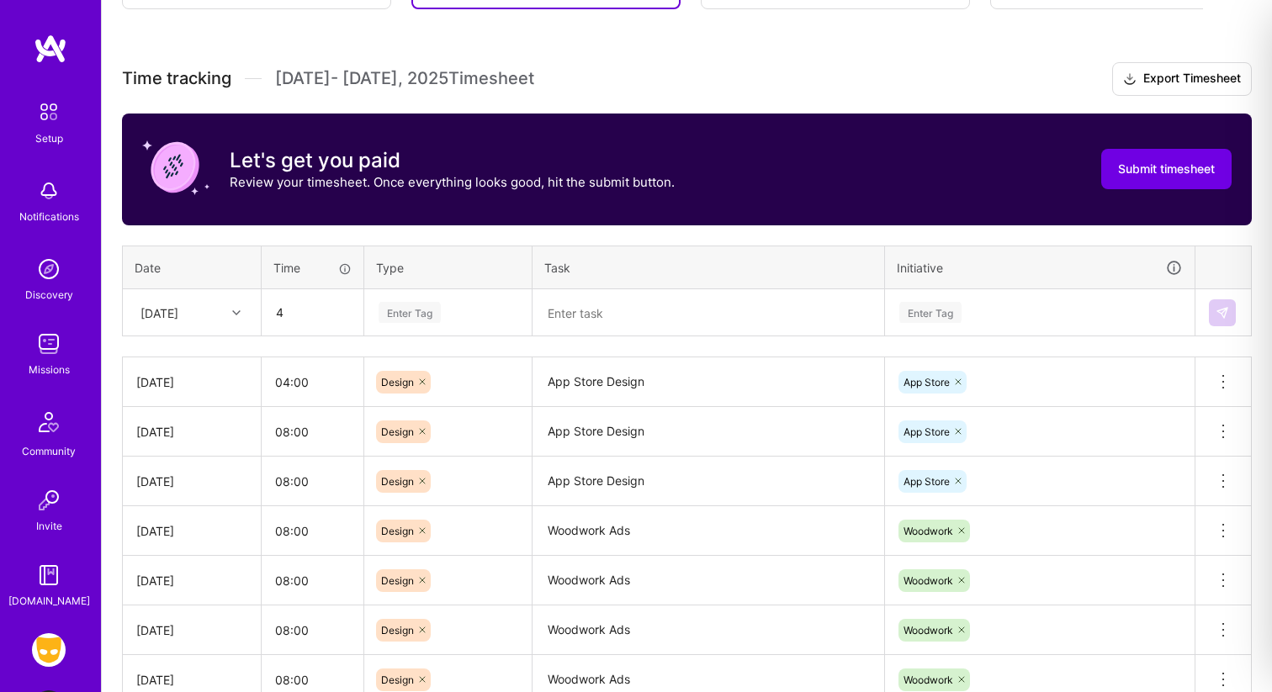
type input "04:00"
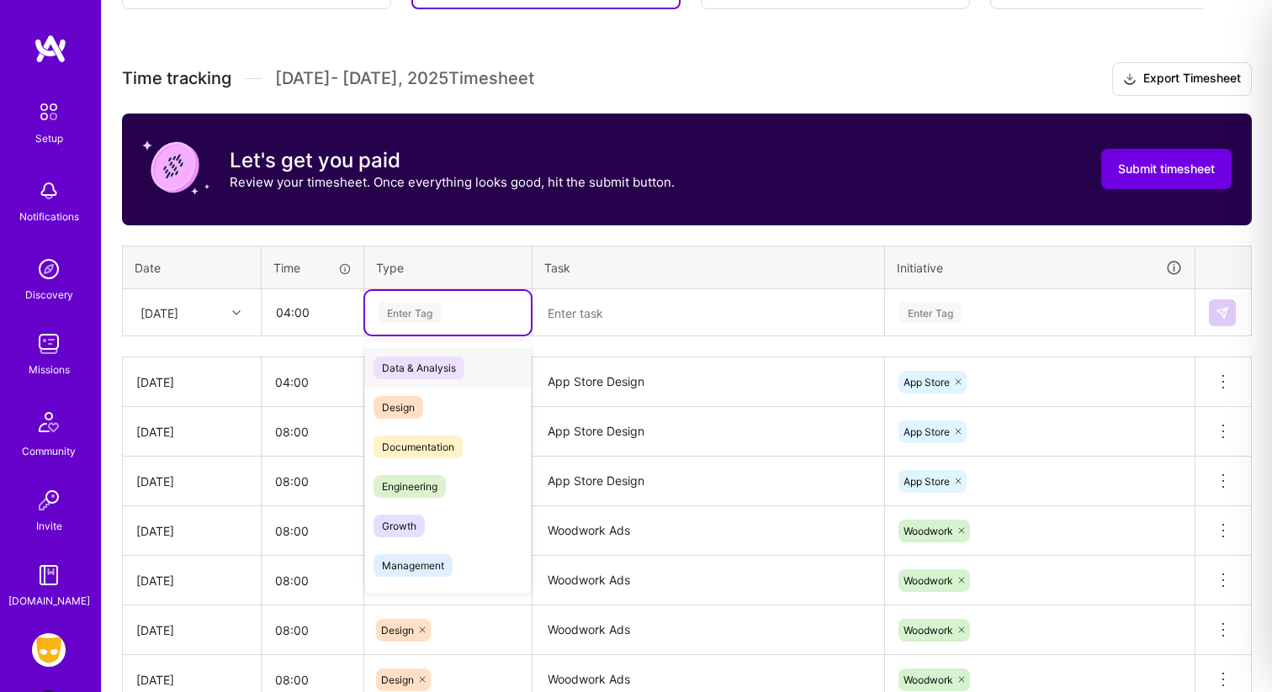
click at [400, 312] on div "Enter Tag" at bounding box center [410, 312] width 62 height 26
click at [406, 405] on span "Design" at bounding box center [398, 407] width 50 height 23
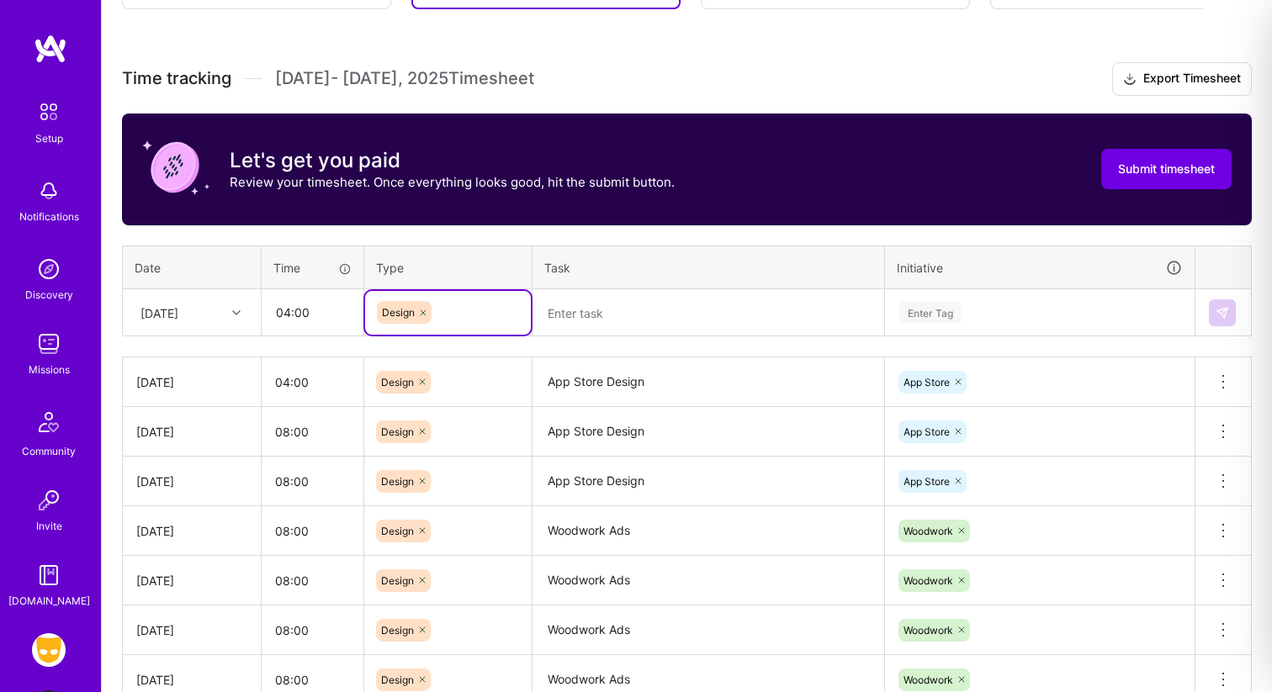
click at [559, 318] on textarea at bounding box center [708, 313] width 348 height 45
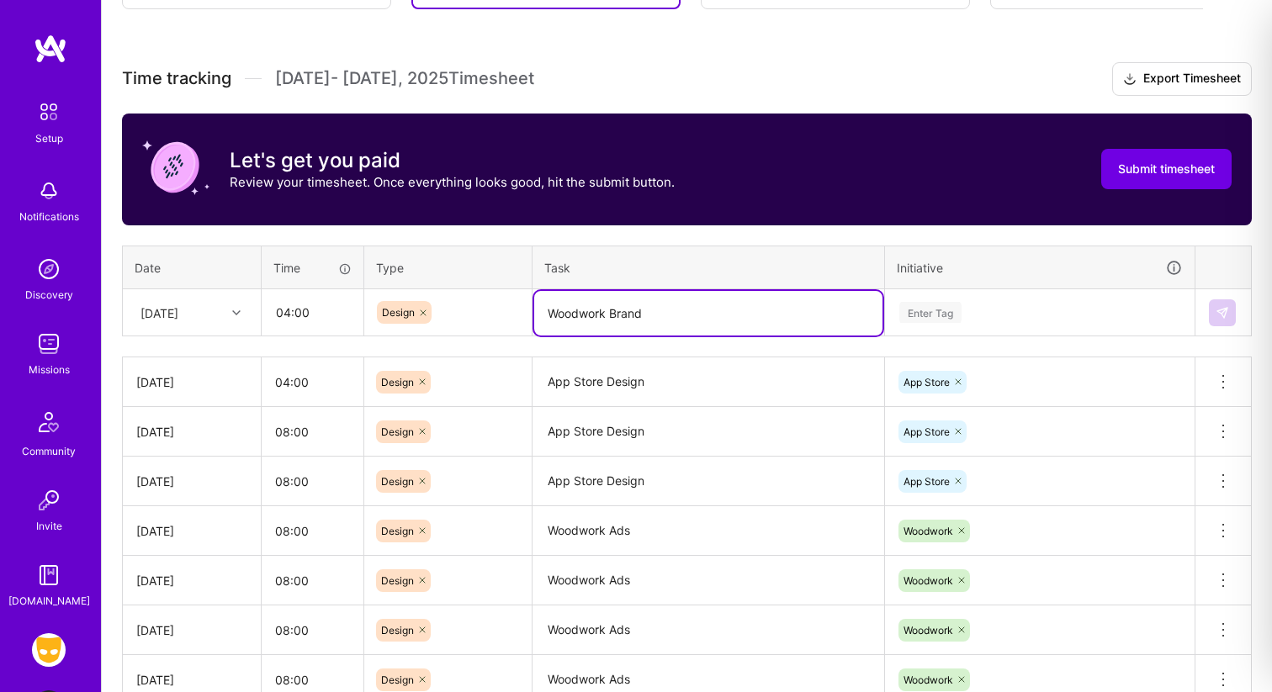
type textarea "Woodwork Brand"
click at [924, 320] on div "Enter Tag" at bounding box center [930, 312] width 62 height 26
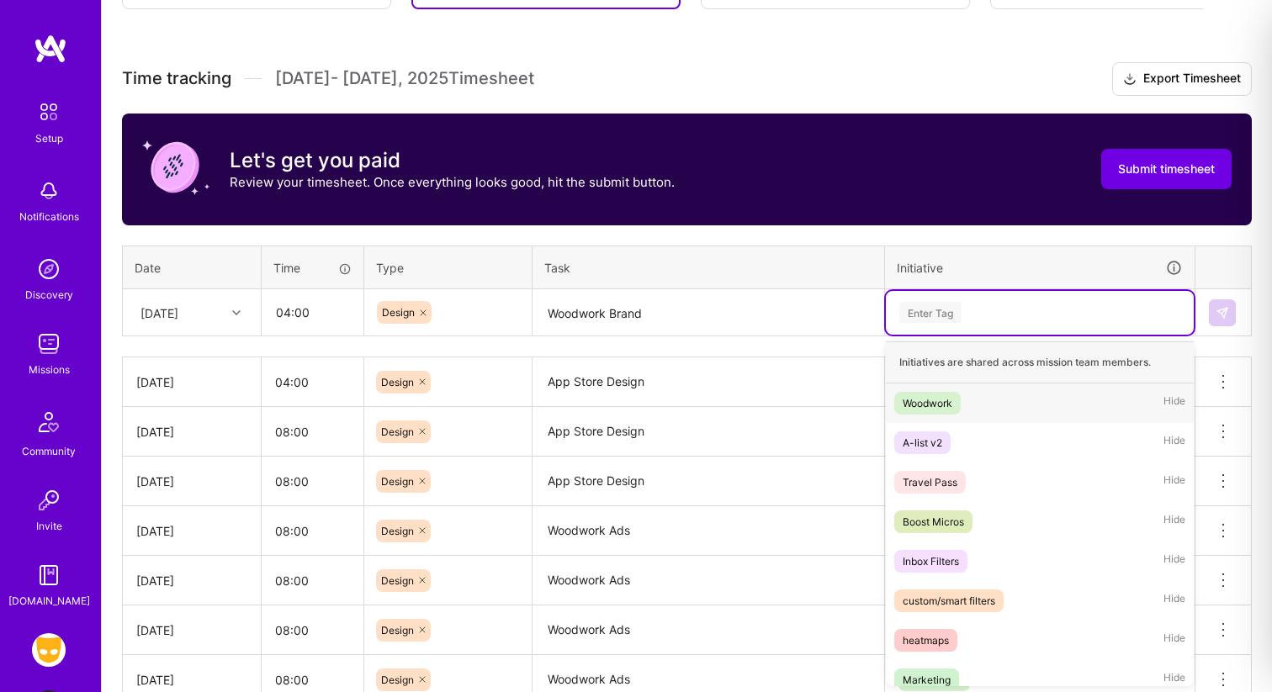
click at [929, 395] on div "Woodwork" at bounding box center [928, 403] width 50 height 18
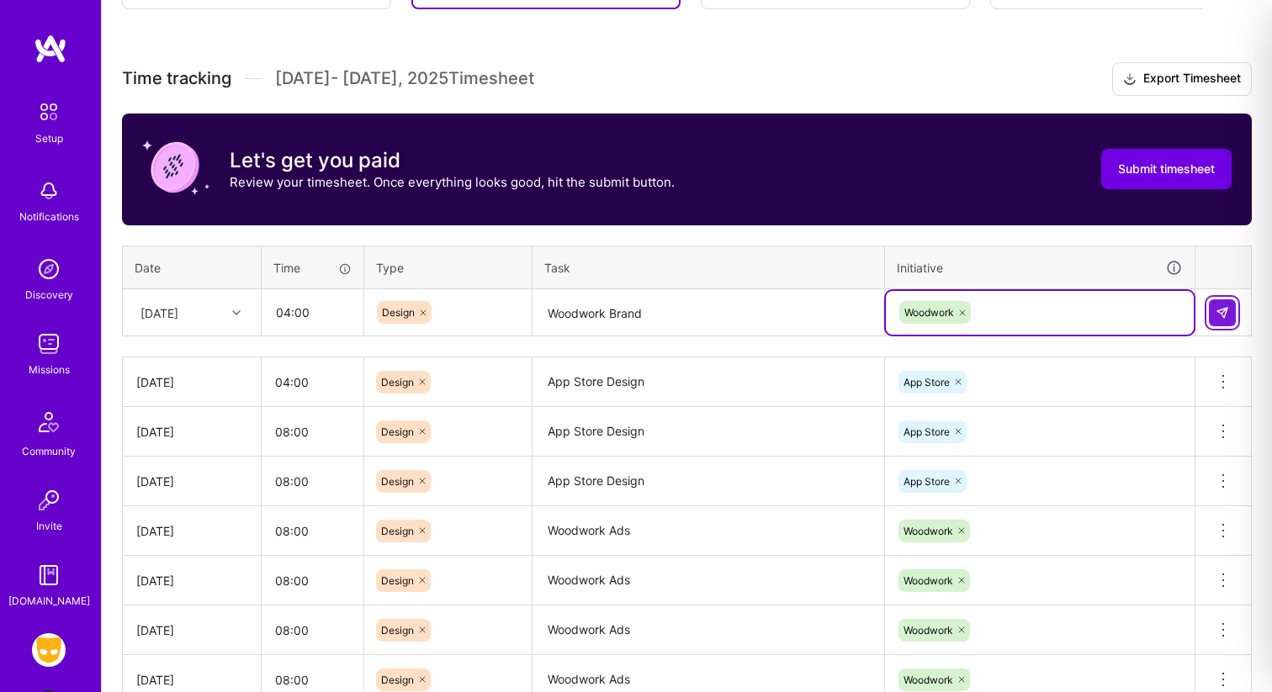
click at [1222, 312] on img at bounding box center [1221, 312] width 13 height 13
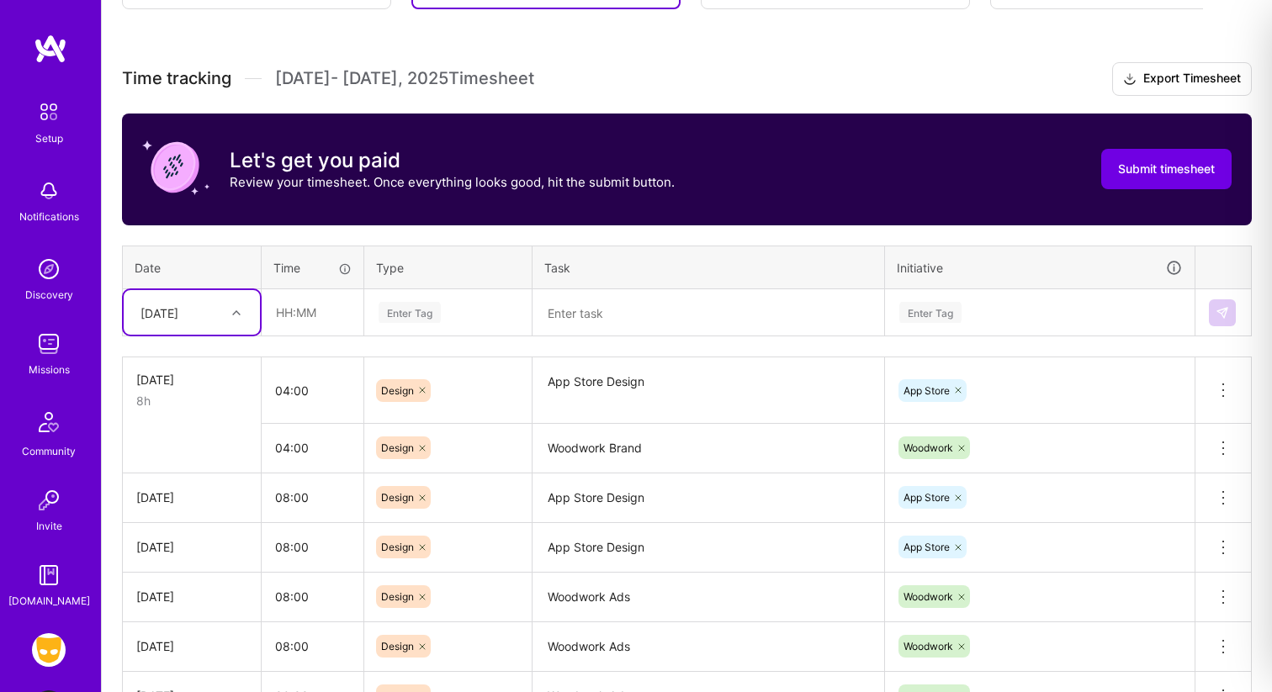
click at [178, 315] on div "[DATE]" at bounding box center [159, 313] width 38 height 18
click at [181, 578] on div "[DATE]" at bounding box center [192, 584] width 136 height 31
click at [288, 329] on input "text" at bounding box center [312, 312] width 100 height 45
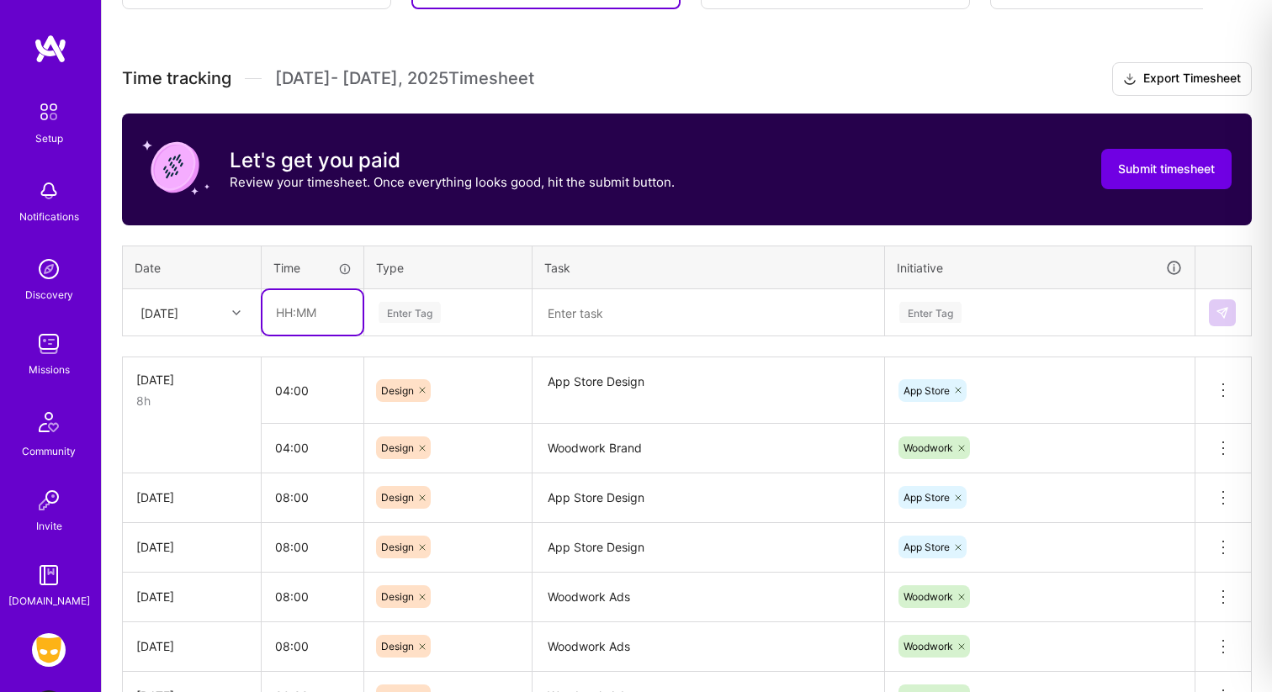
type input "08:00"
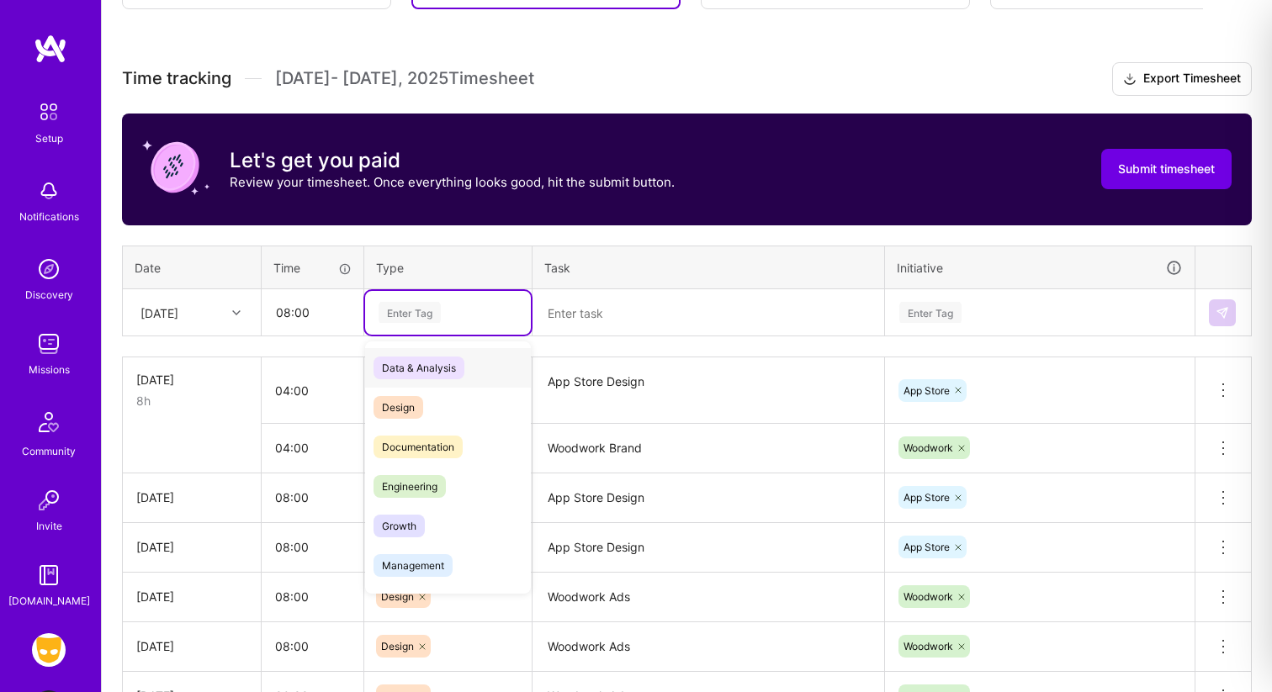
click at [421, 308] on div "Enter Tag" at bounding box center [410, 312] width 62 height 26
click at [407, 407] on span "Design" at bounding box center [398, 407] width 50 height 23
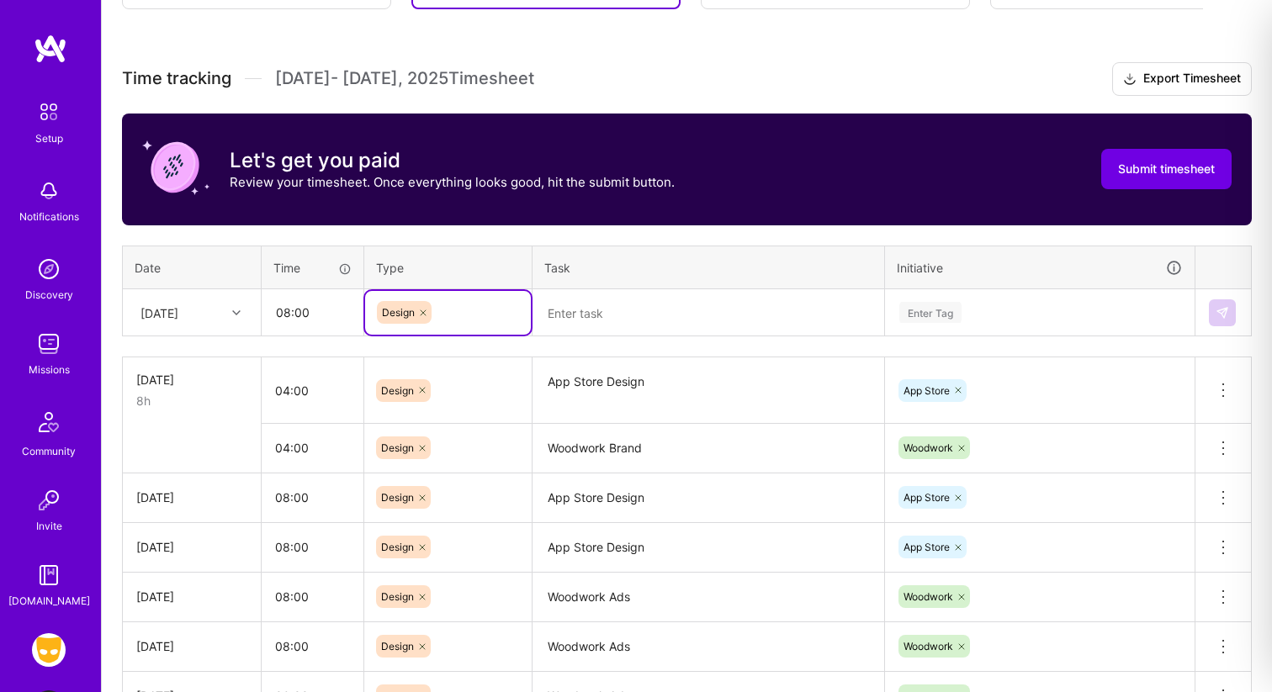
click at [583, 384] on textarea "App Store Design" at bounding box center [708, 390] width 348 height 63
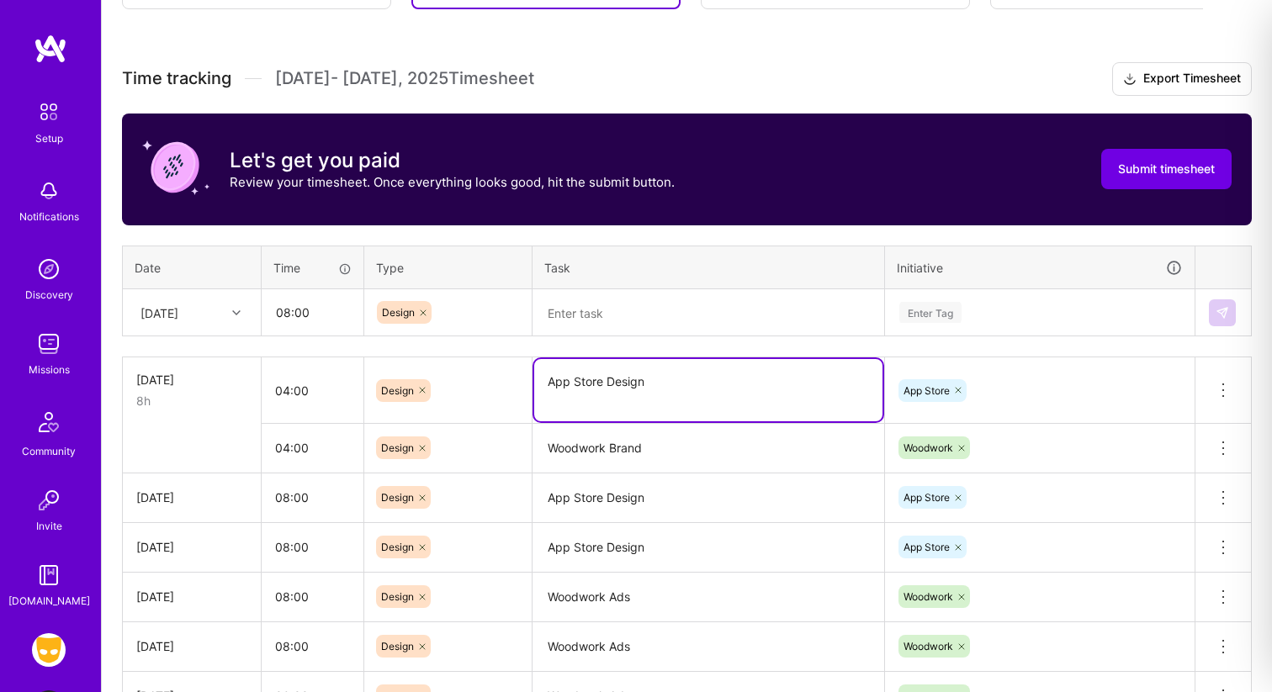
click at [583, 384] on textarea "App Store Design" at bounding box center [708, 390] width 348 height 62
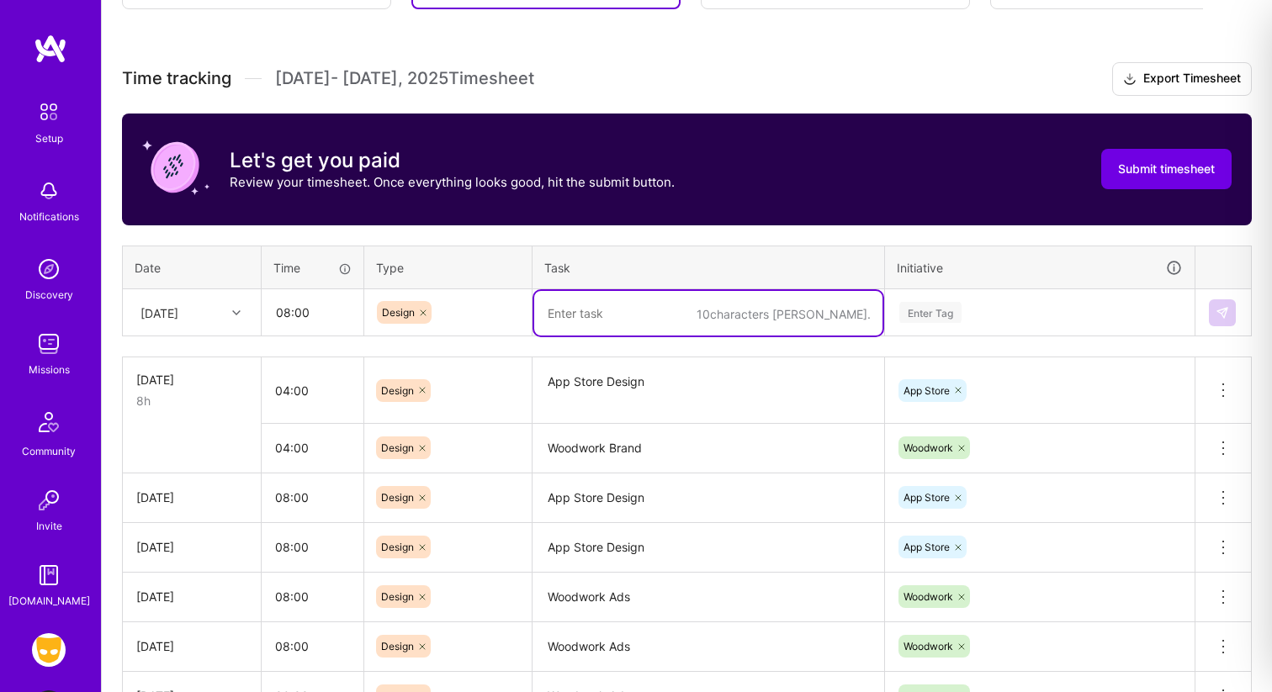
click at [597, 322] on textarea at bounding box center [708, 313] width 348 height 45
paste textarea "App Store Design"
type textarea "App Store Design"
click at [950, 314] on div "Enter Tag" at bounding box center [930, 312] width 62 height 26
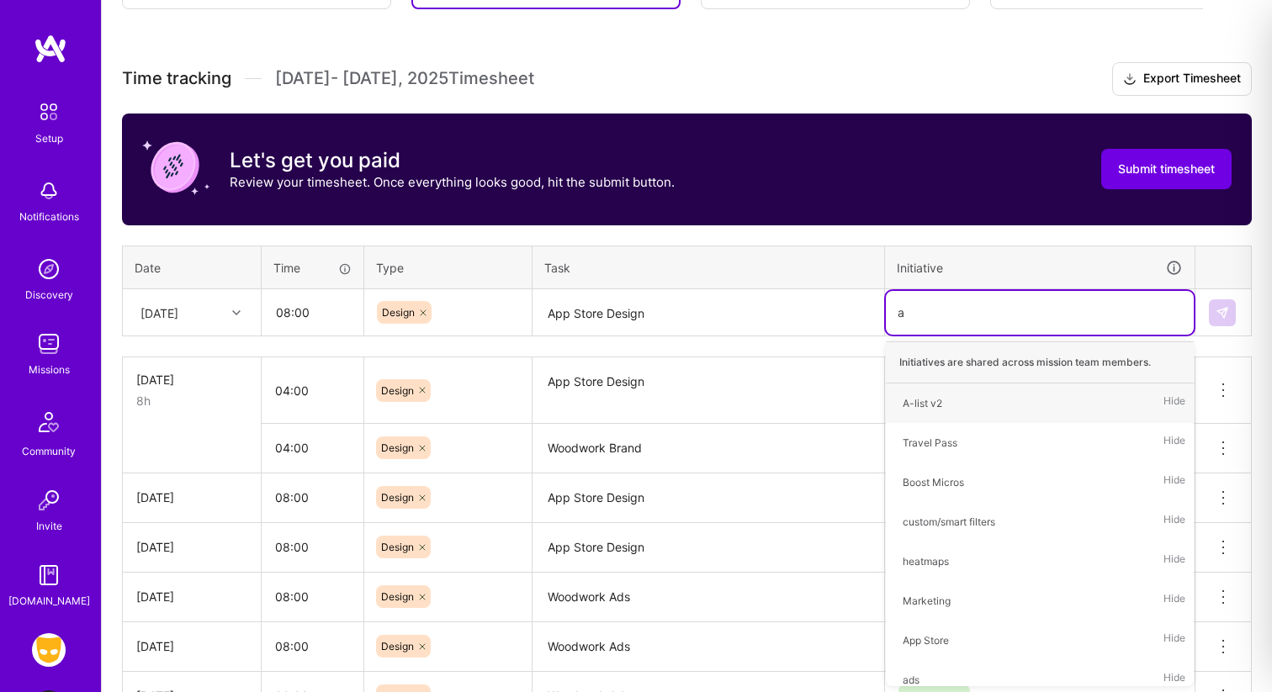
type input "ap"
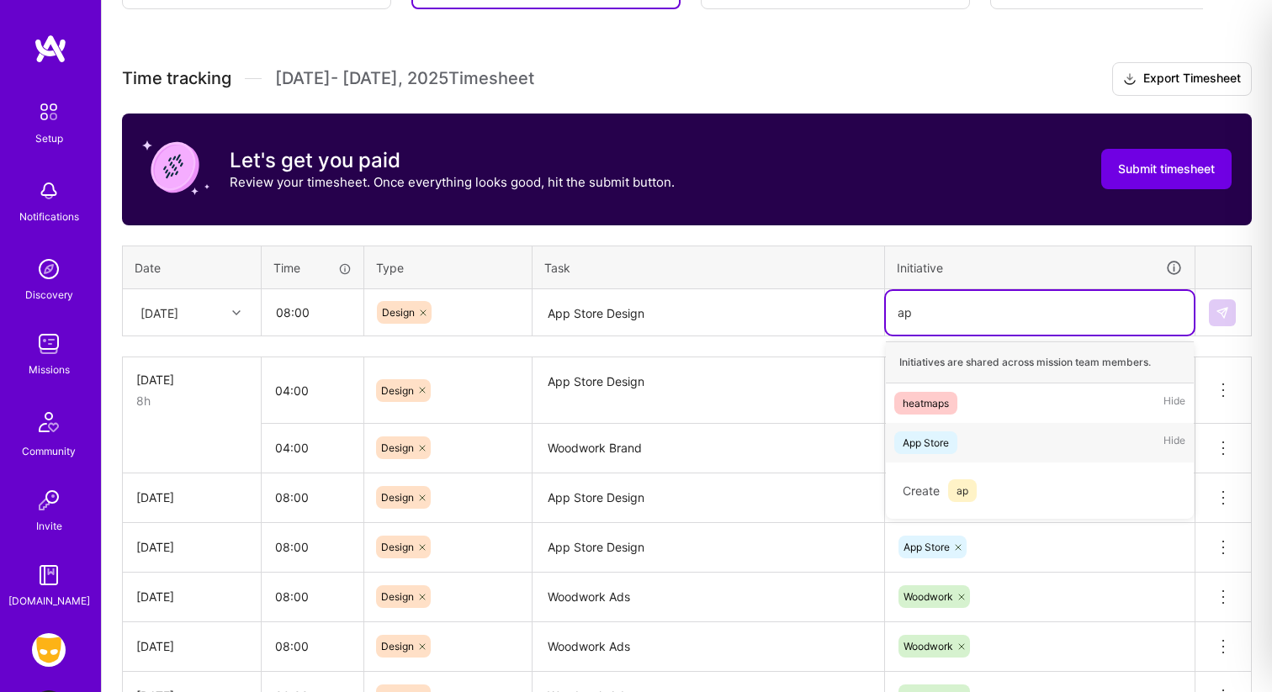
click at [939, 447] on div "App Store" at bounding box center [926, 443] width 46 height 18
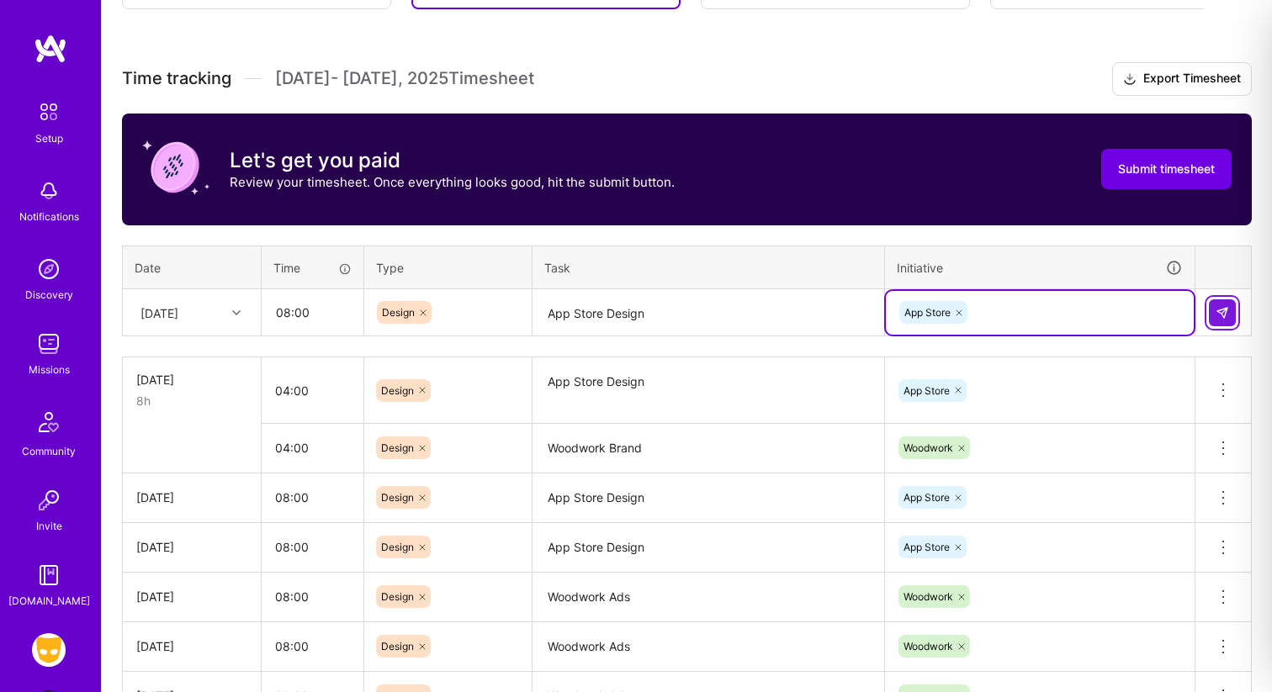
click at [1223, 312] on img at bounding box center [1221, 312] width 13 height 13
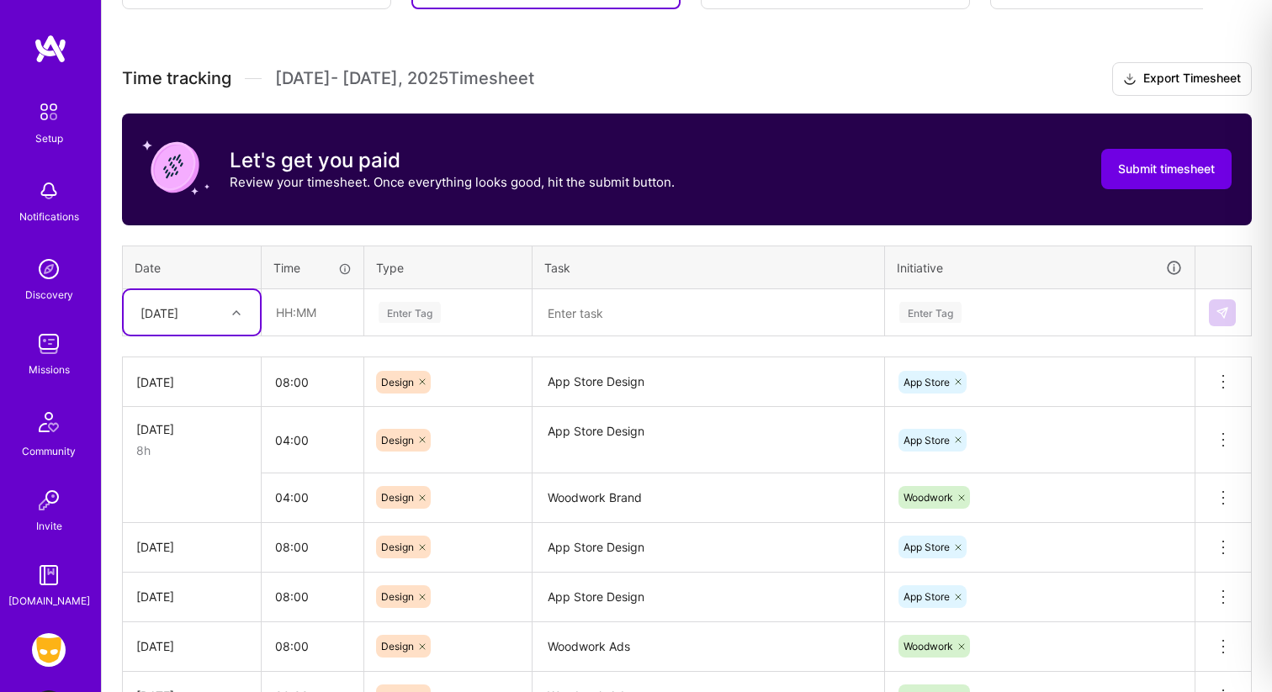
click at [210, 320] on div "[DATE]" at bounding box center [178, 313] width 93 height 28
click at [172, 515] on div "[DATE]" at bounding box center [192, 512] width 136 height 31
click at [306, 320] on input "text" at bounding box center [312, 312] width 100 height 45
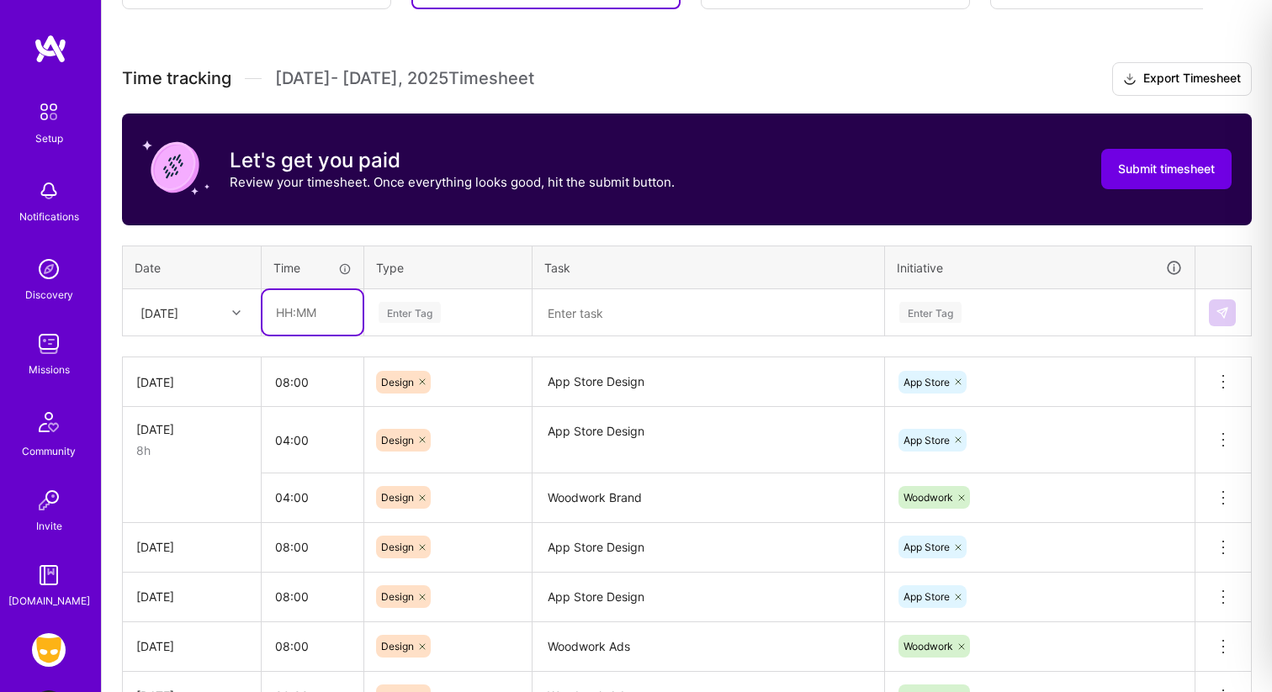
type input "08:00"
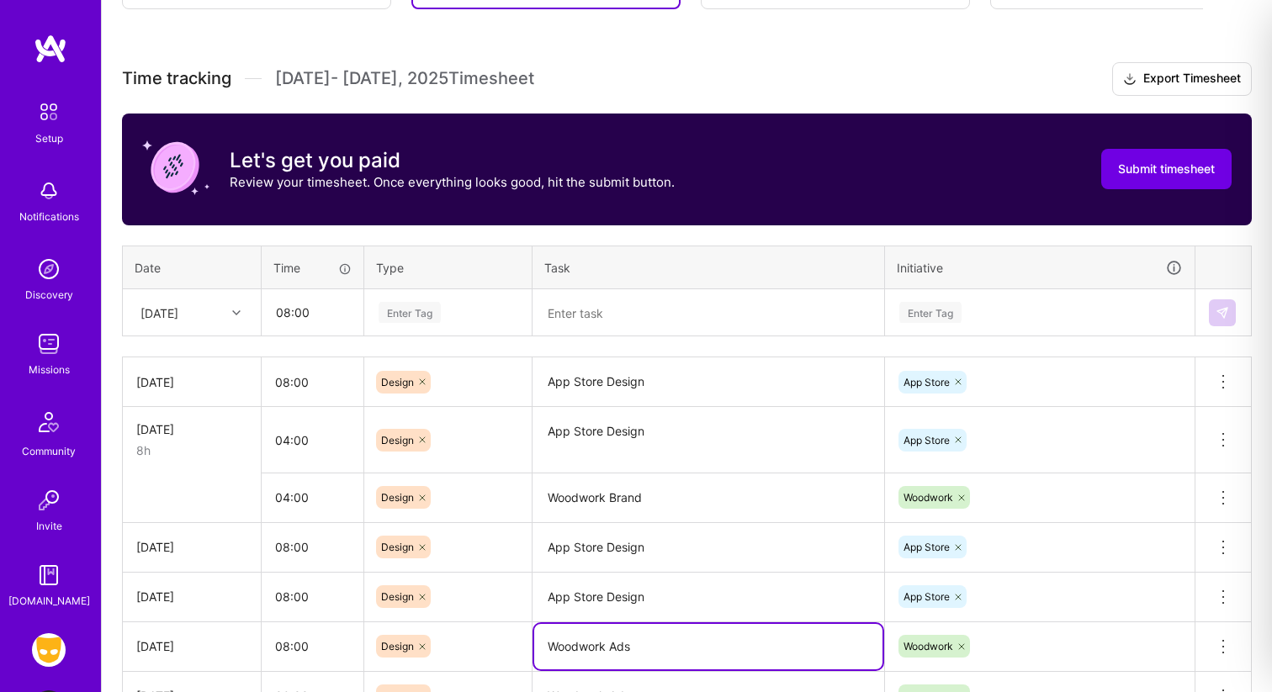
click at [580, 647] on textarea "Woodwork Ads" at bounding box center [708, 646] width 348 height 45
click at [448, 318] on div "Enter Tag" at bounding box center [448, 312] width 142 height 21
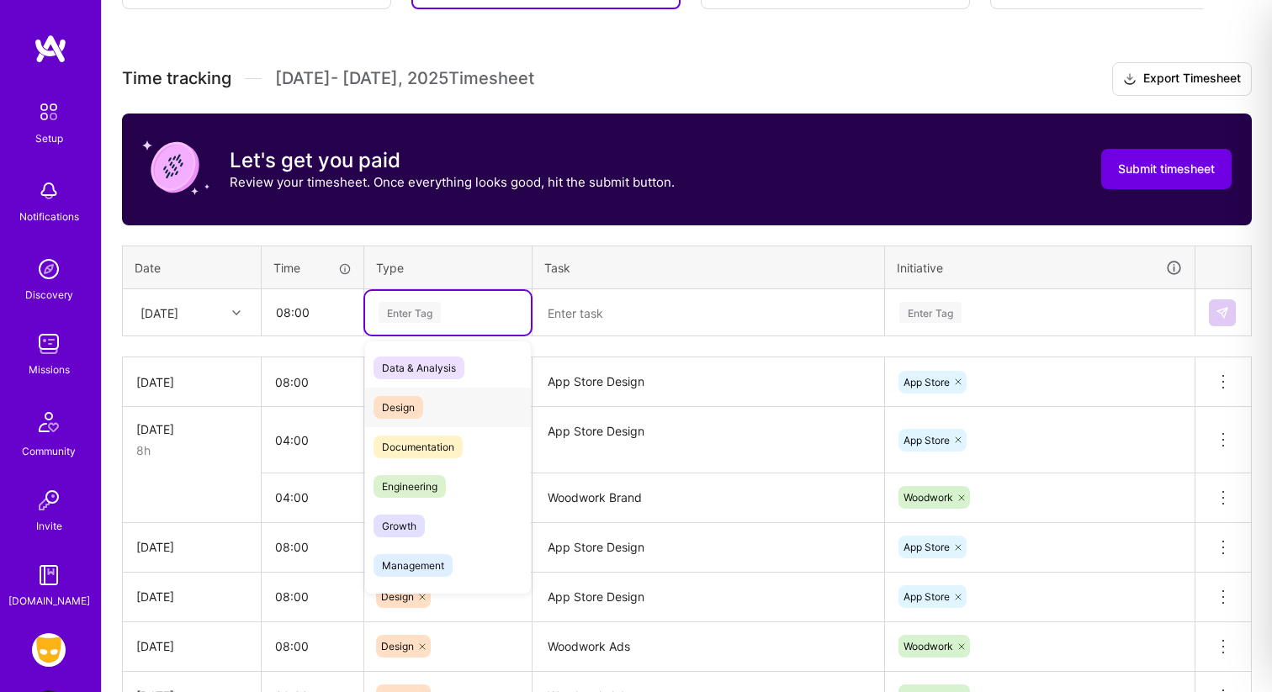
click at [436, 416] on div "Design" at bounding box center [448, 408] width 166 height 40
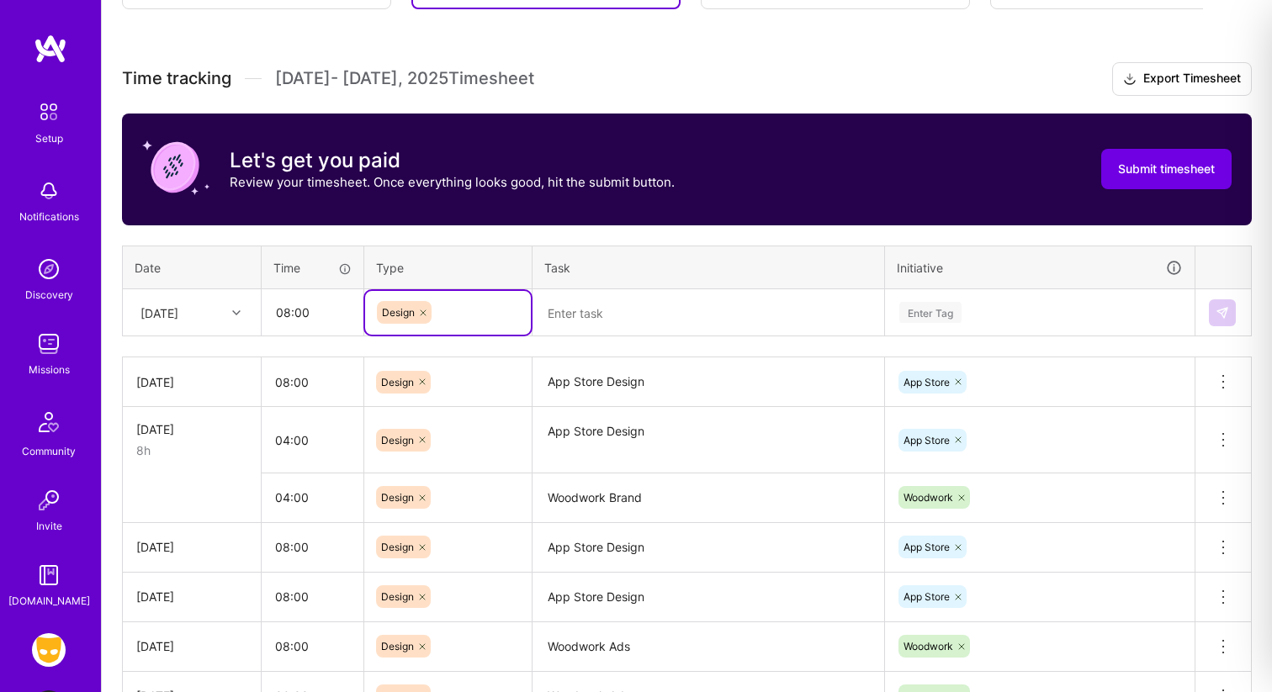
click at [602, 323] on textarea at bounding box center [708, 313] width 348 height 45
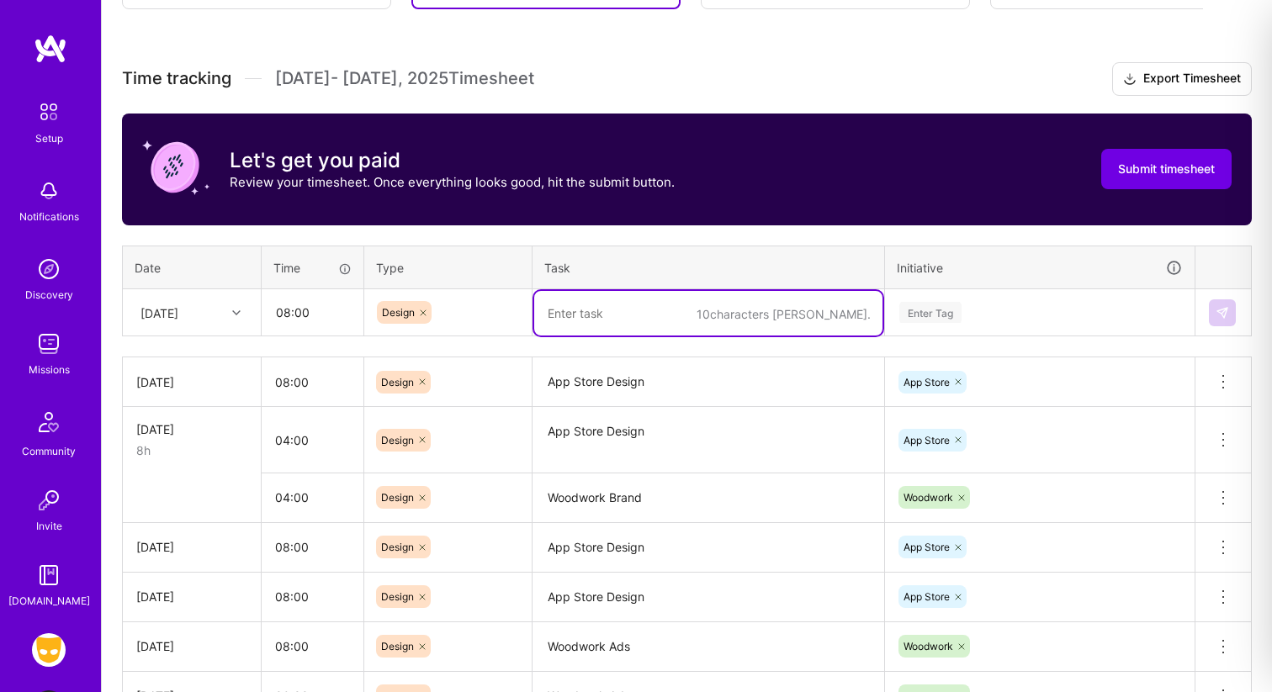
paste textarea "Woodwork Ads"
type textarea "Woodwork Ads"
click at [937, 317] on div "Enter Tag" at bounding box center [930, 312] width 62 height 26
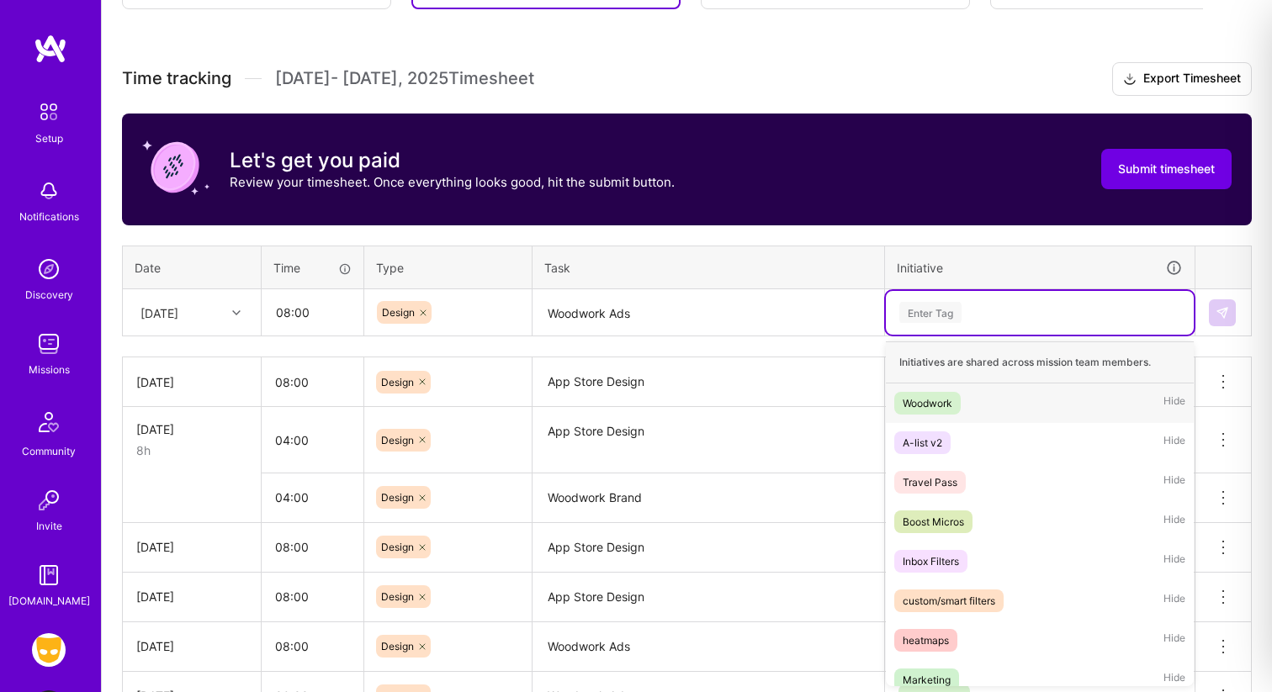
click at [933, 401] on div "Woodwork" at bounding box center [928, 403] width 50 height 18
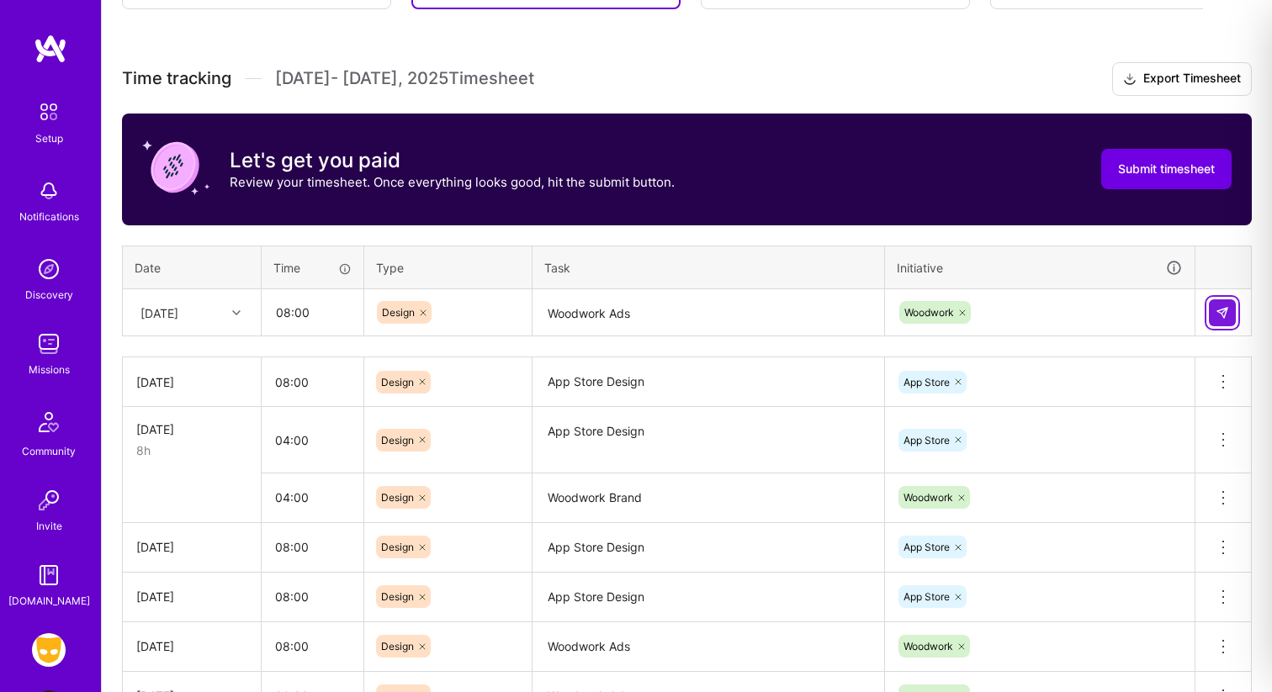
click at [1224, 316] on img at bounding box center [1221, 312] width 13 height 13
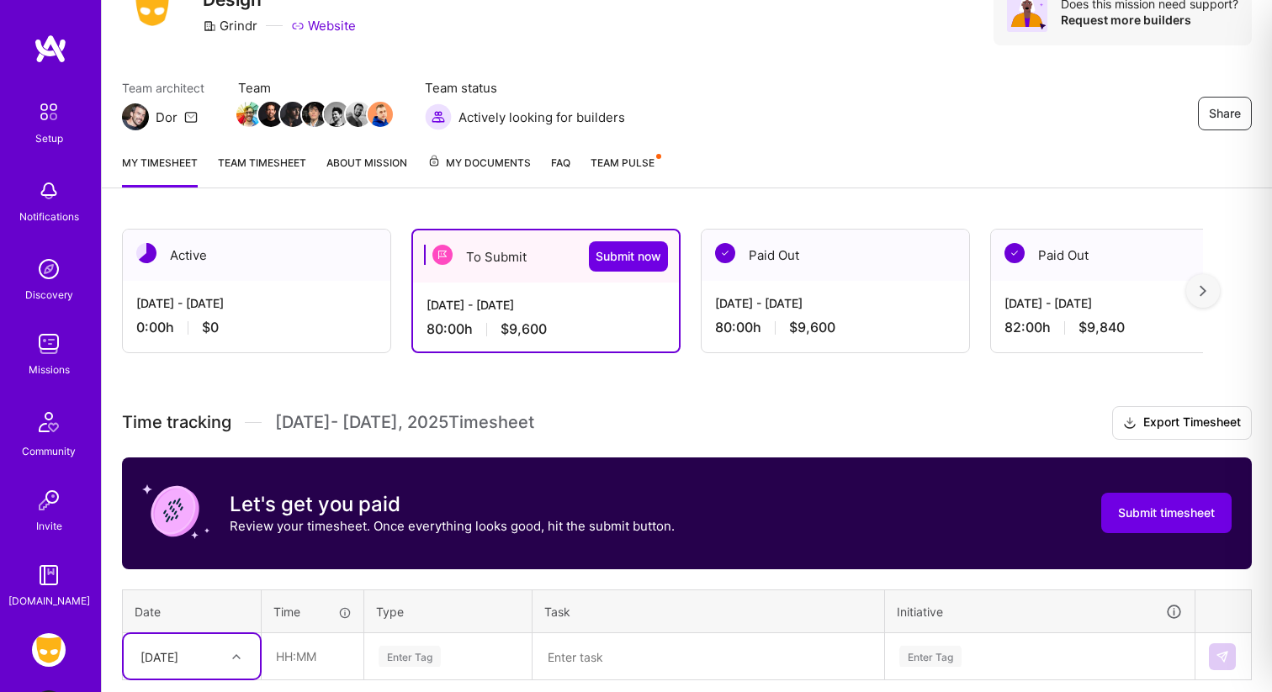
scroll to position [0, 0]
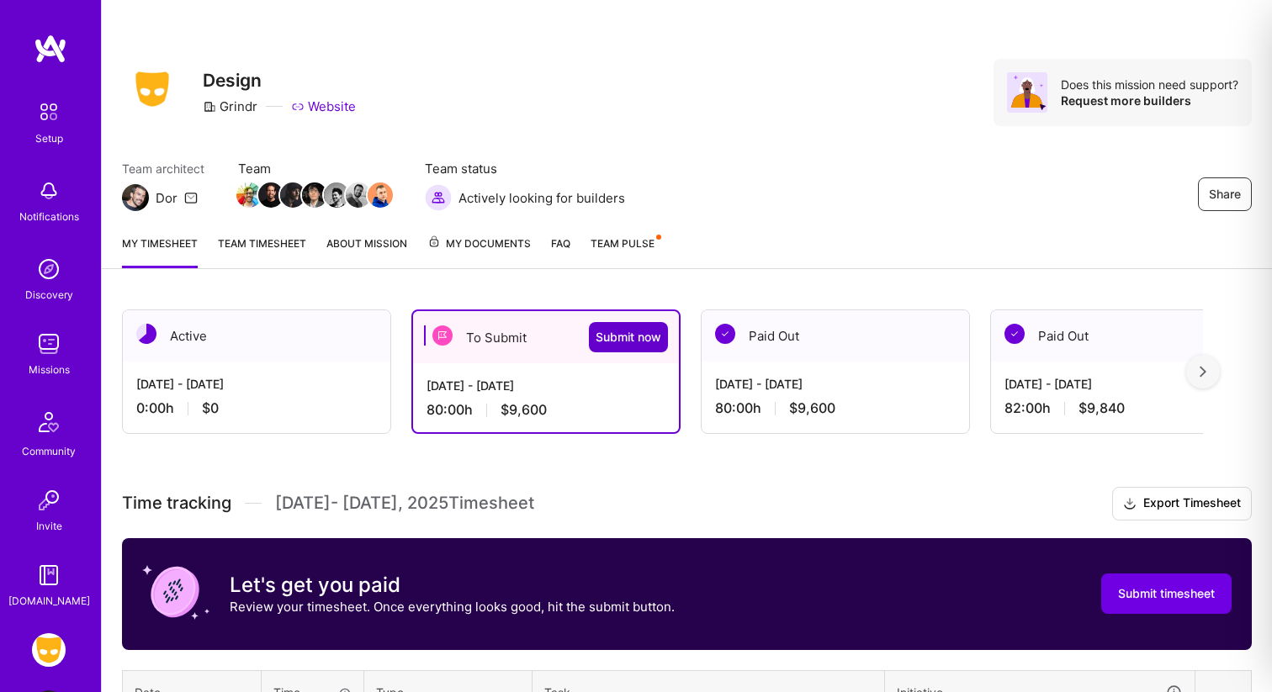
click at [625, 340] on span "Submit now" at bounding box center [629, 337] width 66 height 17
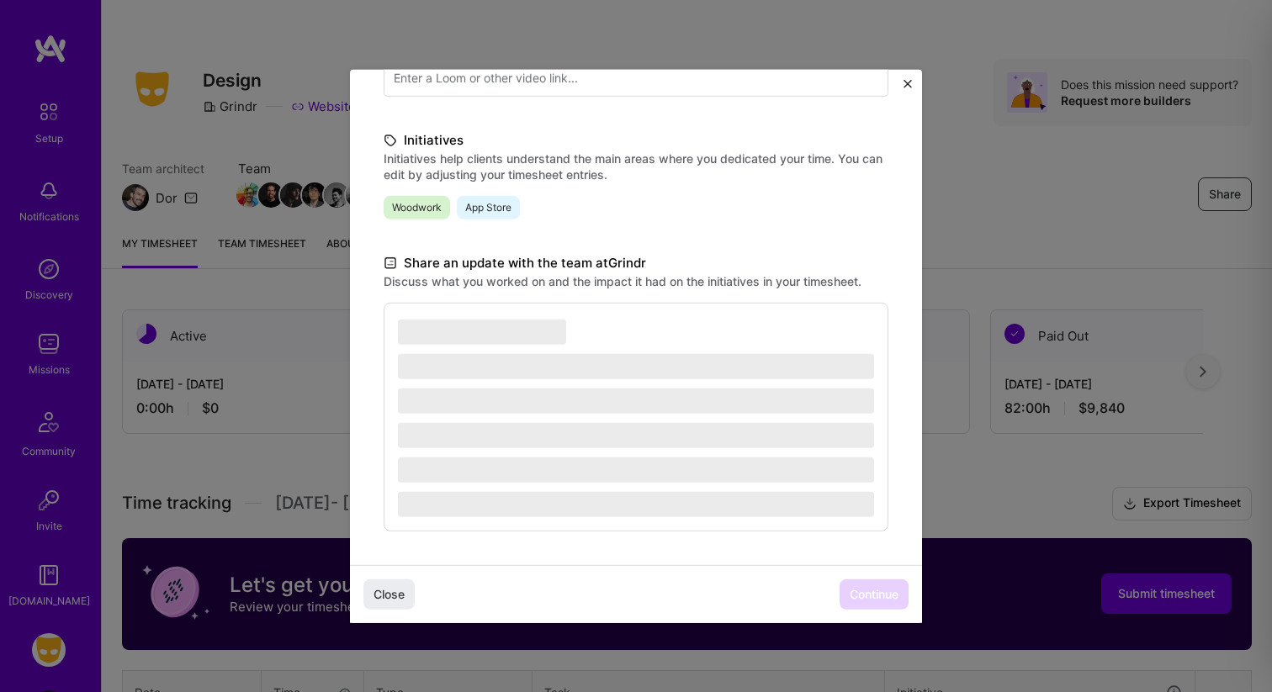
scroll to position [358, 0]
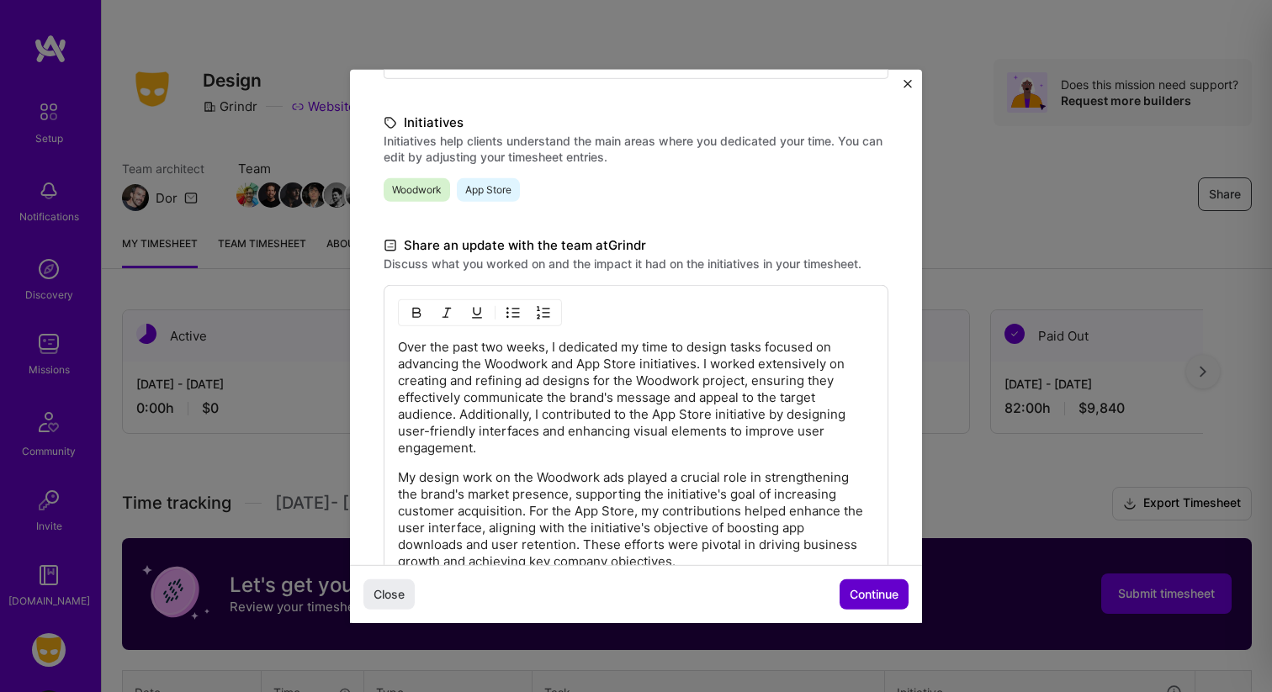
click at [868, 597] on span "Continue" at bounding box center [874, 594] width 49 height 17
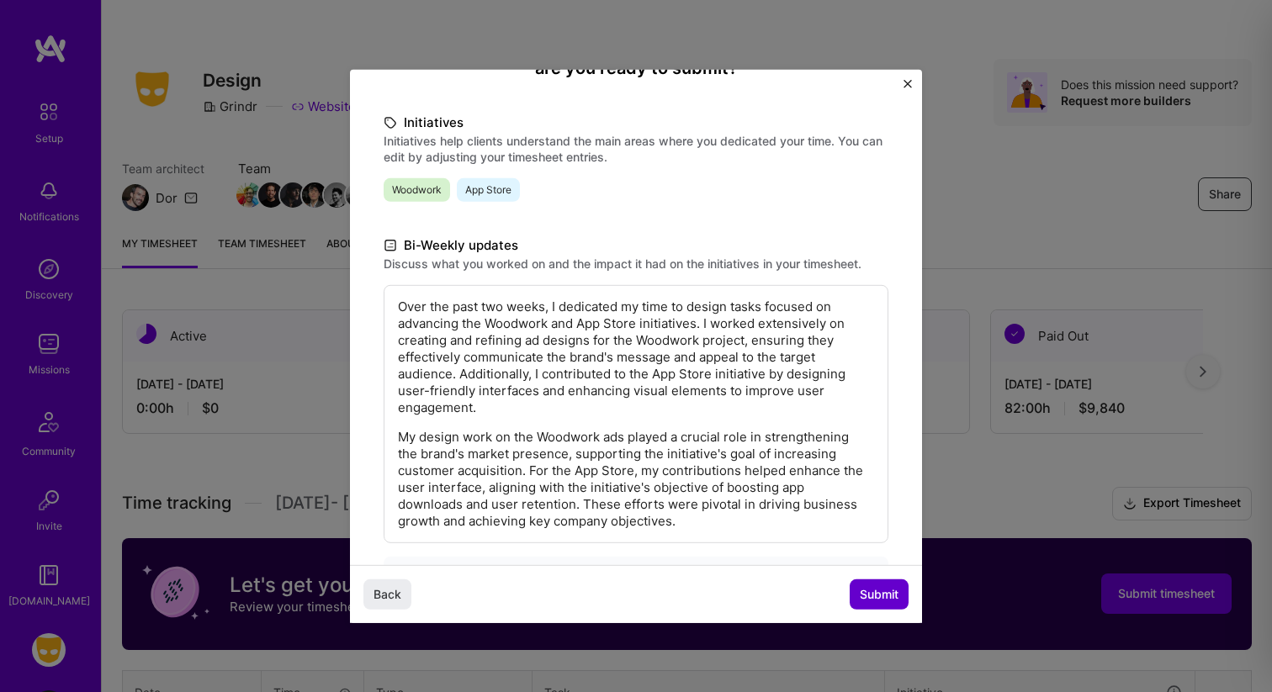
click at [868, 597] on span "Submit" at bounding box center [879, 594] width 39 height 17
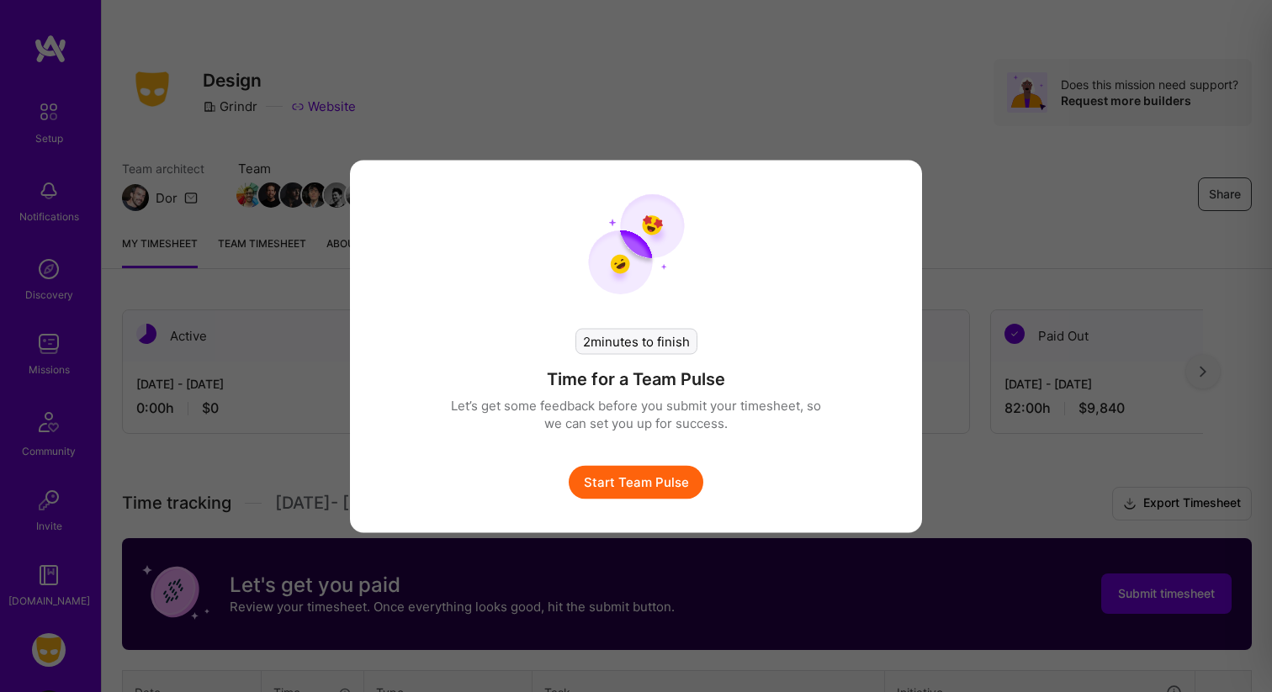
click at [664, 483] on button "Start Team Pulse" at bounding box center [636, 482] width 135 height 34
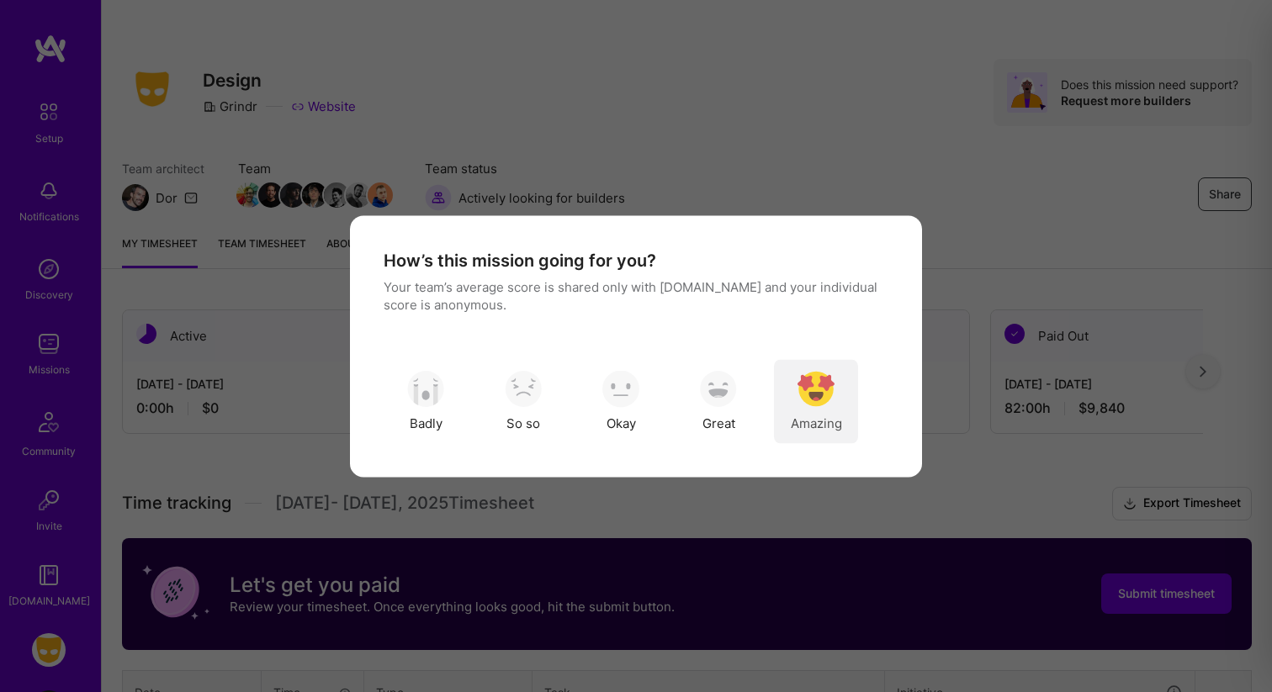
click at [814, 393] on img "modal" at bounding box center [815, 389] width 37 height 37
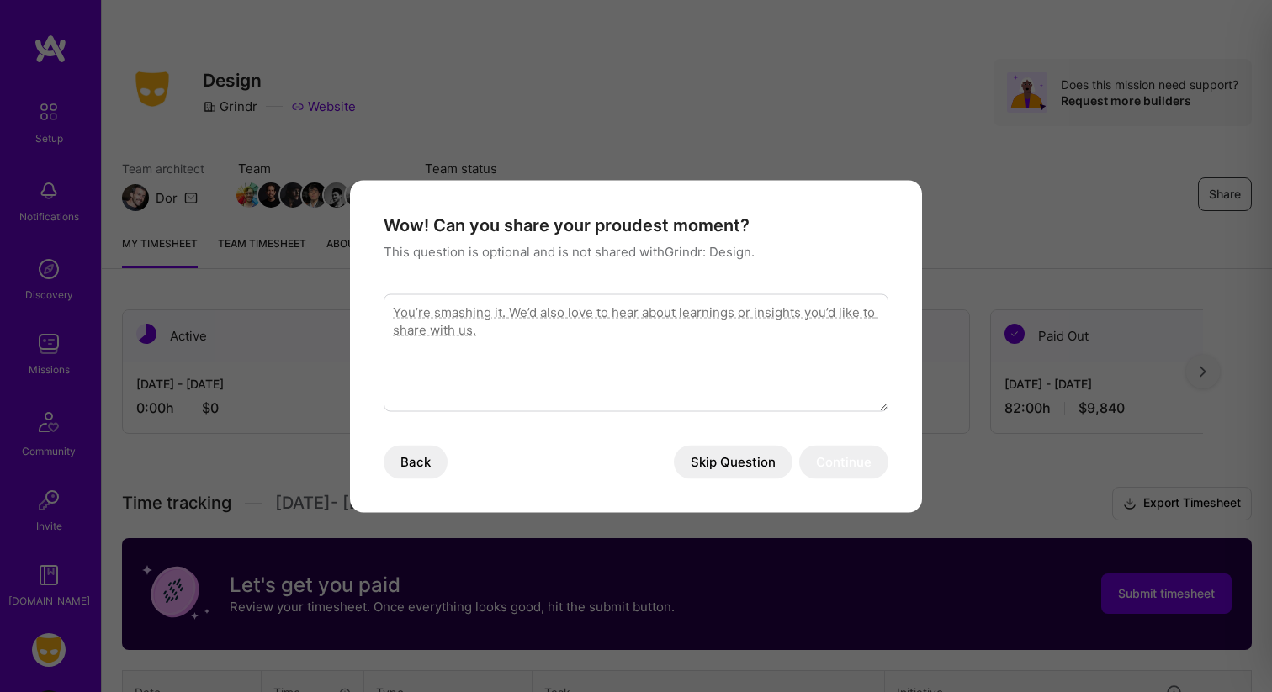
click at [751, 464] on button "Skip Question" at bounding box center [733, 462] width 119 height 34
